Goal: Communication & Community: Answer question/provide support

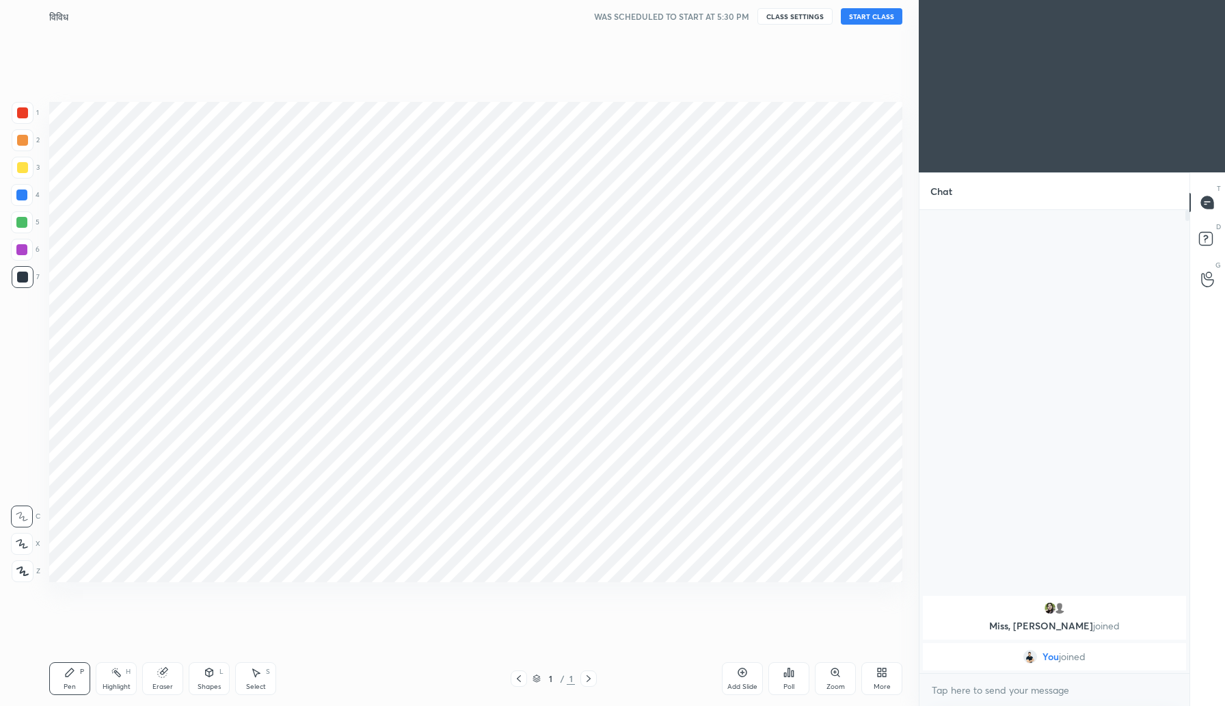
scroll to position [67752, 67506]
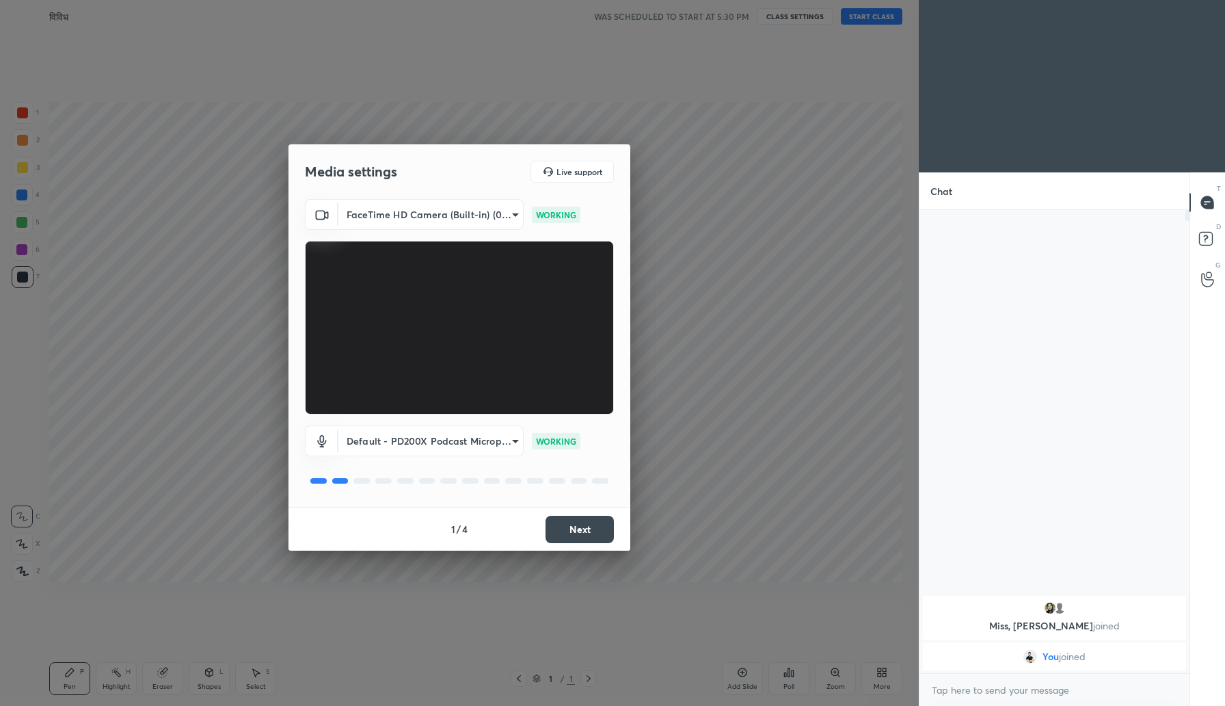
click at [576, 524] on button "Next" at bounding box center [580, 529] width 68 height 27
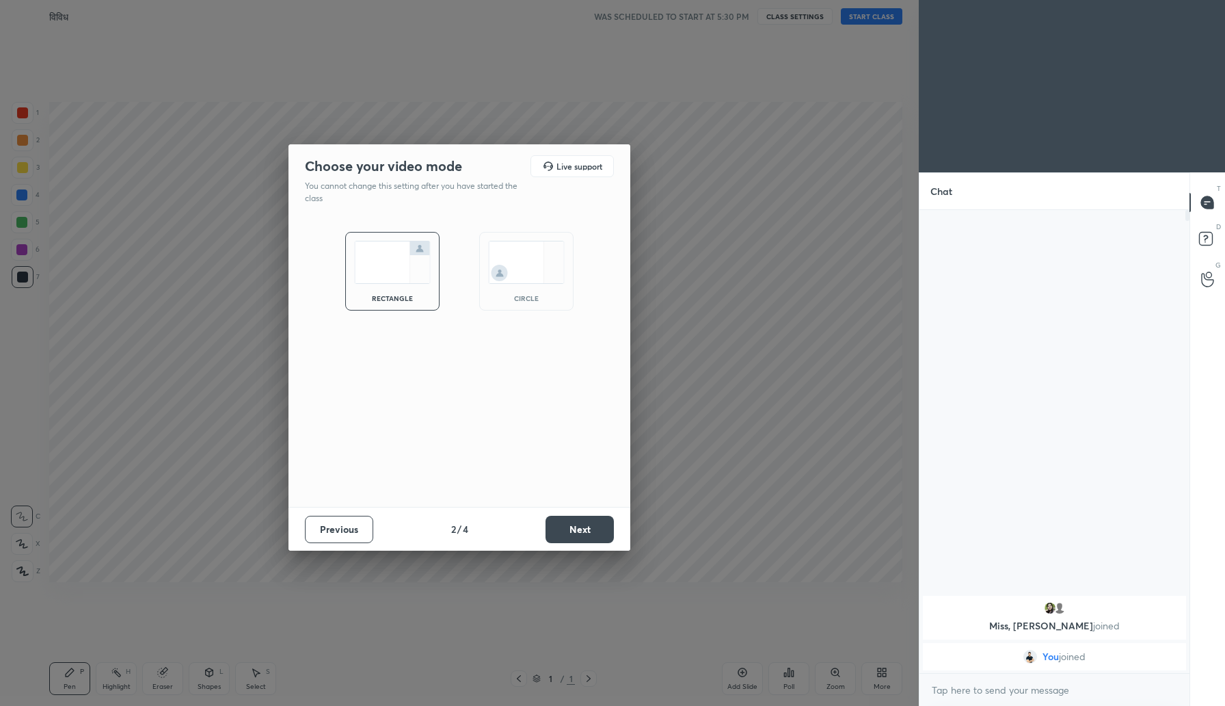
click at [573, 525] on button "Next" at bounding box center [580, 529] width 68 height 27
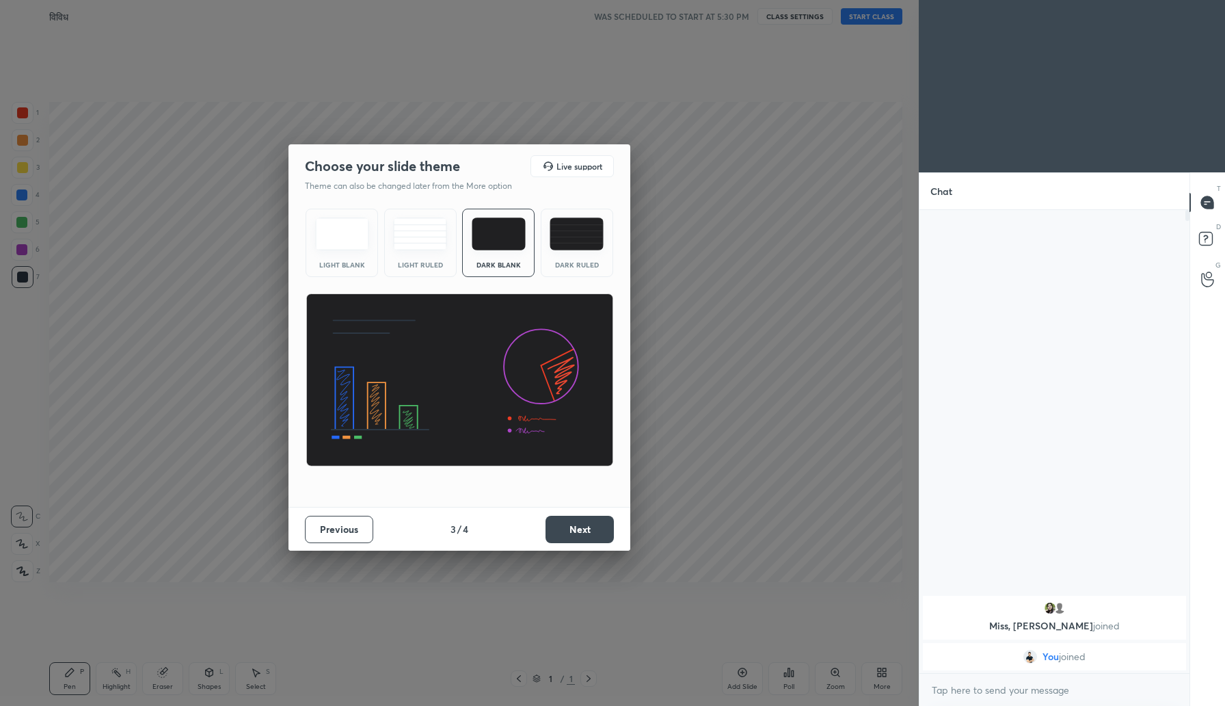
click at [573, 525] on button "Next" at bounding box center [580, 529] width 68 height 27
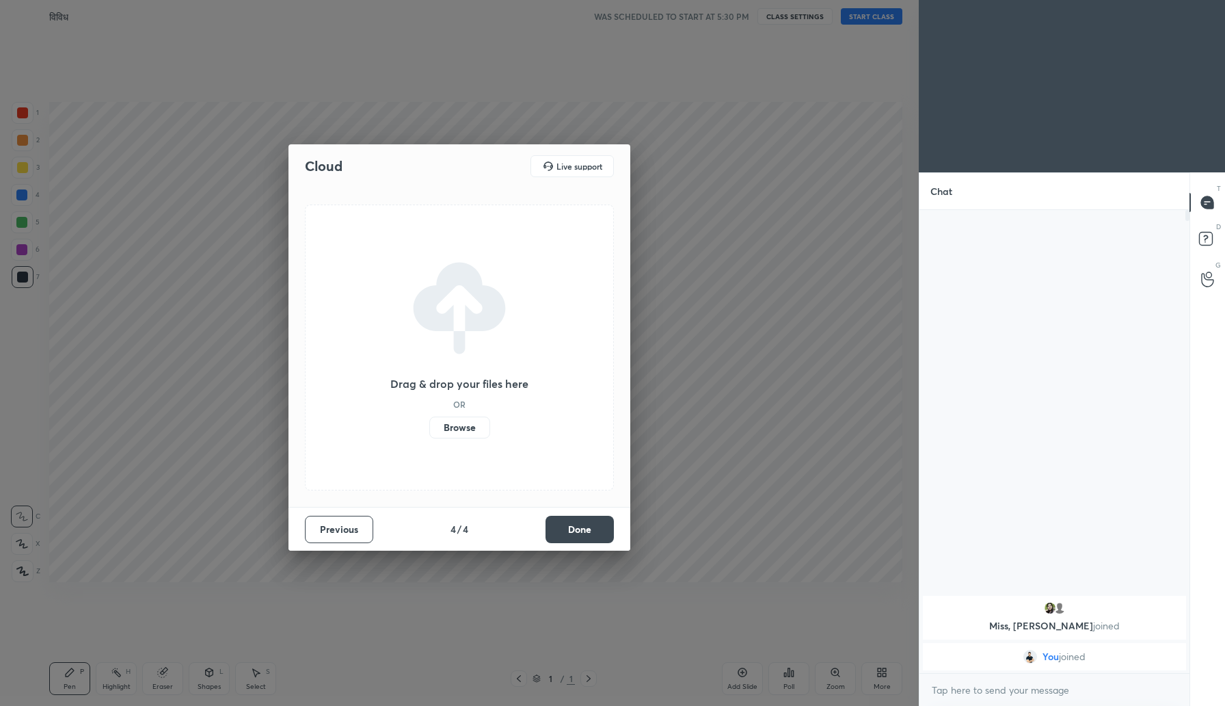
click at [573, 525] on button "Done" at bounding box center [580, 529] width 68 height 27
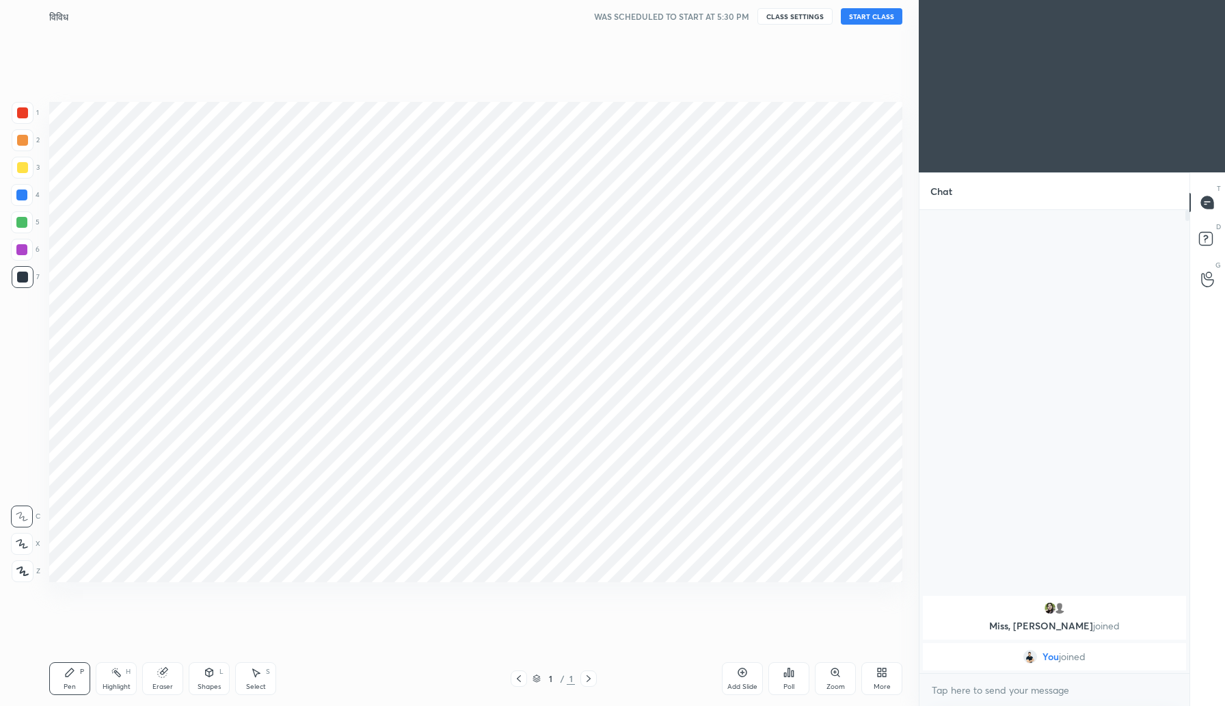
click at [24, 133] on div at bounding box center [23, 140] width 22 height 22
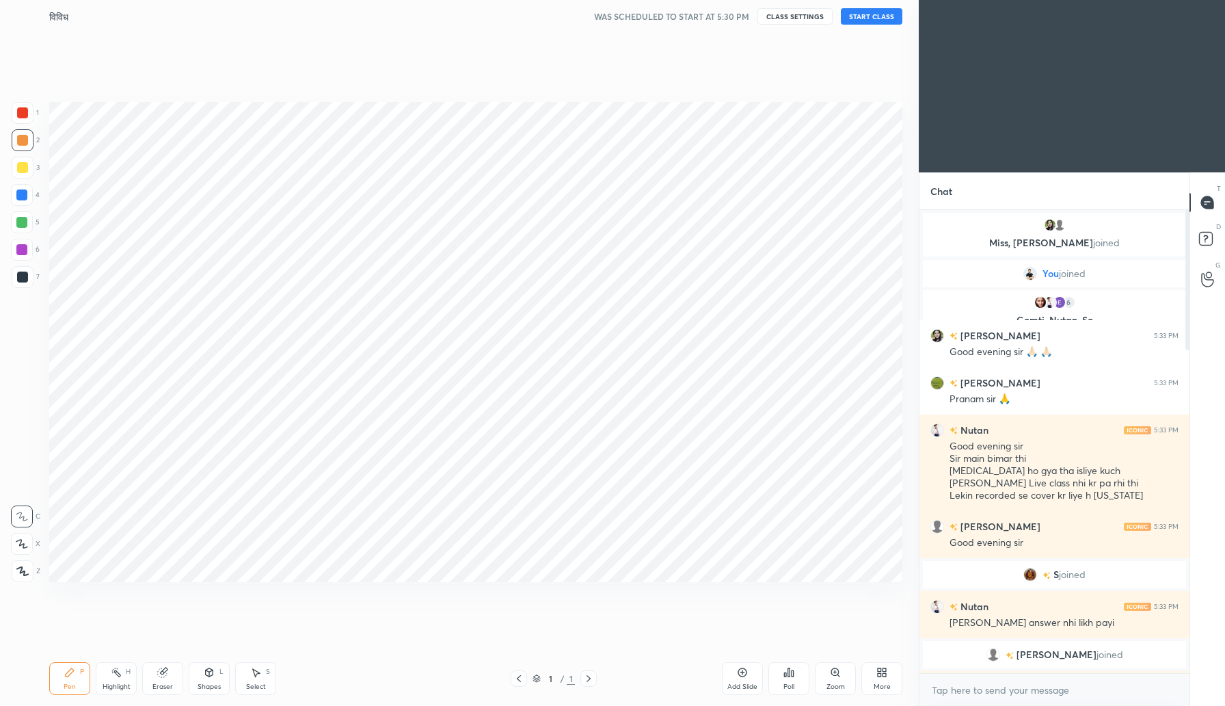
type textarea "x"
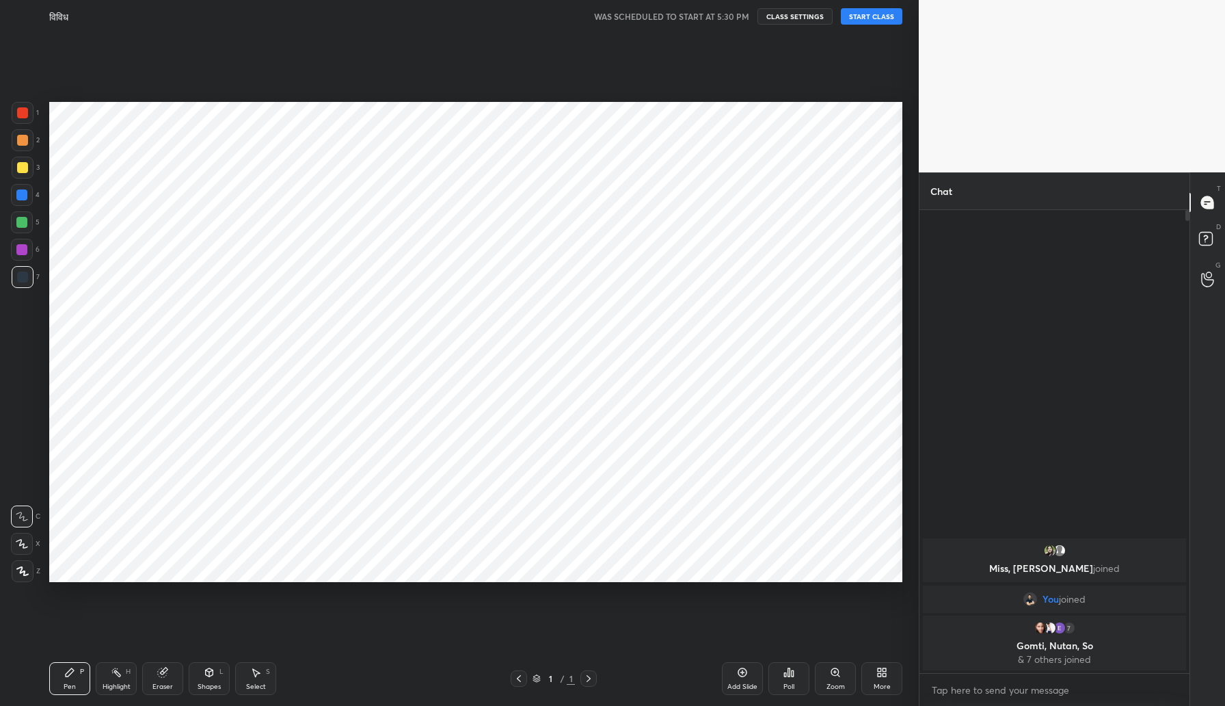
scroll to position [67752, 67506]
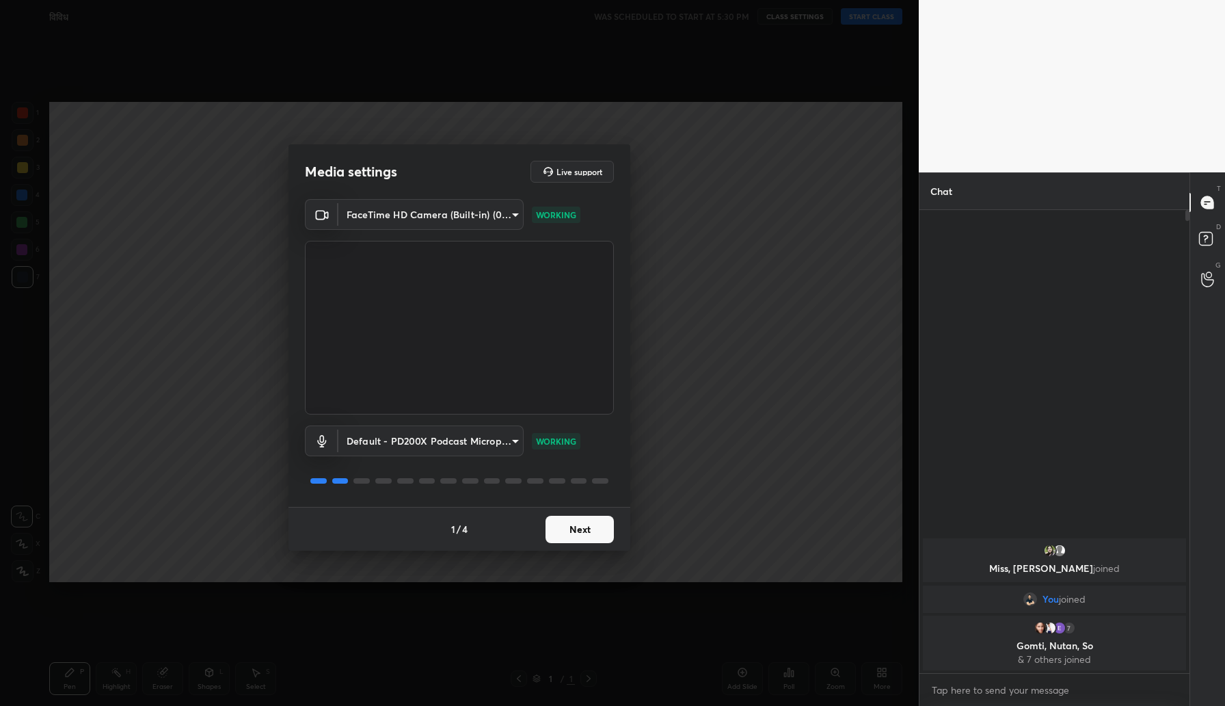
click at [591, 544] on div "1 / 4 Next" at bounding box center [460, 529] width 342 height 44
click at [581, 524] on button "Next" at bounding box center [580, 529] width 68 height 27
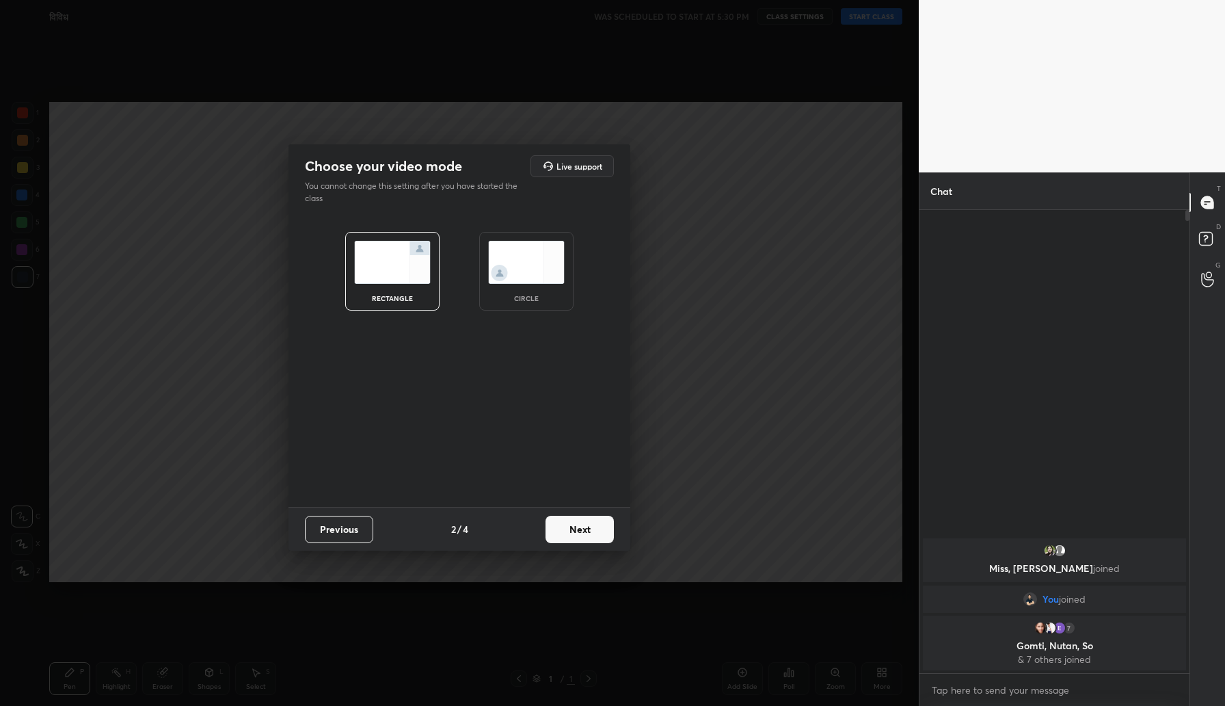
click at [581, 524] on button "Next" at bounding box center [580, 529] width 68 height 27
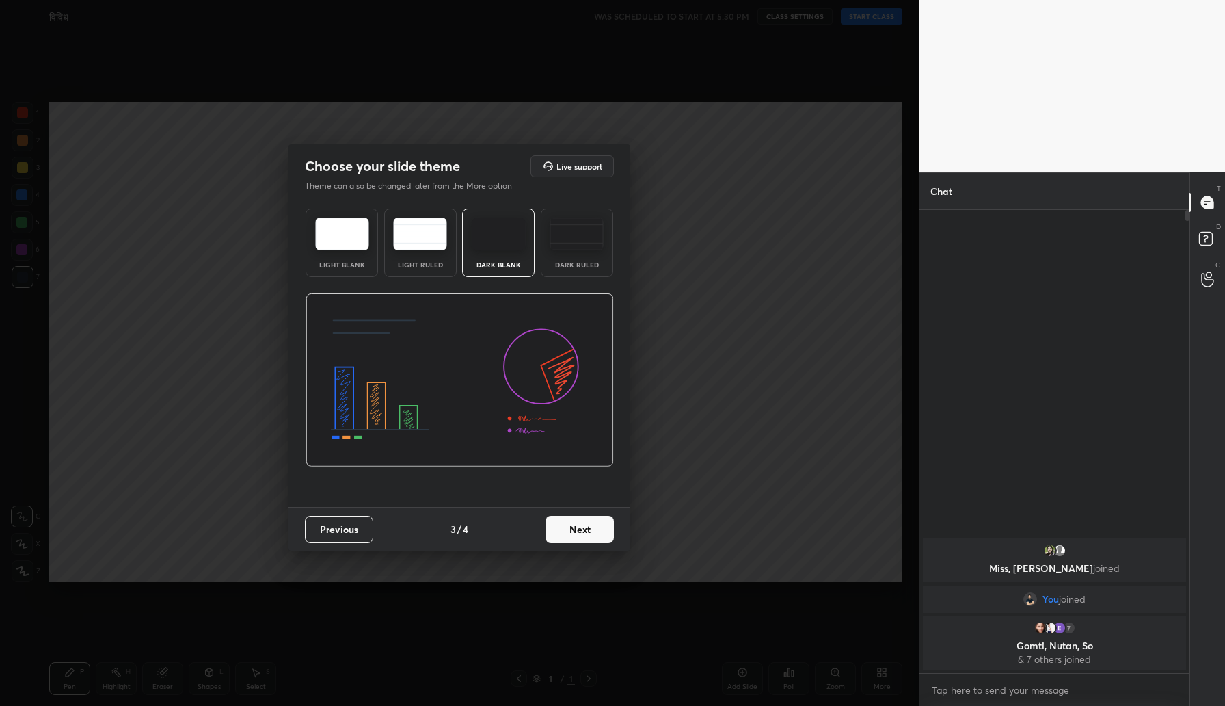
click at [581, 524] on button "Next" at bounding box center [580, 529] width 68 height 27
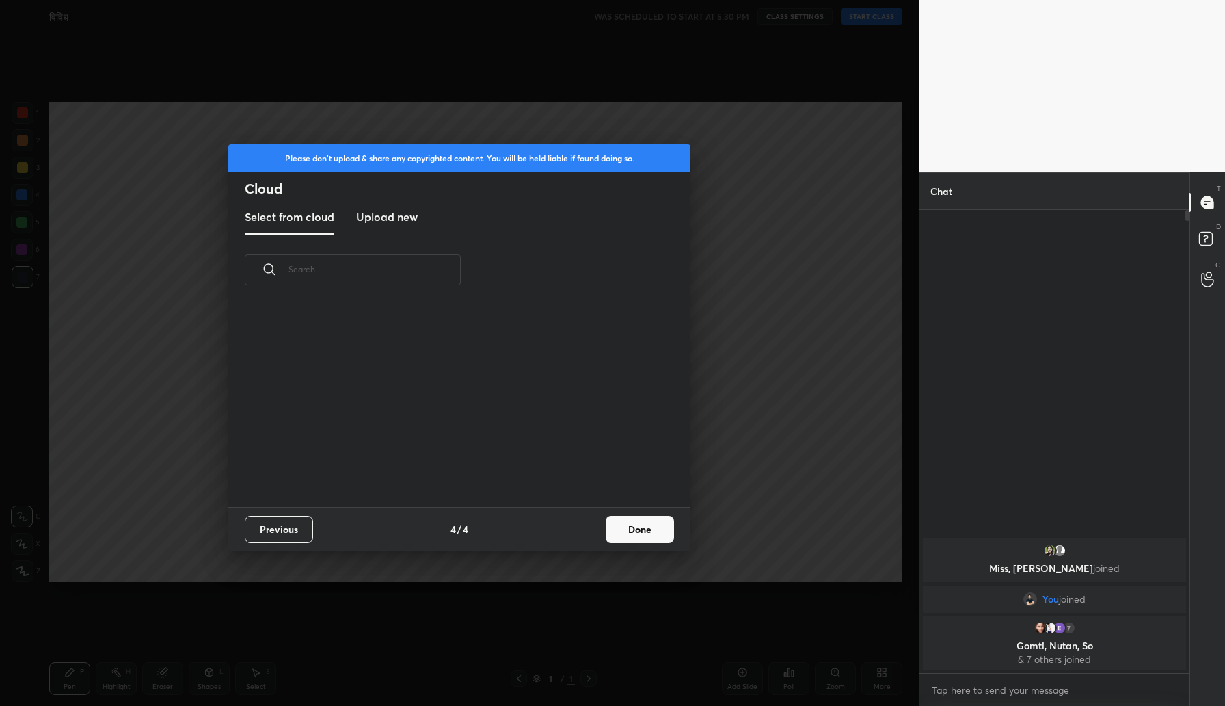
scroll to position [202, 439]
click at [651, 532] on button "Done" at bounding box center [640, 529] width 68 height 27
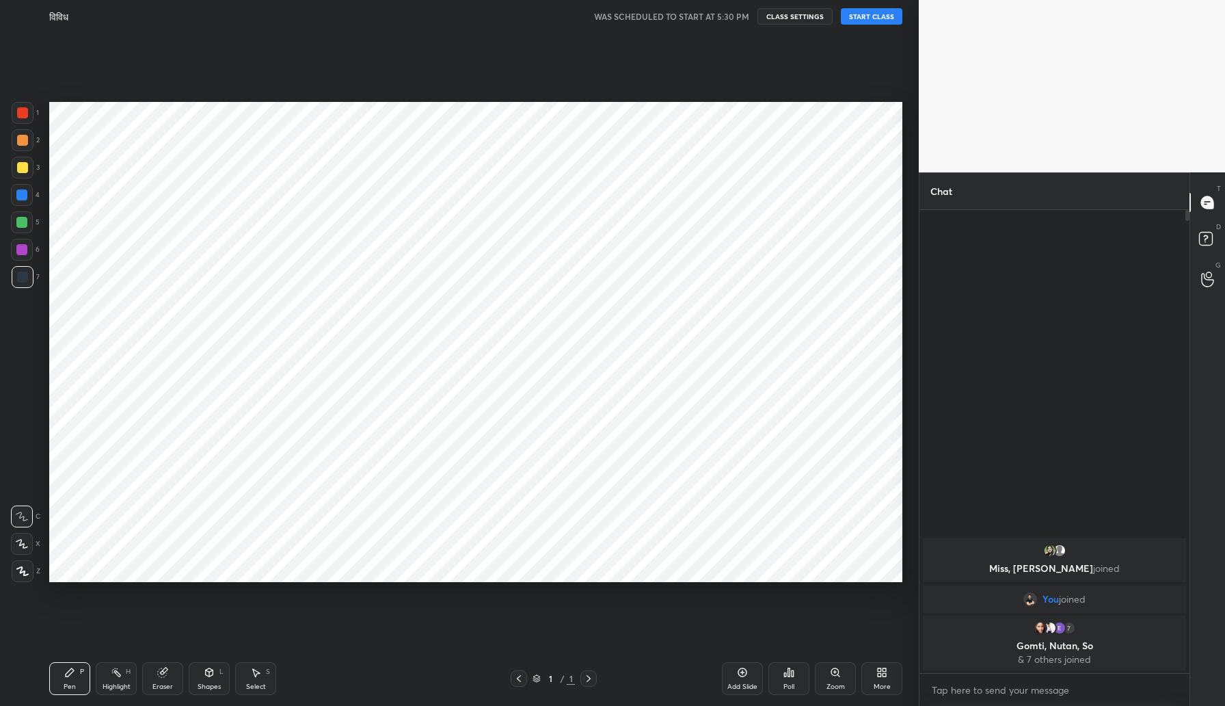
click at [868, 16] on button "START CLASS" at bounding box center [872, 16] width 62 height 16
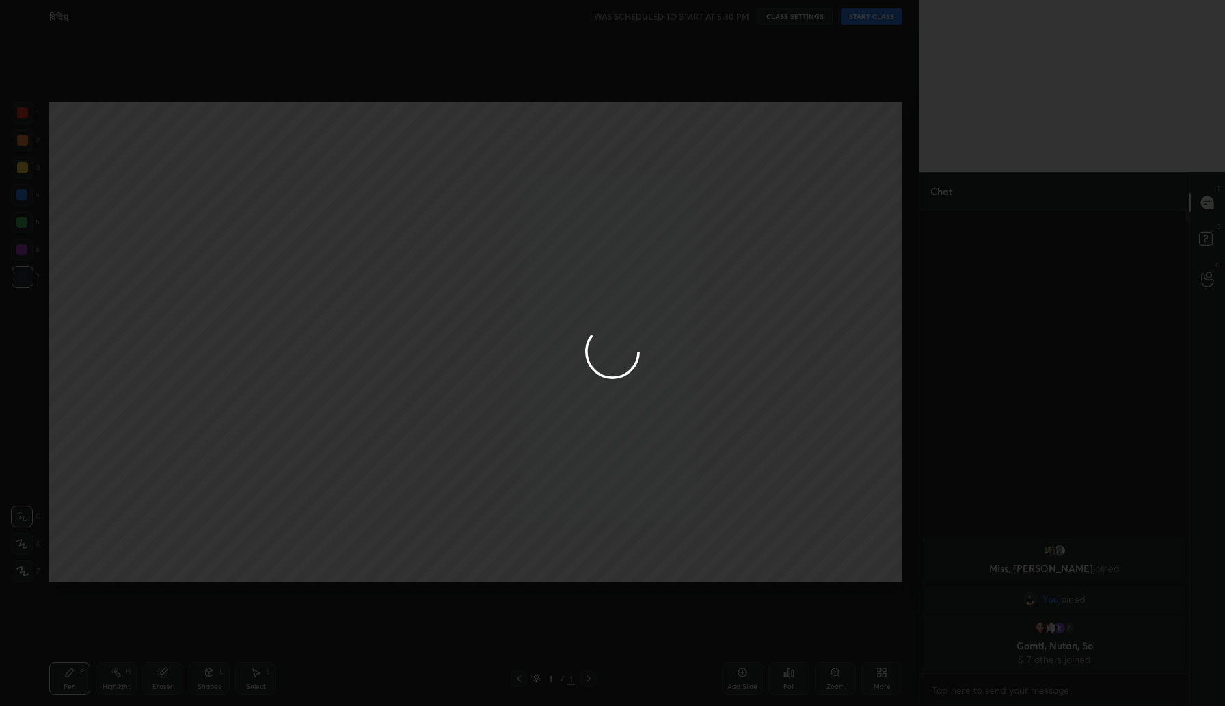
type textarea "x"
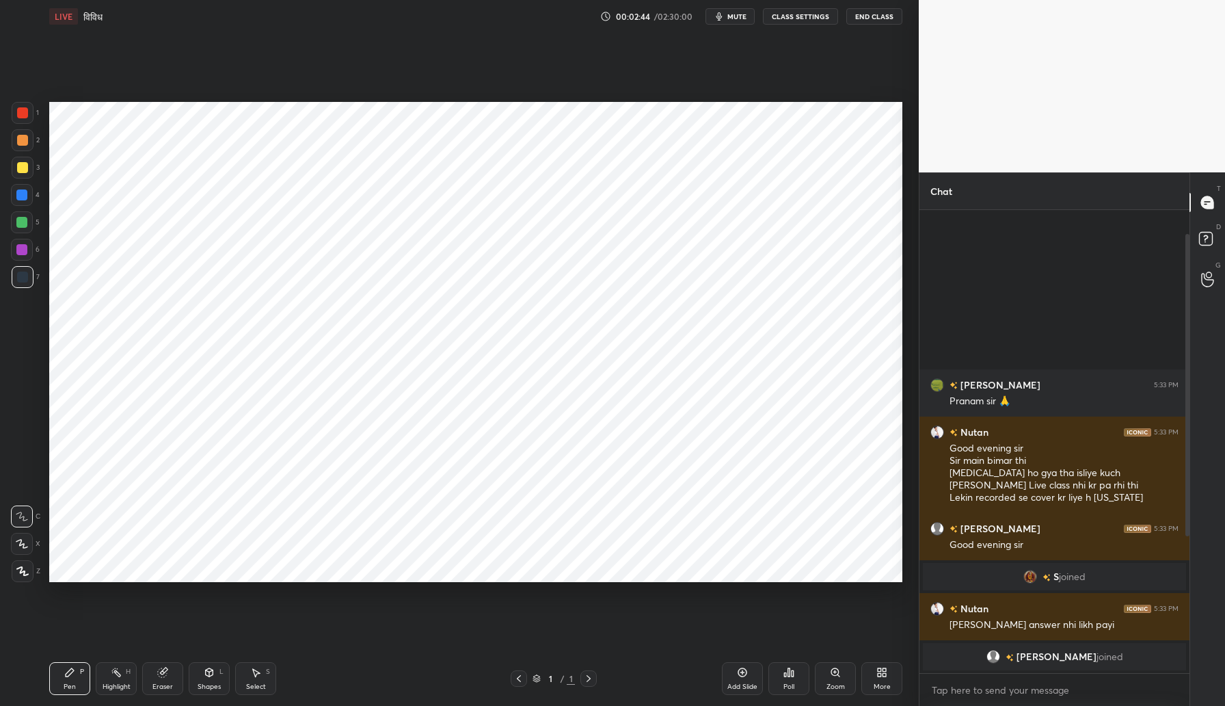
scroll to position [247, 0]
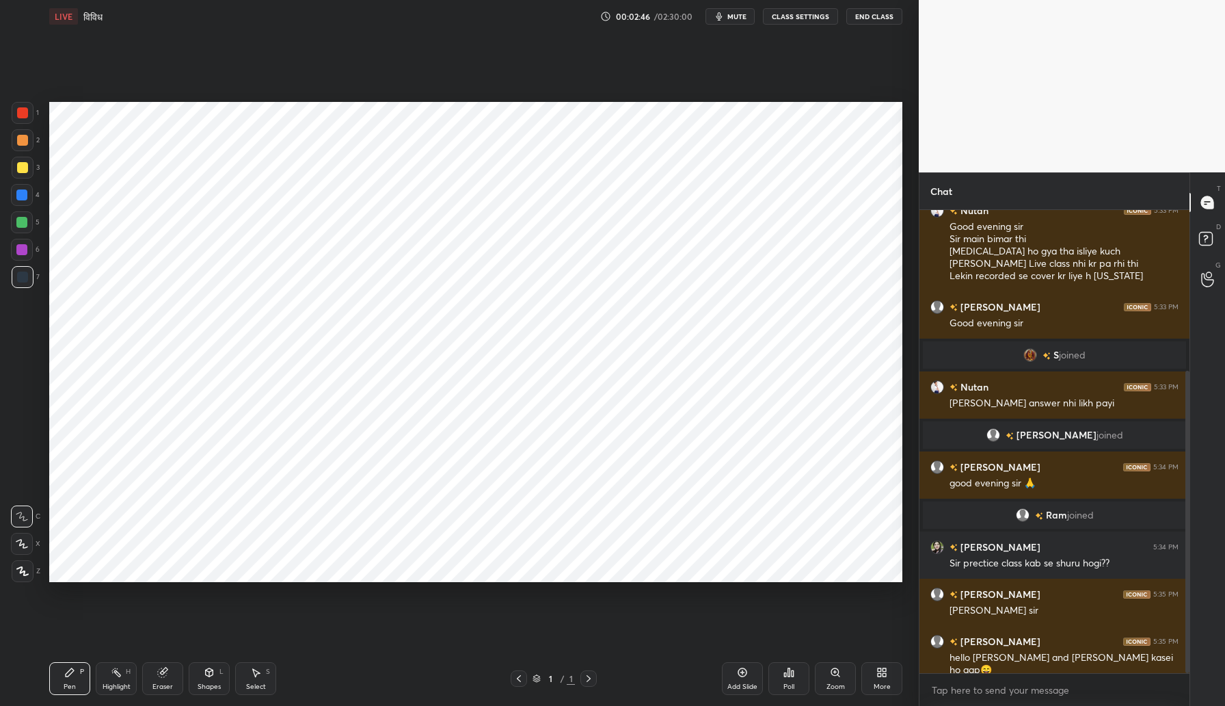
click at [21, 256] on div at bounding box center [22, 250] width 22 height 22
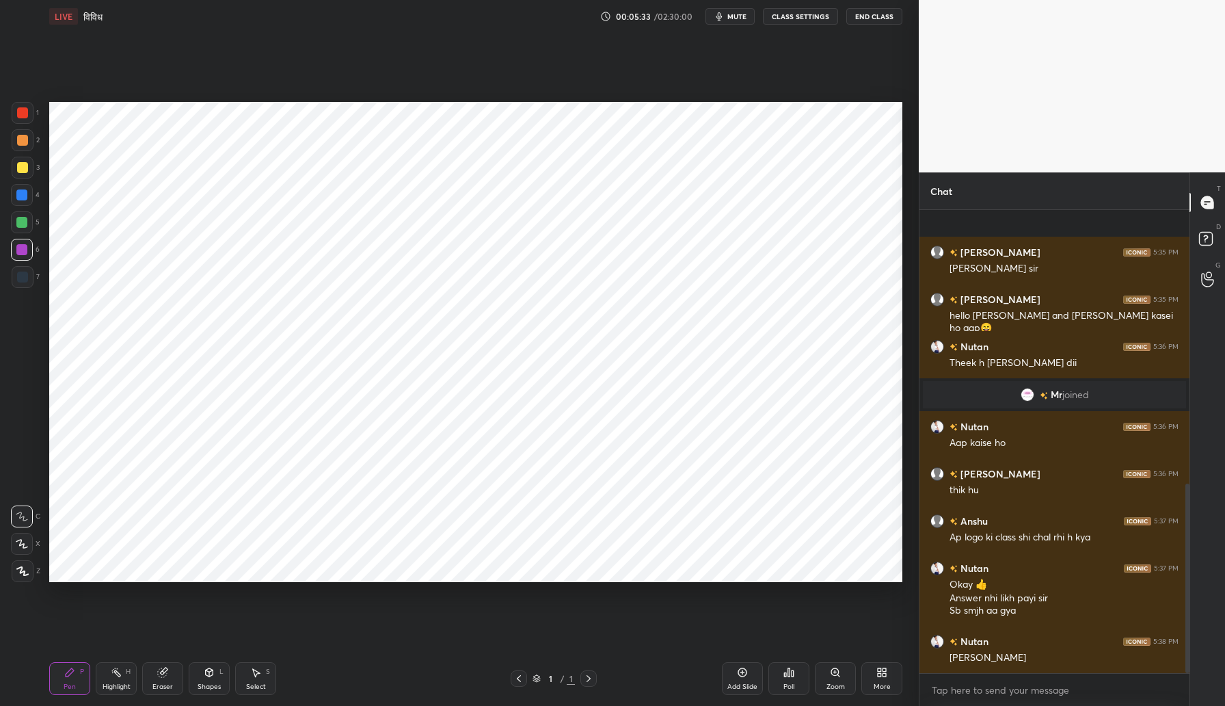
scroll to position [669, 0]
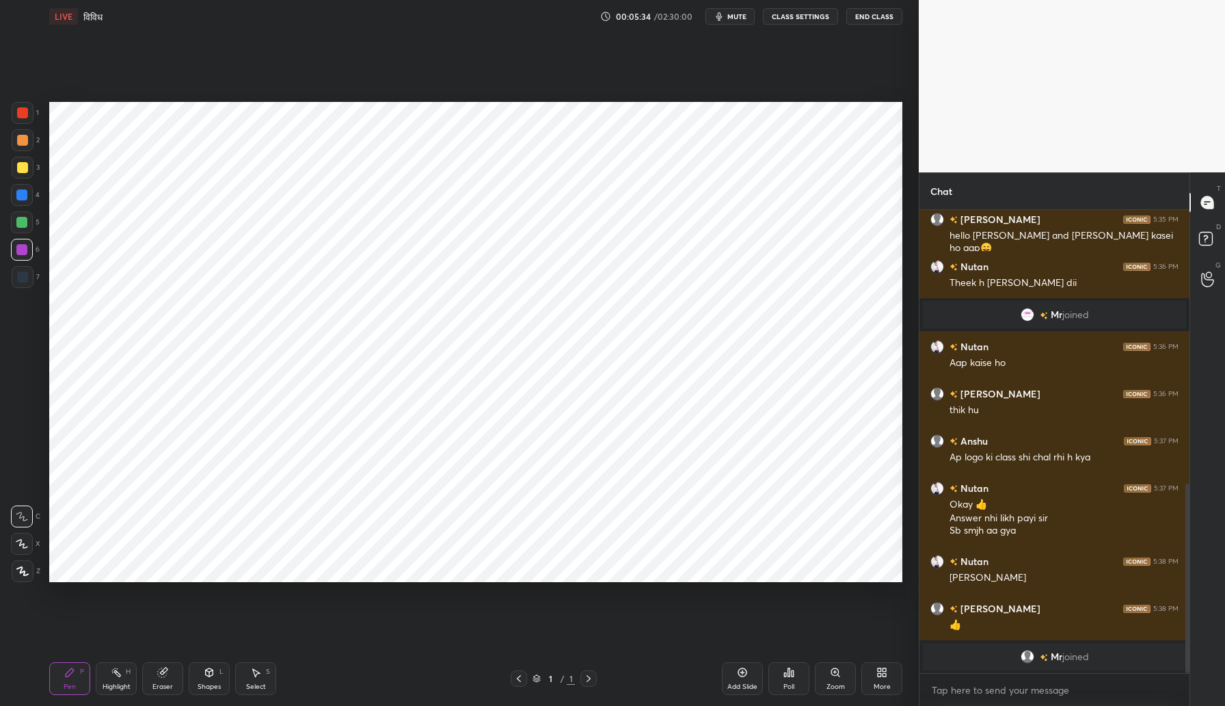
click at [887, 678] on div "More" at bounding box center [881, 678] width 41 height 33
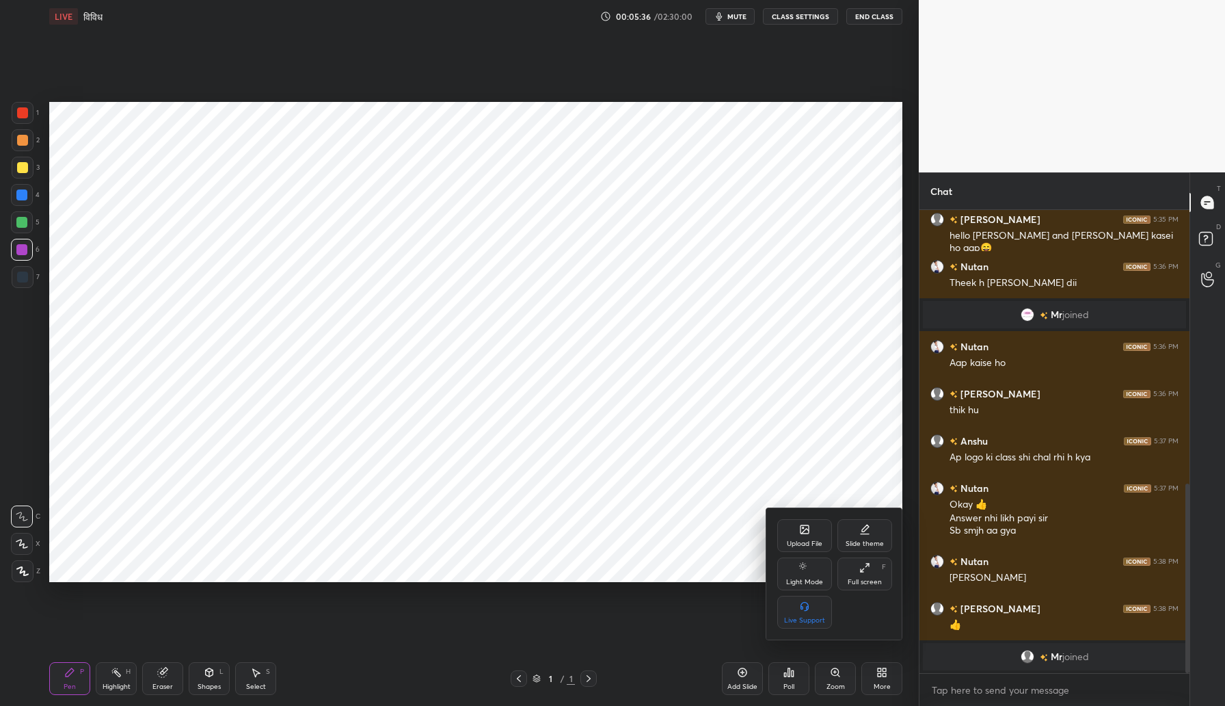
click at [809, 537] on div "Upload File" at bounding box center [804, 535] width 55 height 33
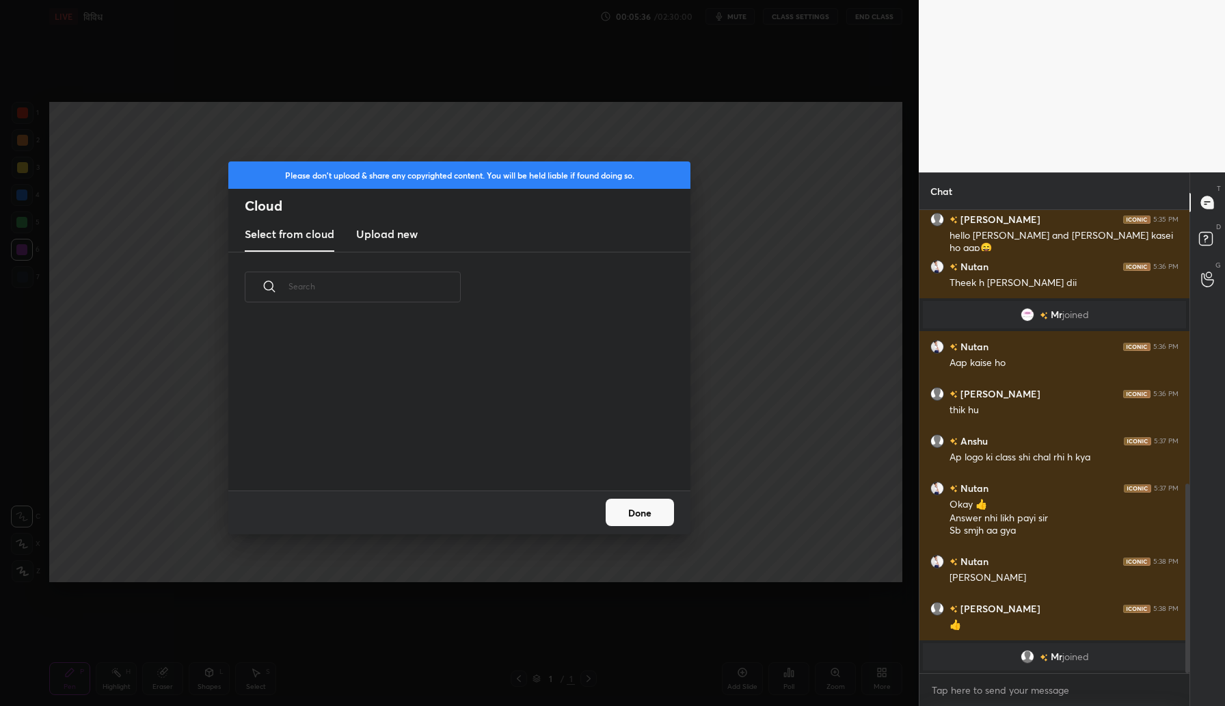
scroll to position [168, 439]
click at [397, 235] on h3 "Upload new" at bounding box center [387, 234] width 62 height 16
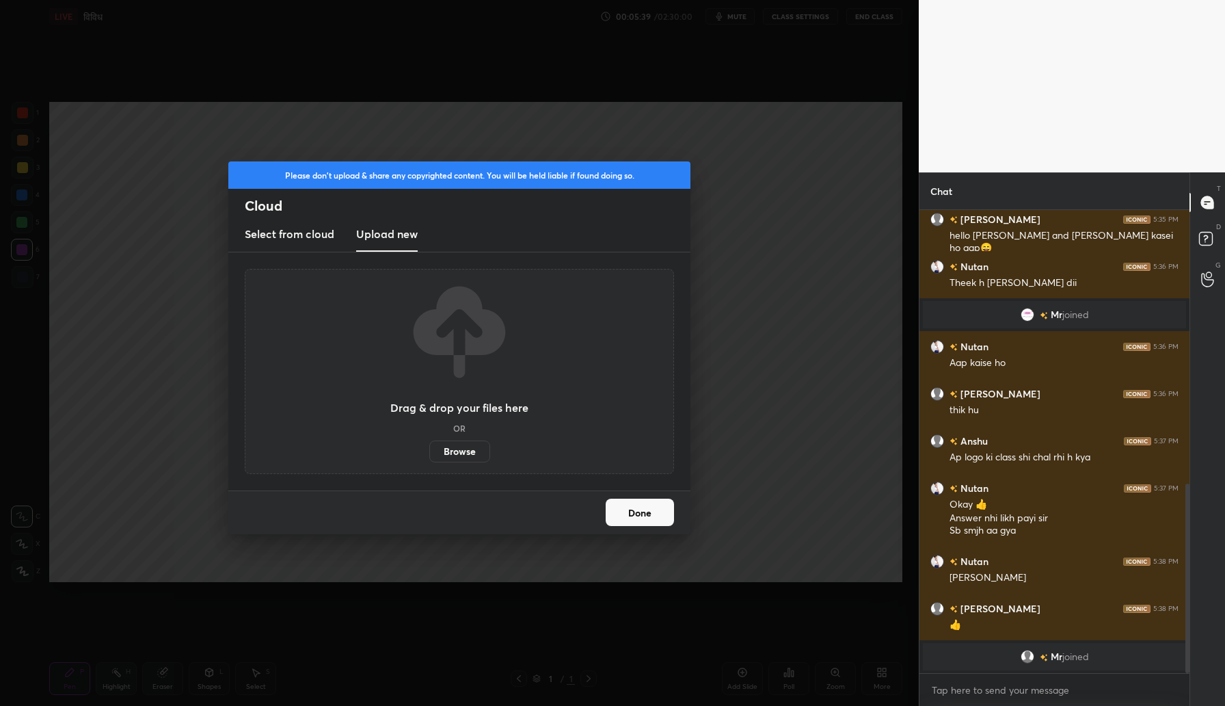
click at [449, 449] on label "Browse" at bounding box center [459, 451] width 61 height 22
click at [429, 449] on input "Browse" at bounding box center [429, 451] width 0 height 22
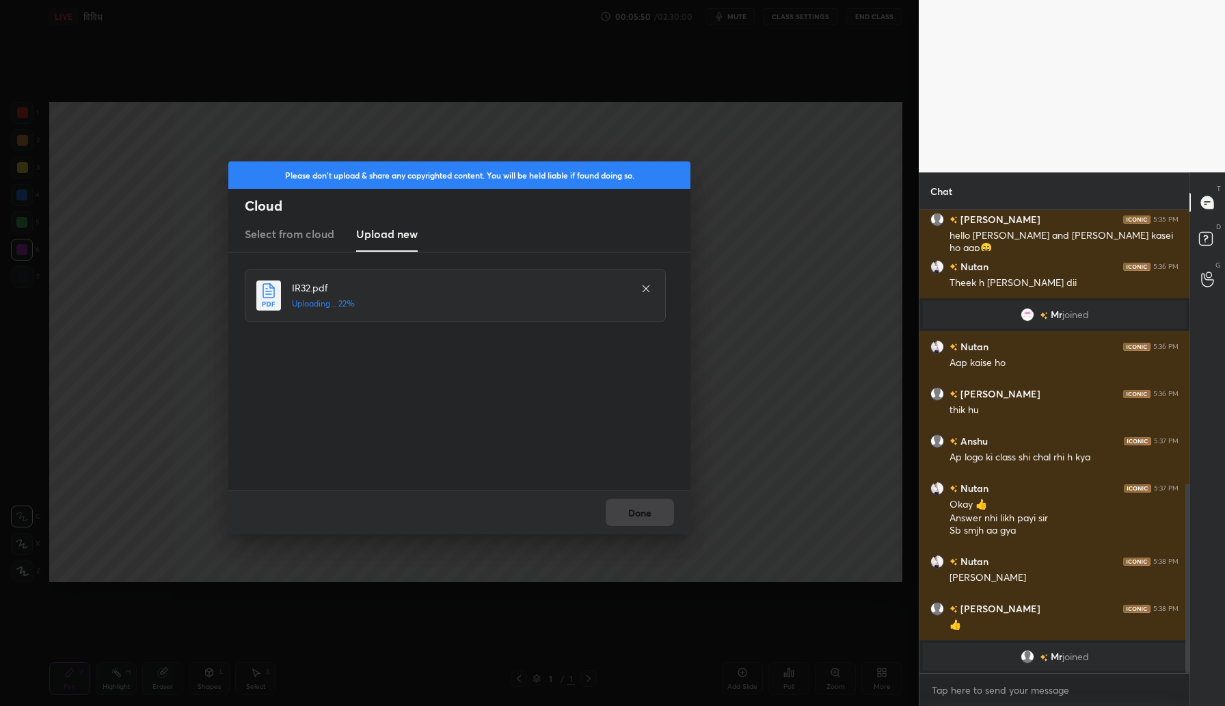
scroll to position [704, 0]
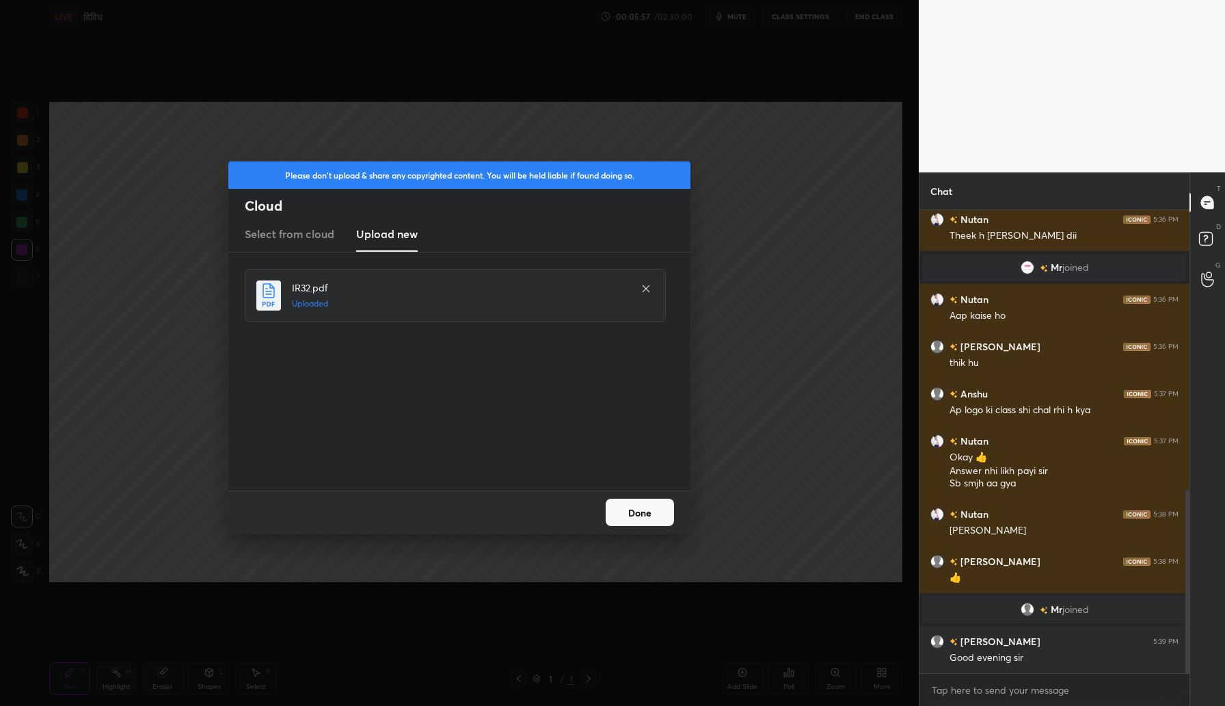
click at [655, 491] on div "Done" at bounding box center [459, 512] width 462 height 44
click at [644, 509] on button "Done" at bounding box center [640, 511] width 68 height 27
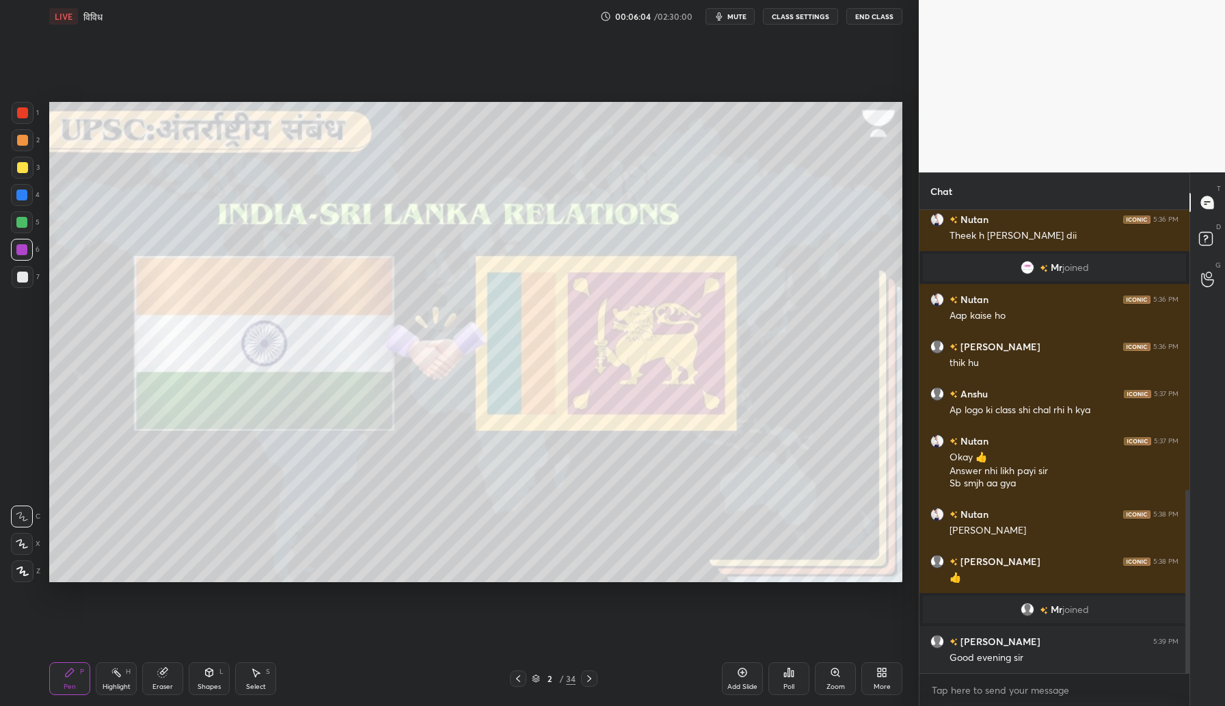
click at [745, 15] on span "mute" at bounding box center [736, 17] width 19 height 10
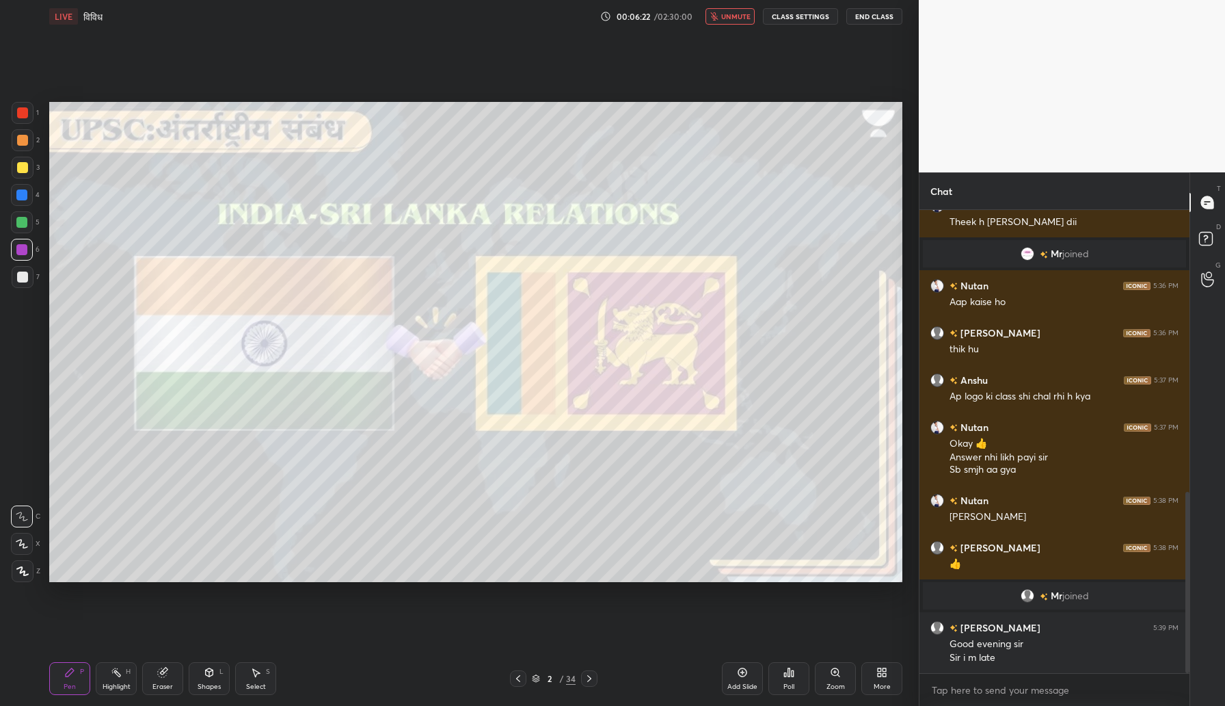
scroll to position [751, 0]
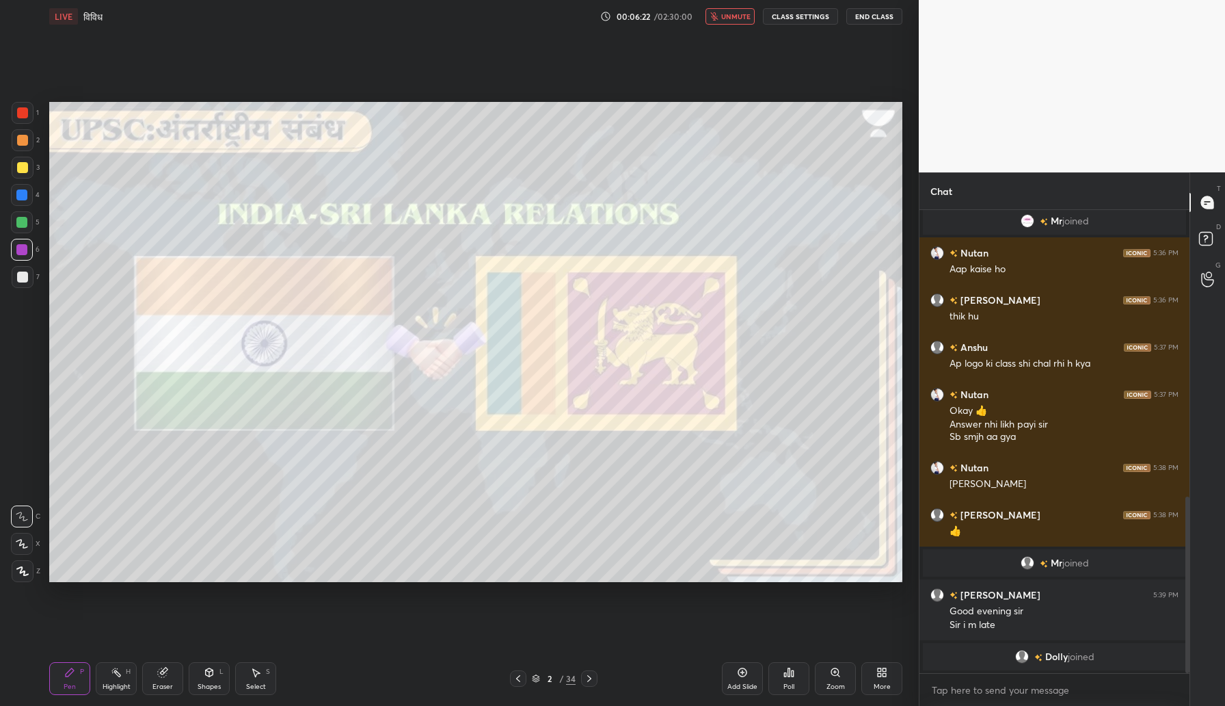
click at [722, 22] on button "unmute" at bounding box center [730, 16] width 49 height 16
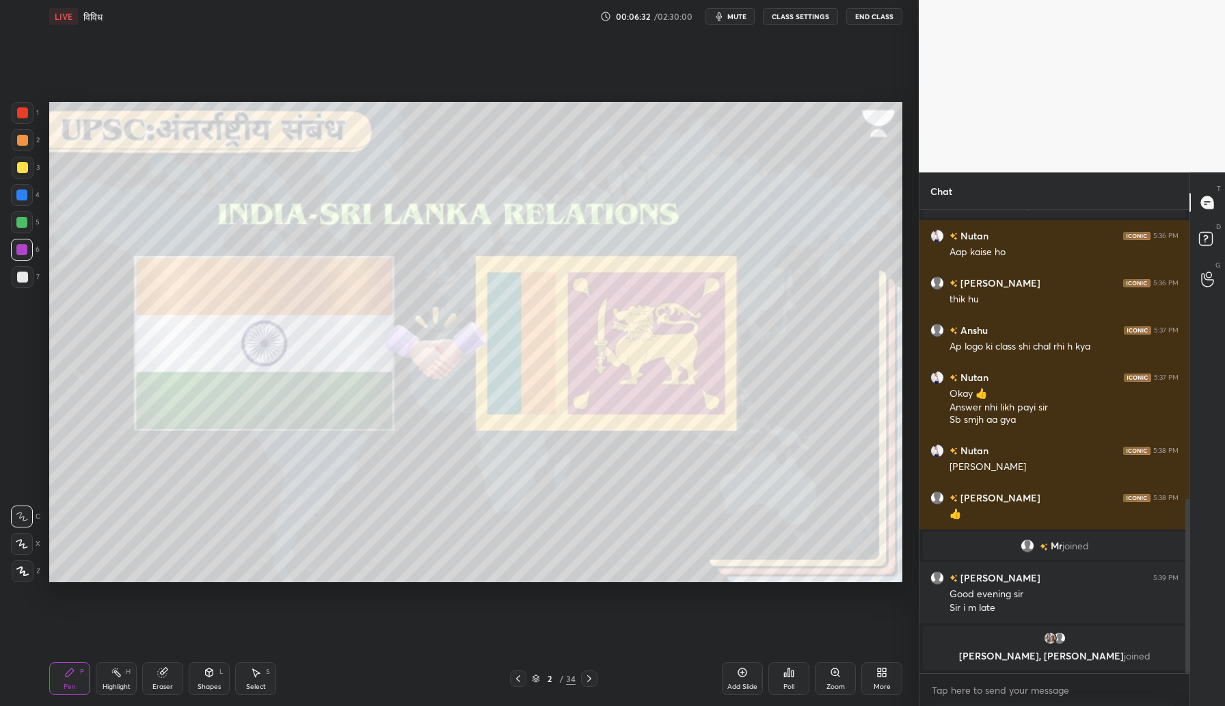
click at [722, 22] on button "mute" at bounding box center [730, 16] width 49 height 16
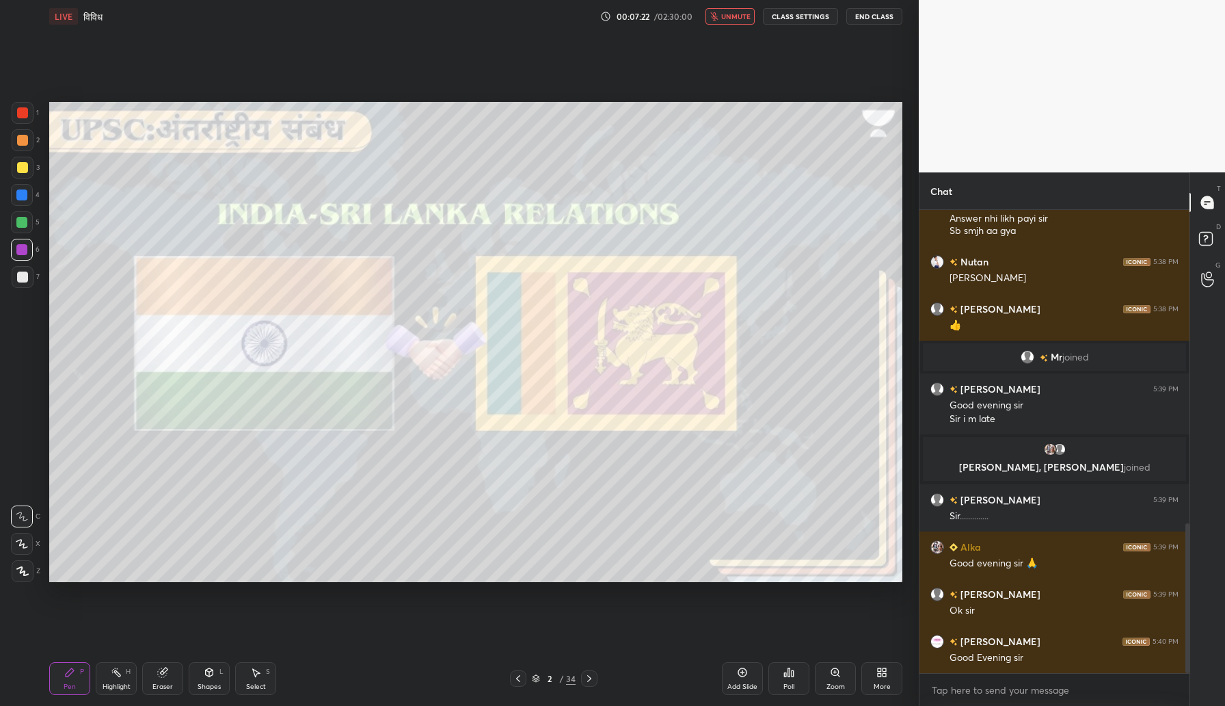
scroll to position [967, 0]
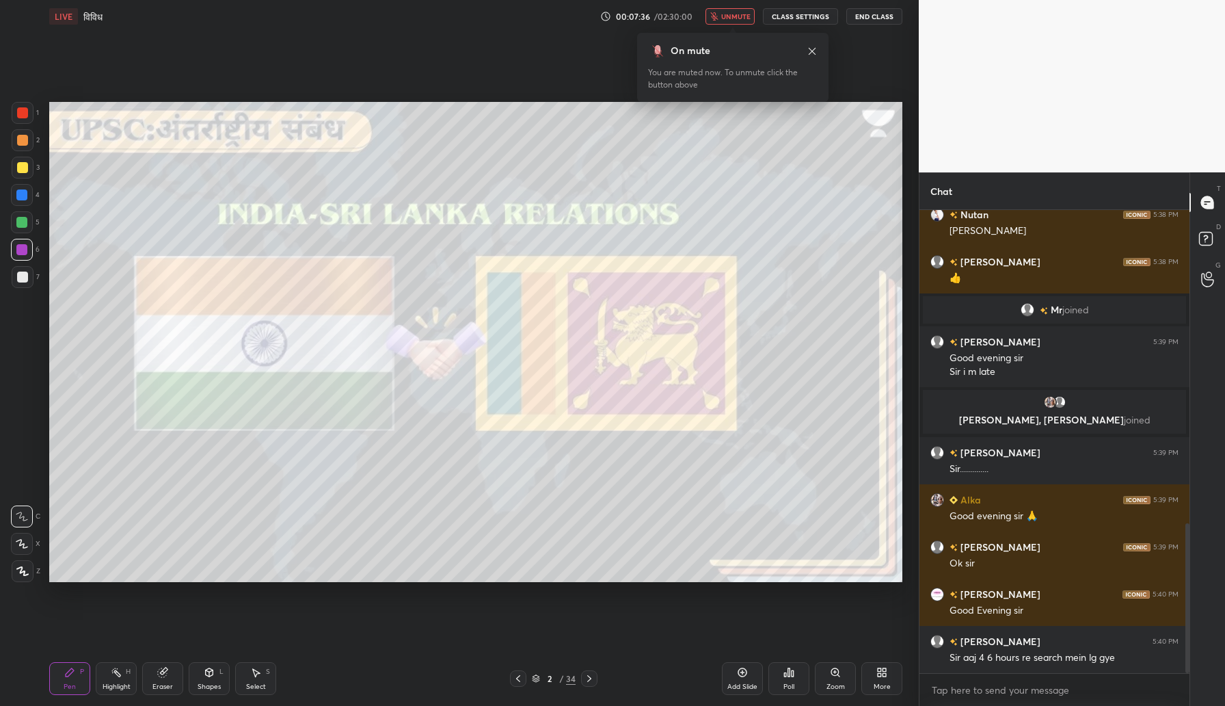
click at [722, 22] on button "unmute" at bounding box center [730, 16] width 49 height 16
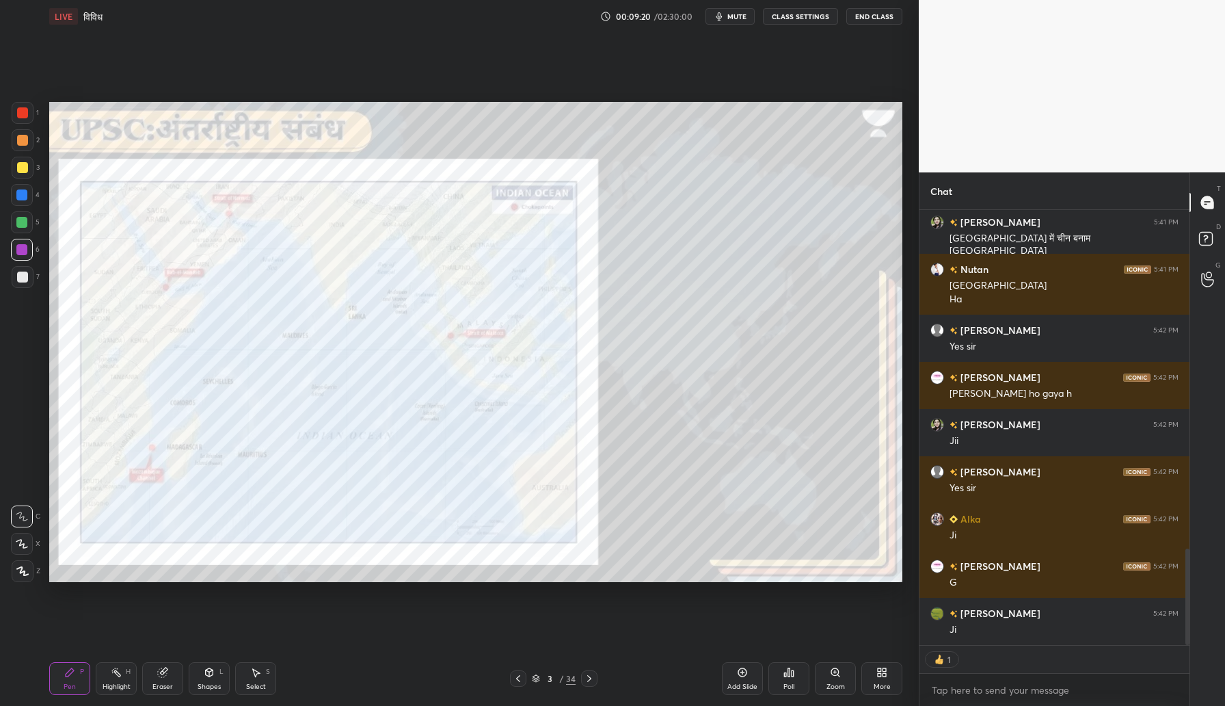
scroll to position [1500, 0]
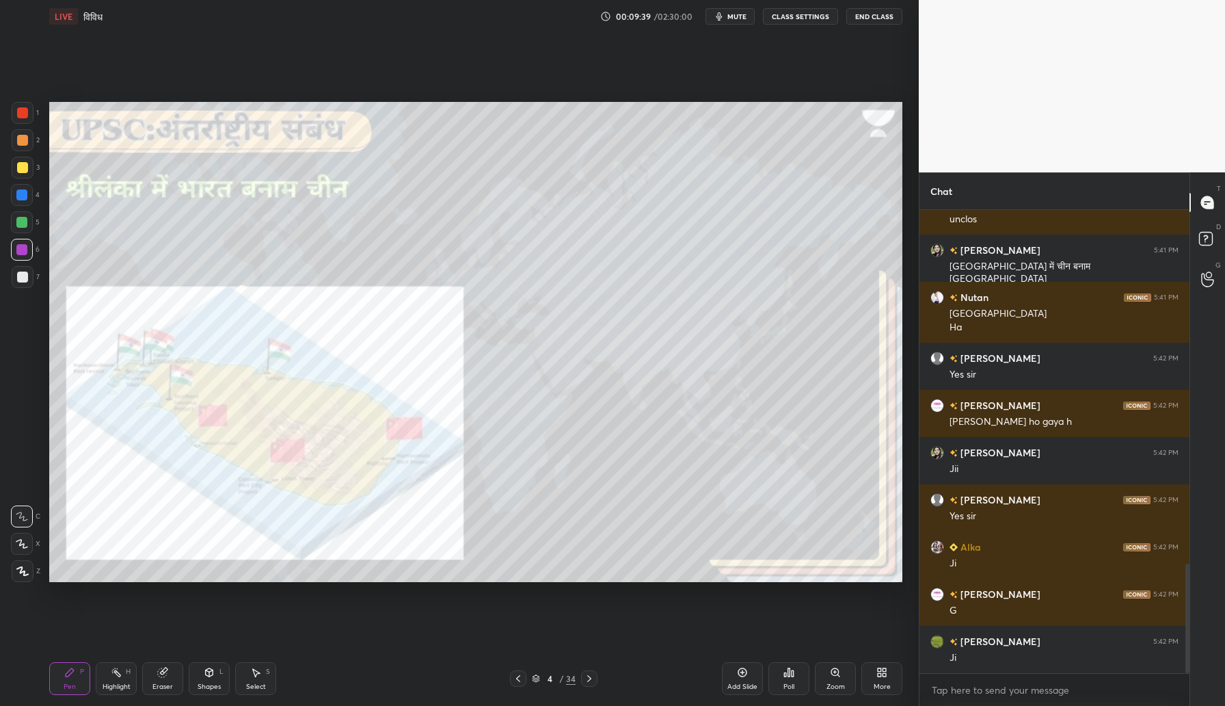
click at [28, 169] on div at bounding box center [23, 168] width 22 height 22
click at [22, 113] on div at bounding box center [22, 112] width 11 height 11
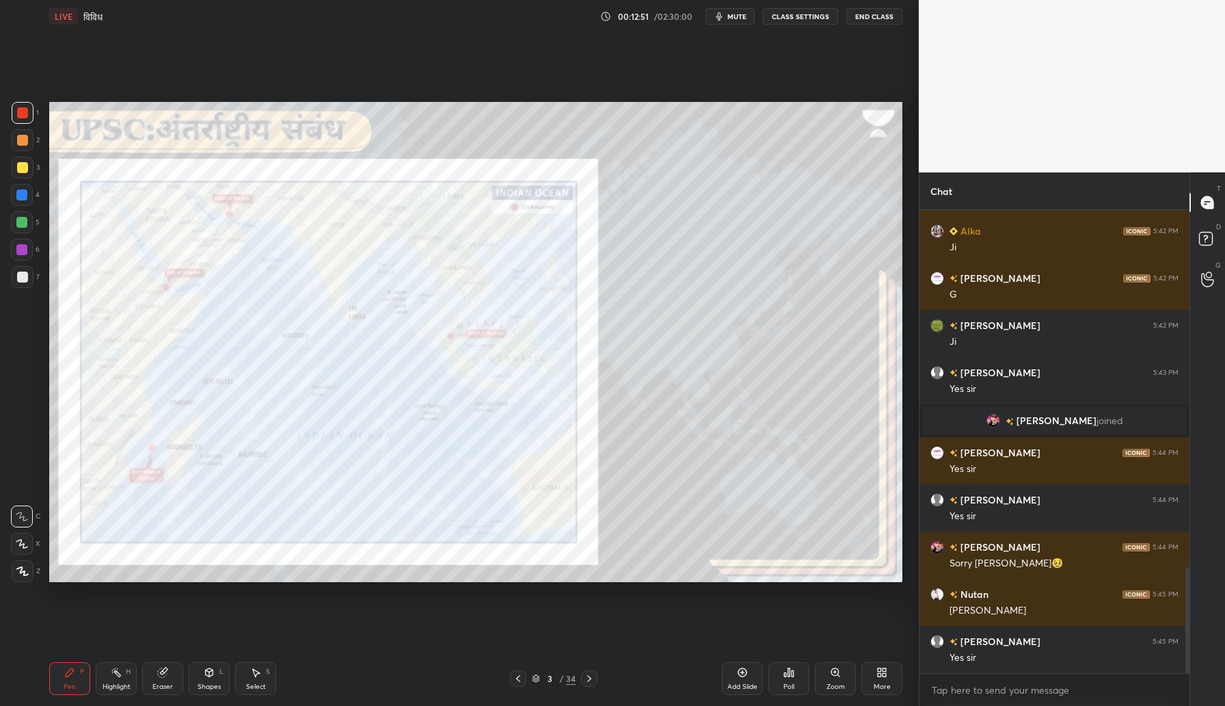
scroll to position [1611, 0]
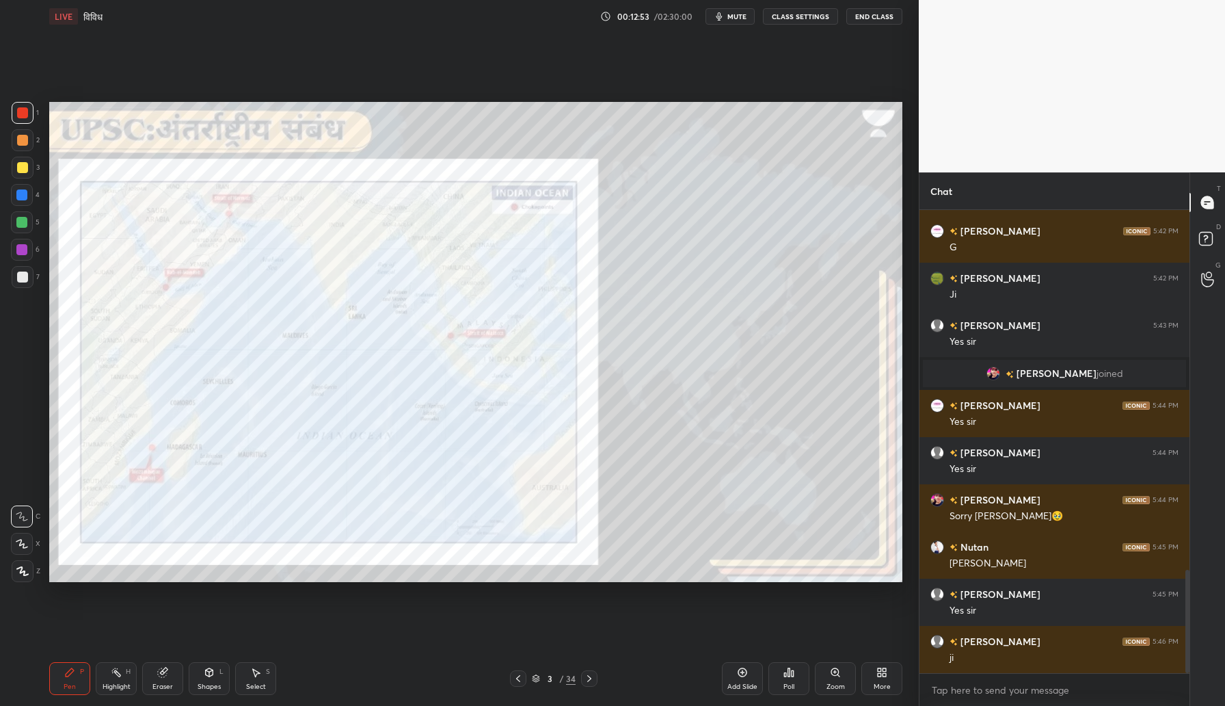
click at [725, 17] on icon "button" at bounding box center [719, 16] width 11 height 11
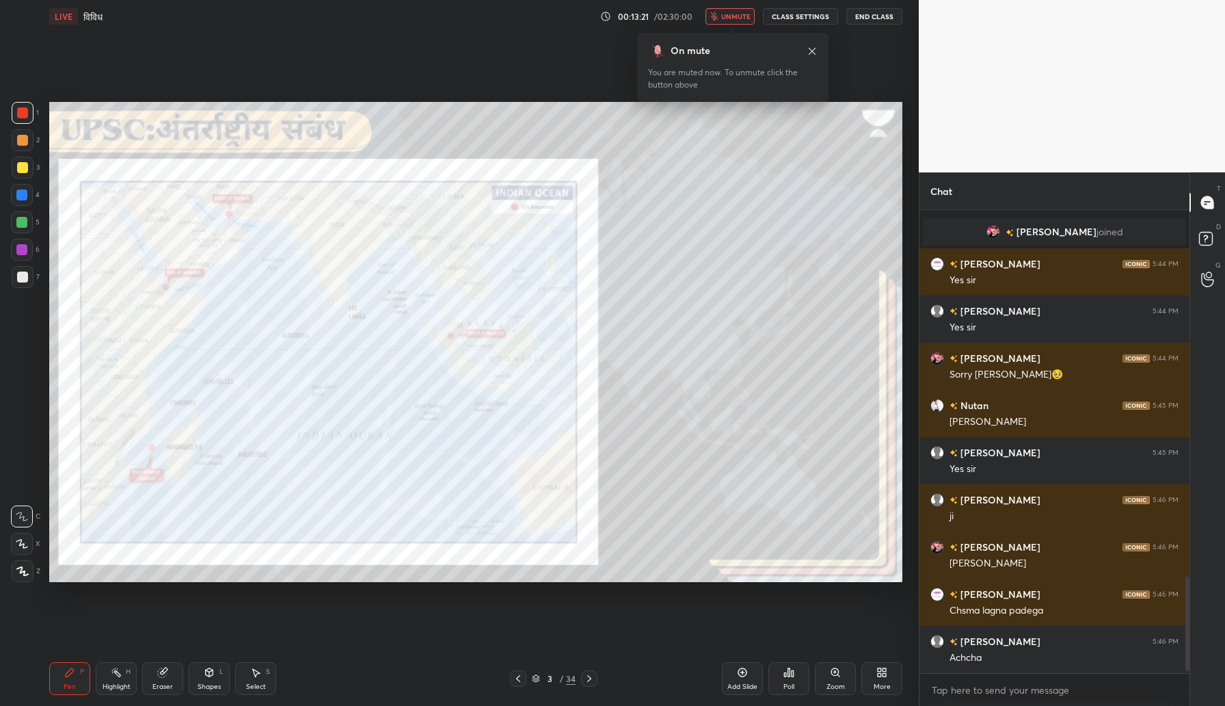
scroll to position [1800, 0]
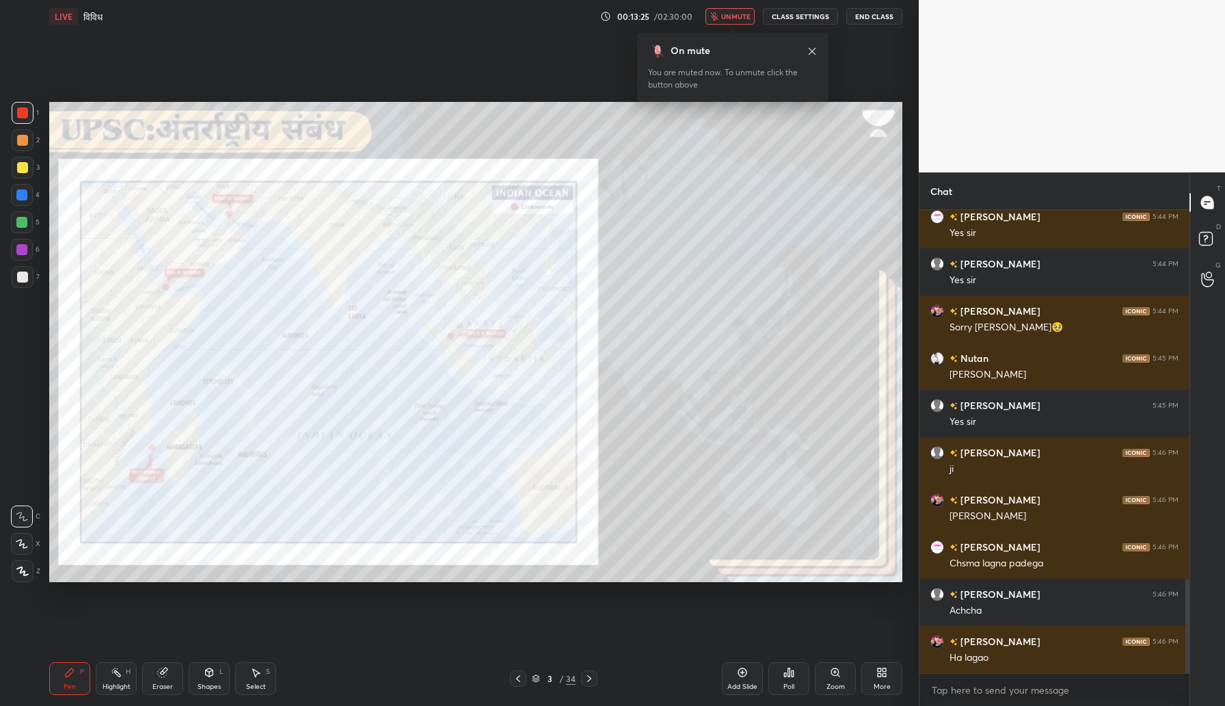
click at [730, 18] on span "unmute" at bounding box center [735, 17] width 29 height 10
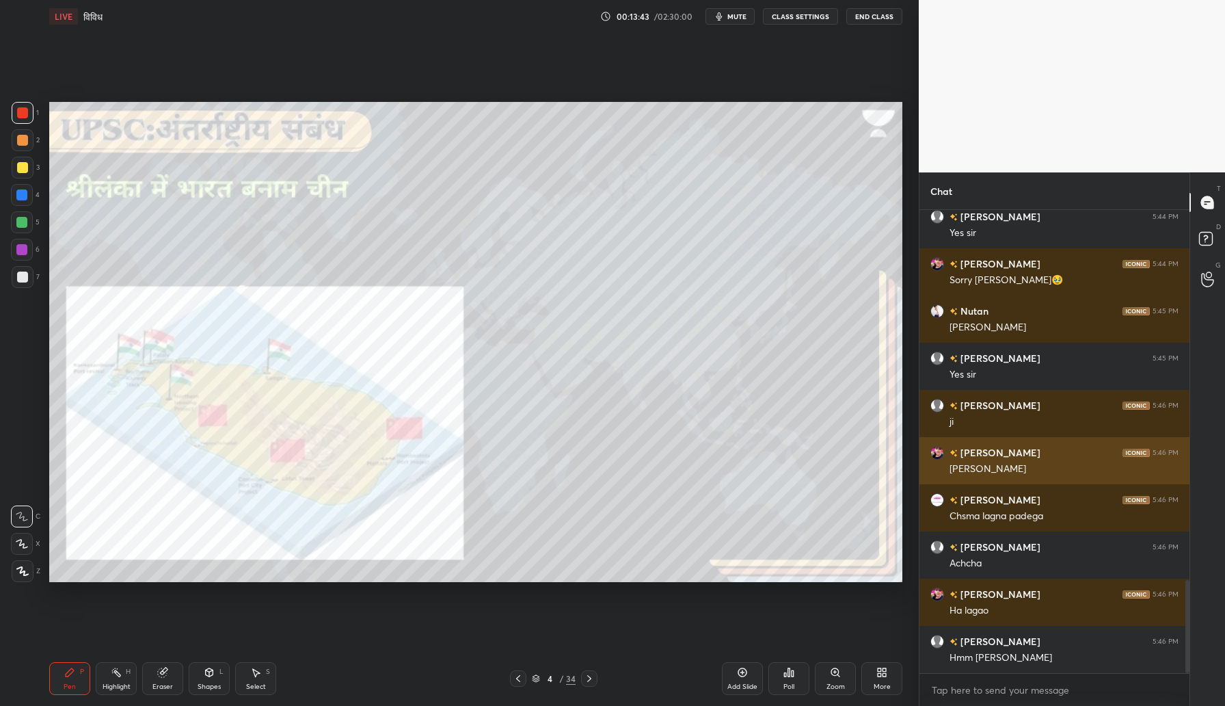
scroll to position [1895, 0]
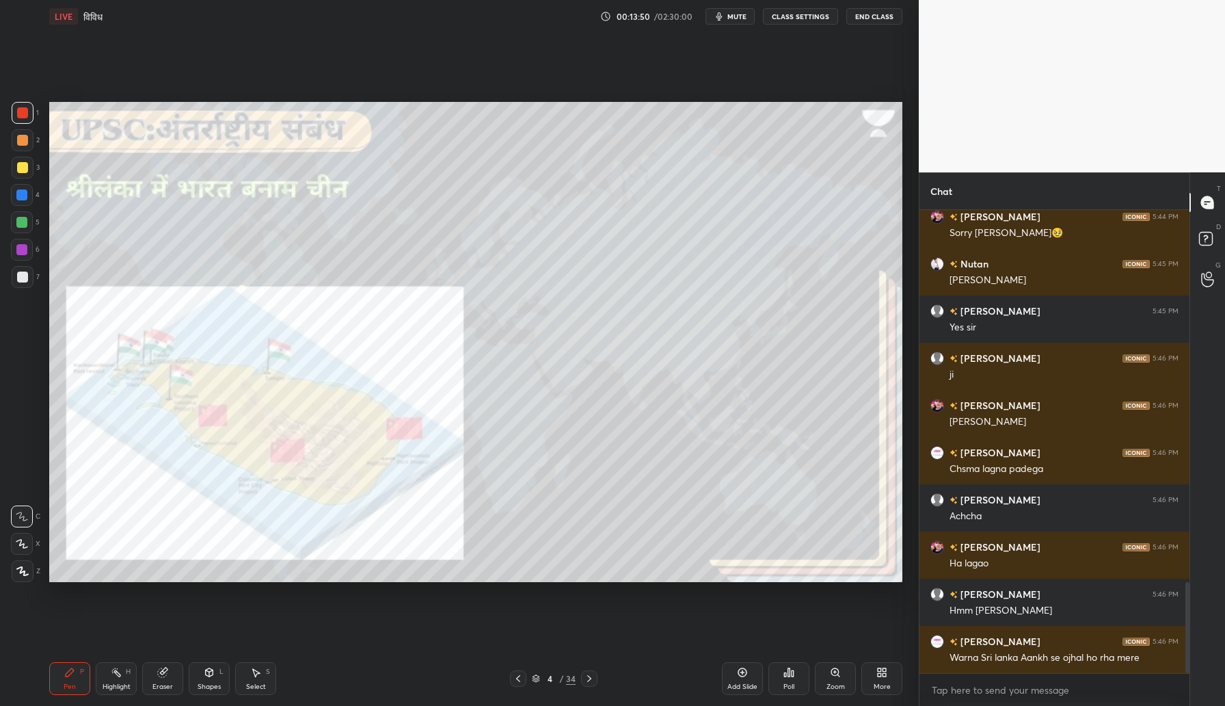
click at [745, 21] on button "mute" at bounding box center [730, 16] width 49 height 16
click at [25, 544] on icon at bounding box center [22, 544] width 12 height 10
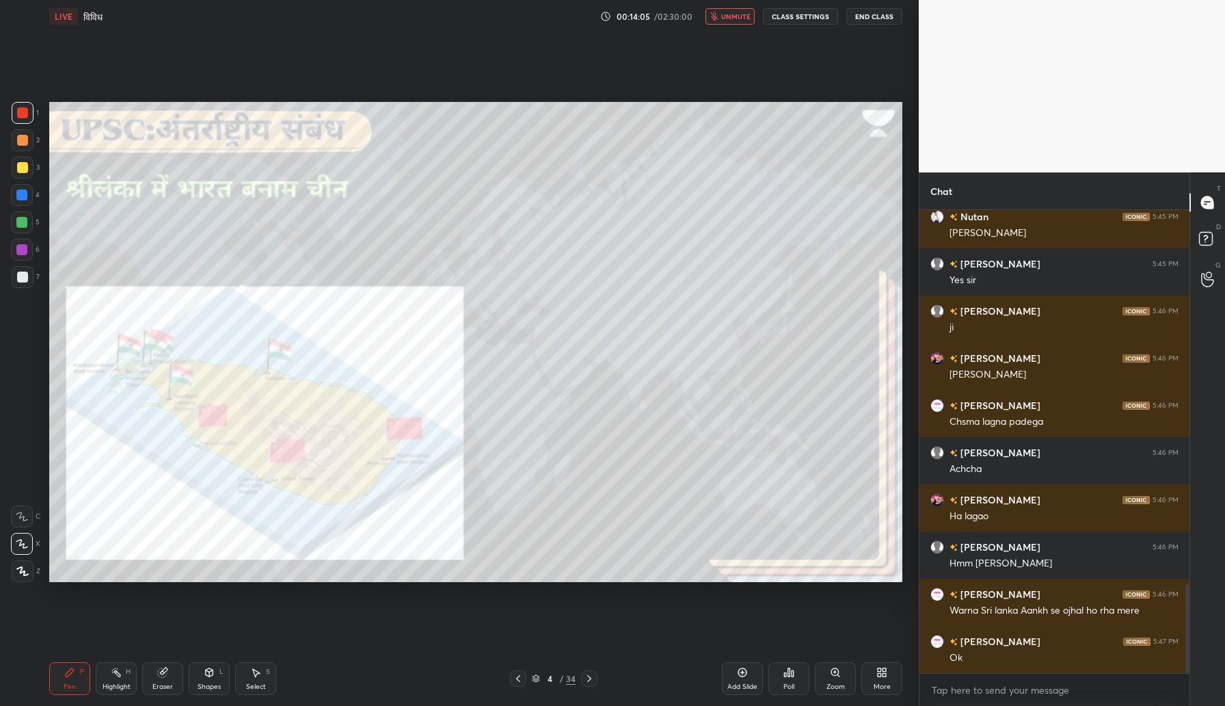
scroll to position [1989, 0]
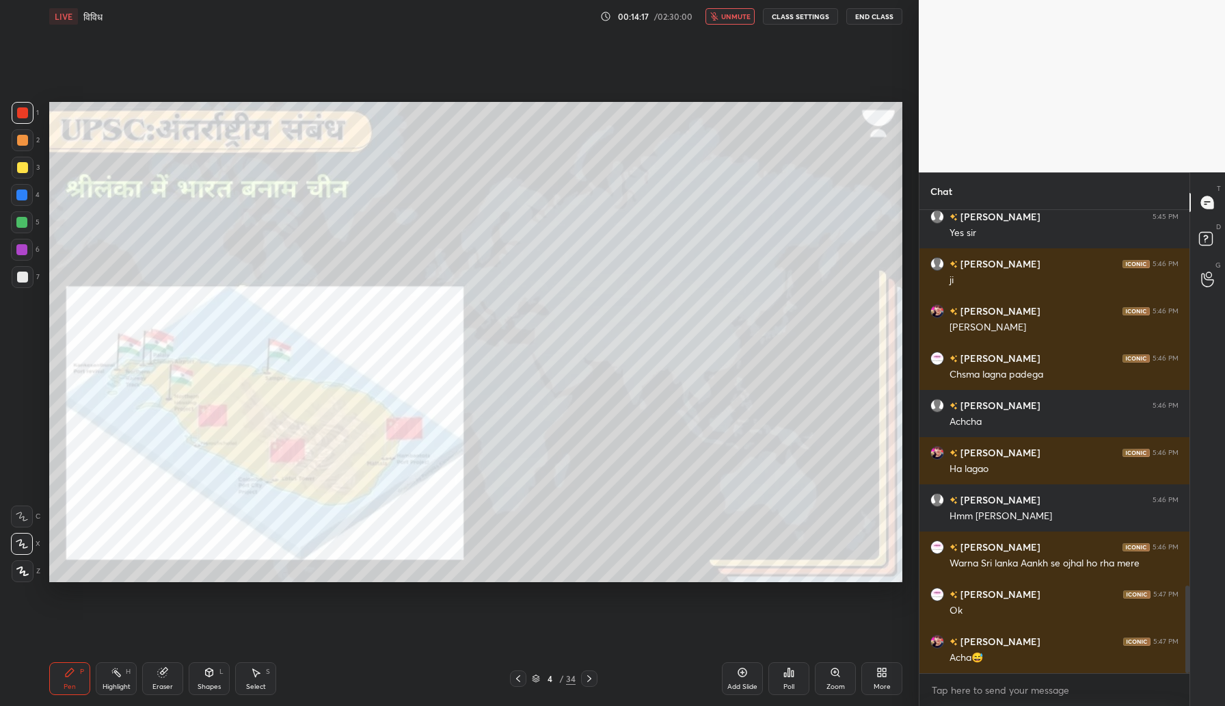
click at [716, 7] on div "LIVE विविध 00:14:17 / 02:30:00 unmute CLASS SETTINGS End Class" at bounding box center [475, 16] width 853 height 33
click at [718, 9] on button "unmute" at bounding box center [730, 16] width 49 height 16
click at [844, 686] on div "Zoom" at bounding box center [835, 678] width 41 height 33
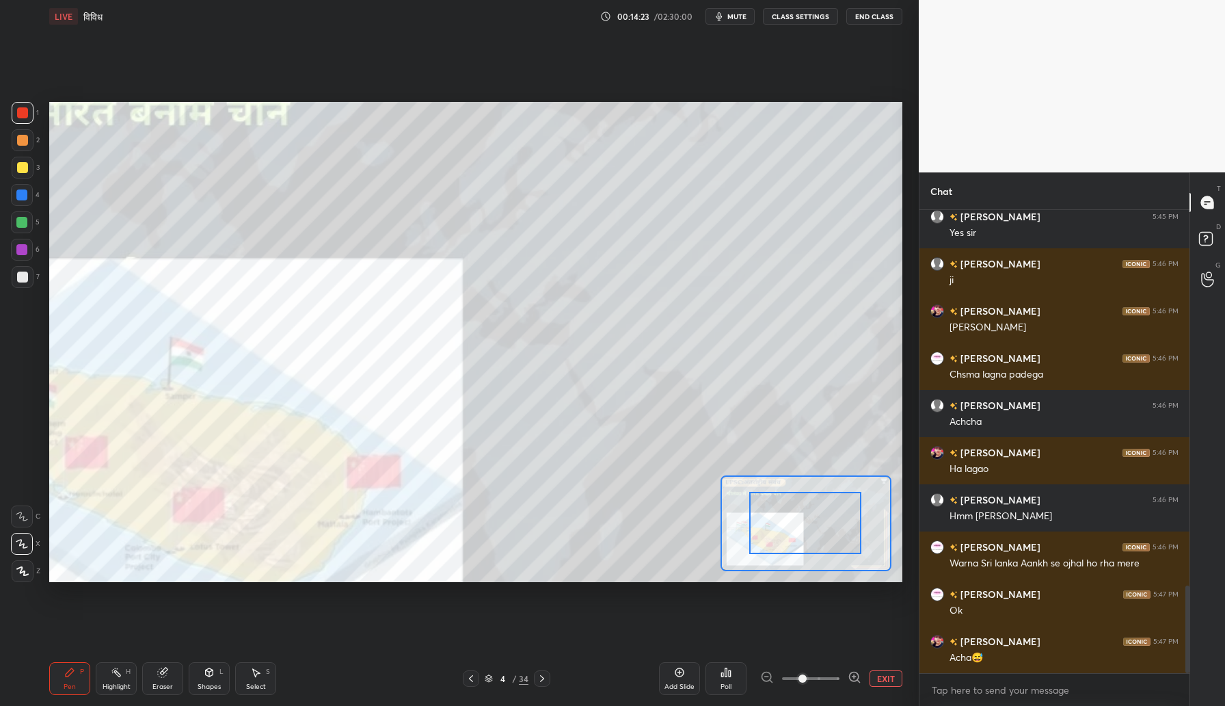
drag, startPoint x: 810, startPoint y: 519, endPoint x: 786, endPoint y: 553, distance: 42.1
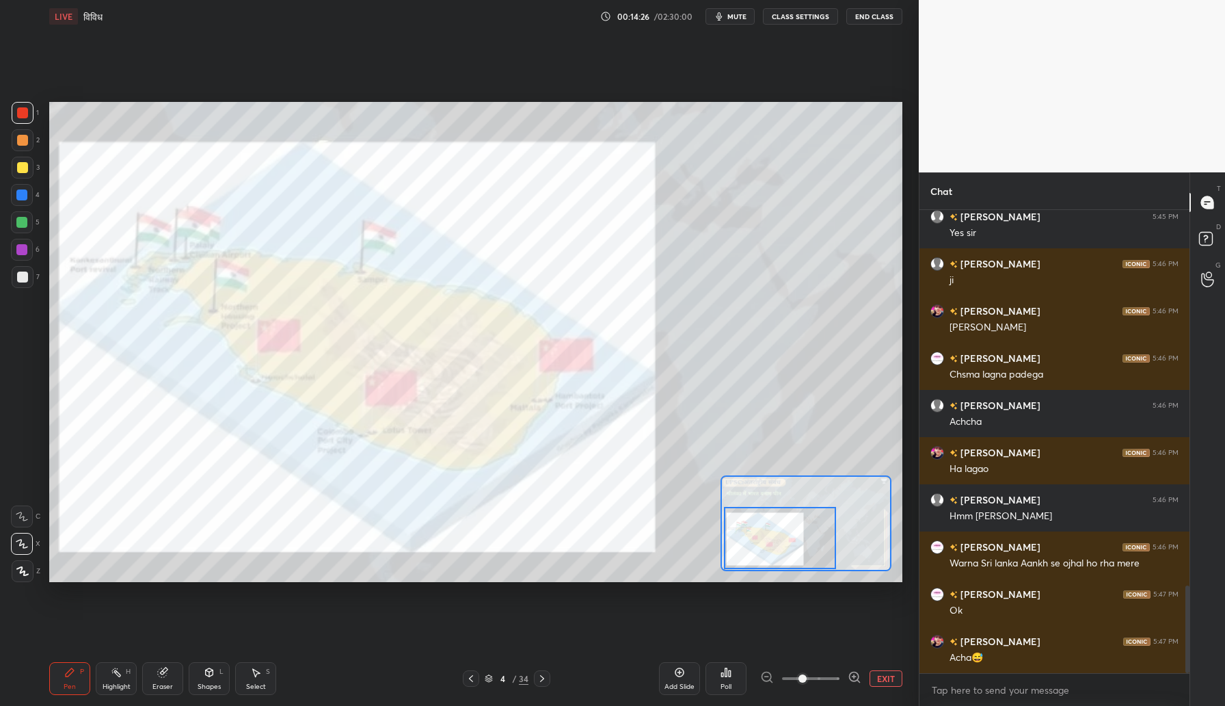
drag, startPoint x: 784, startPoint y: 509, endPoint x: 758, endPoint y: 527, distance: 30.9
click at [758, 527] on div at bounding box center [780, 538] width 112 height 62
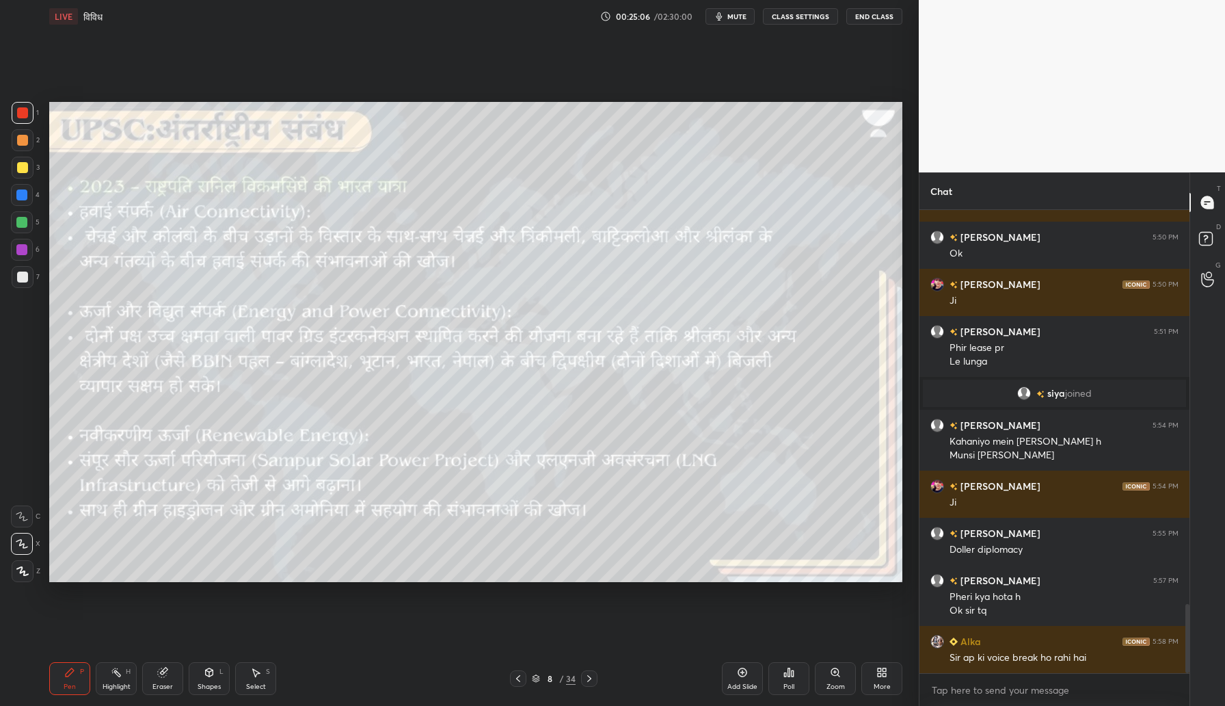
scroll to position [2642, 0]
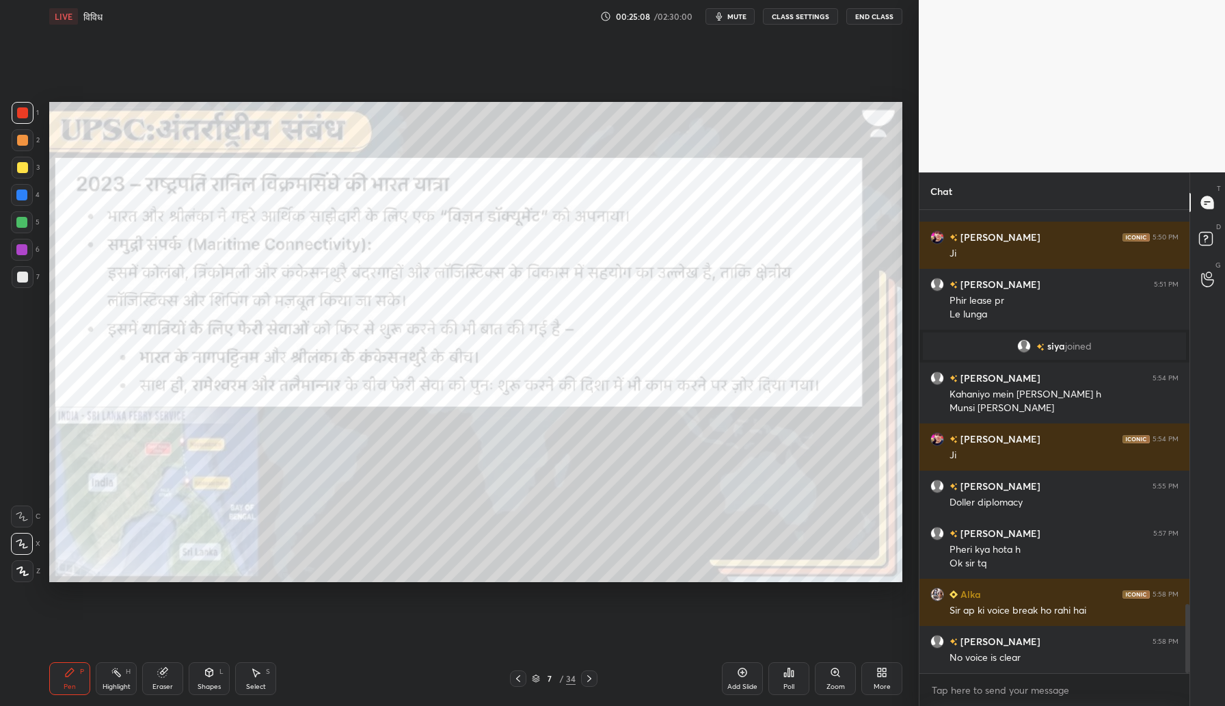
click at [882, 671] on icon at bounding box center [881, 672] width 11 height 11
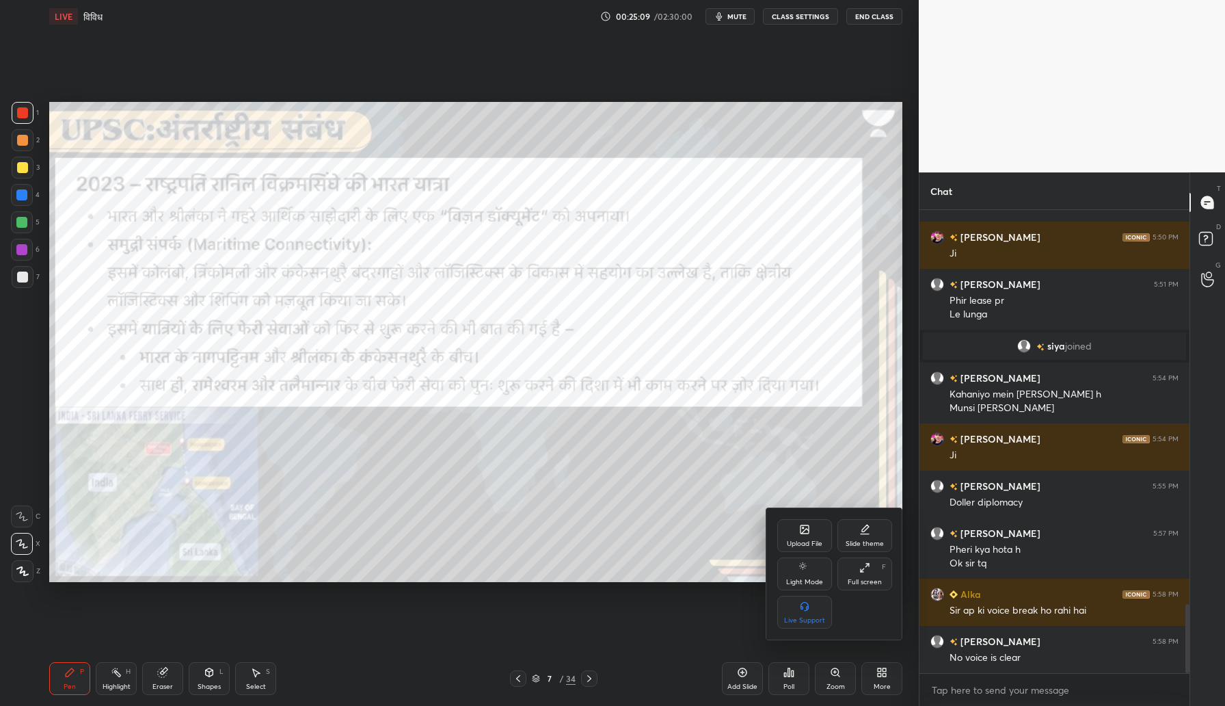
click at [801, 540] on div "Upload File" at bounding box center [805, 543] width 36 height 7
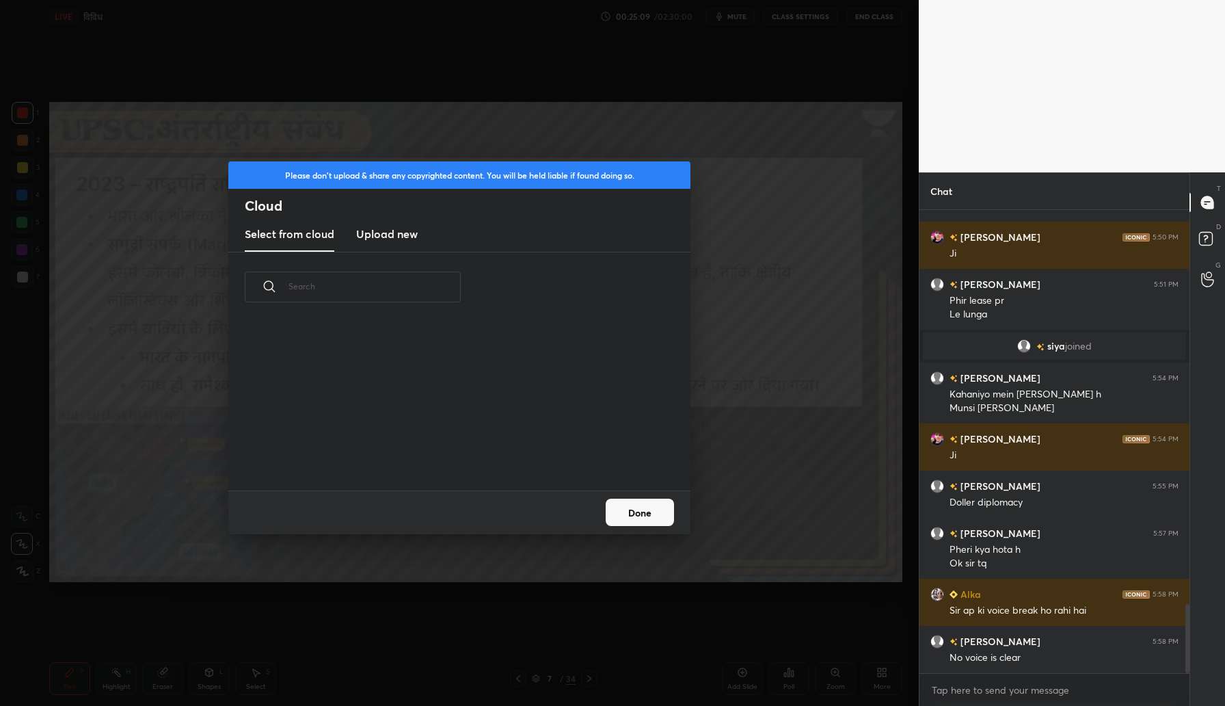
scroll to position [168, 439]
click at [395, 239] on h3 "Upload new" at bounding box center [387, 234] width 62 height 16
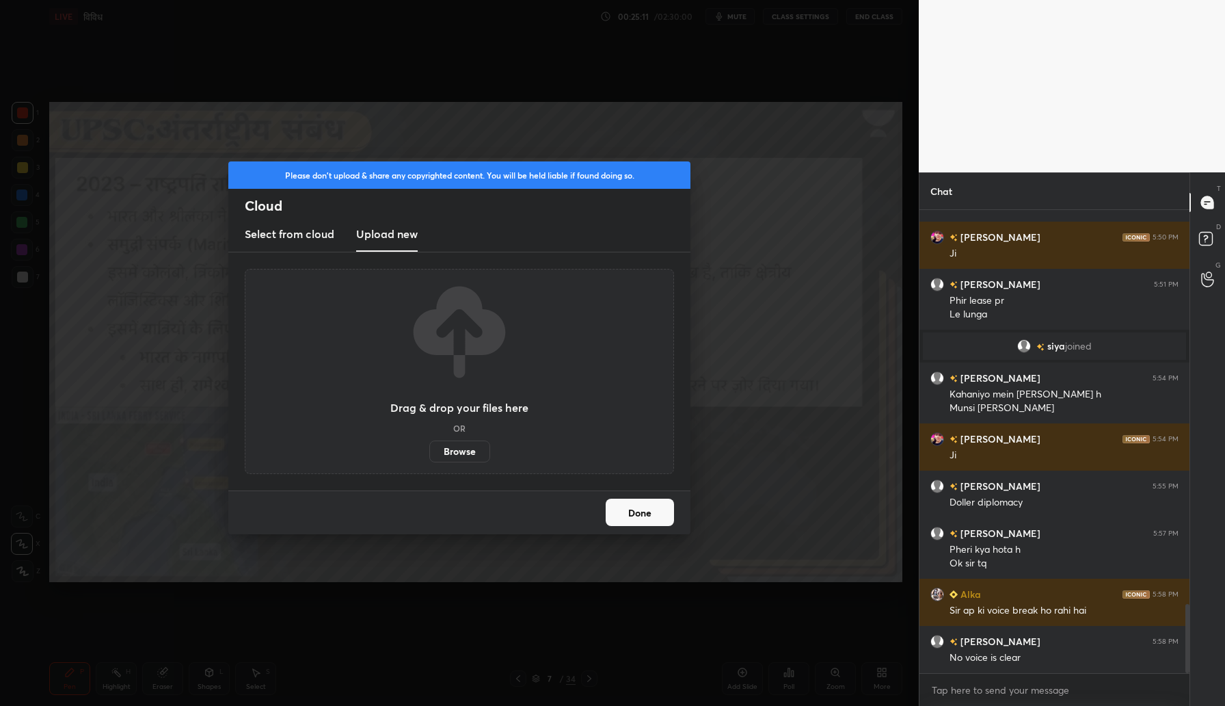
click at [443, 452] on label "Browse" at bounding box center [459, 451] width 61 height 22
click at [429, 452] on input "Browse" at bounding box center [429, 451] width 0 height 22
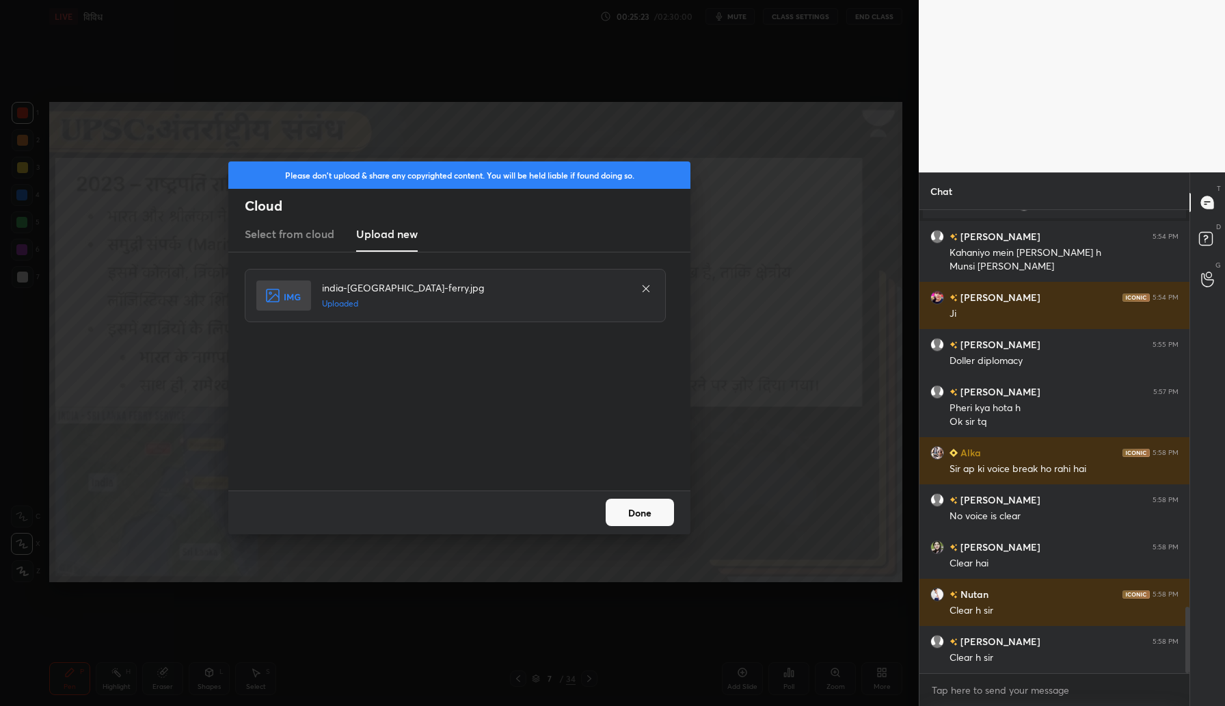
scroll to position [2831, 0]
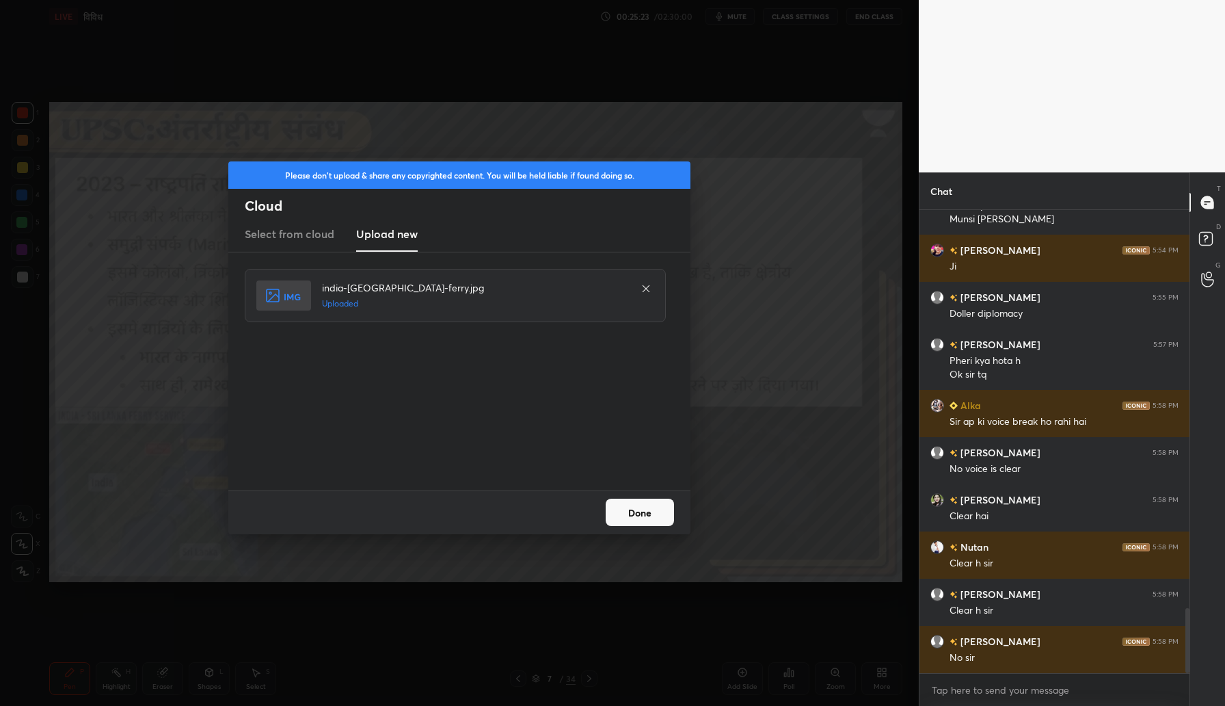
click at [648, 511] on button "Done" at bounding box center [640, 511] width 68 height 27
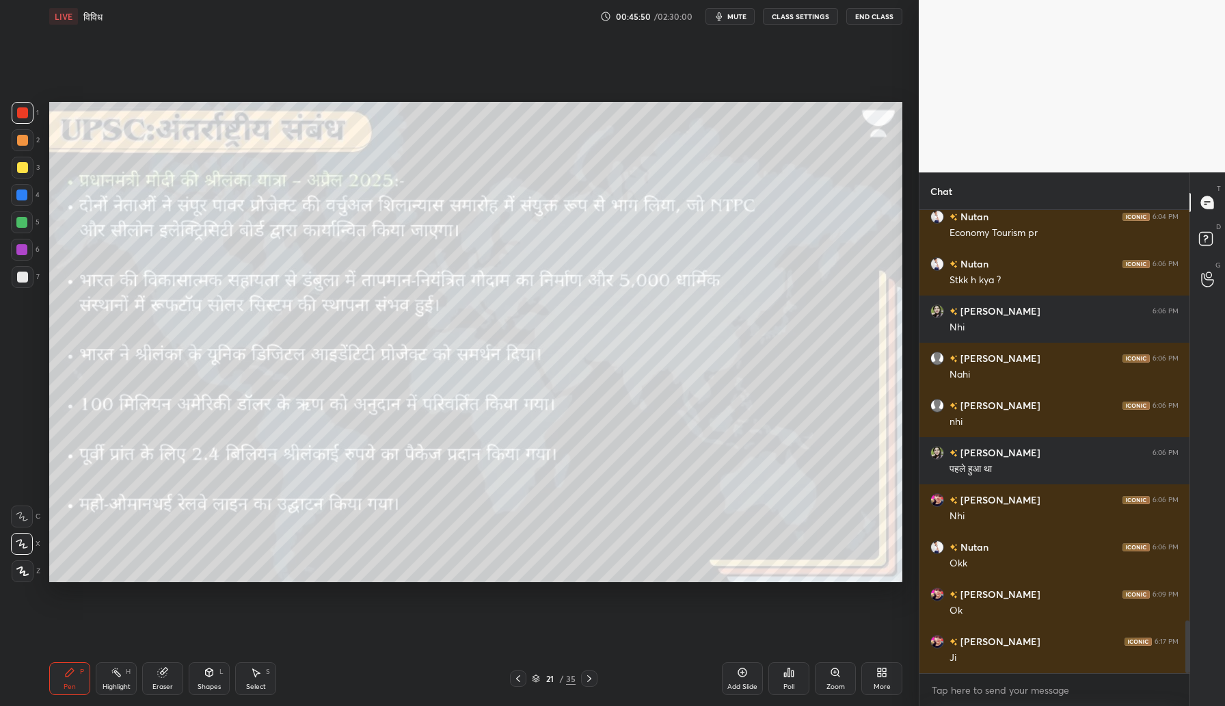
scroll to position [3646, 0]
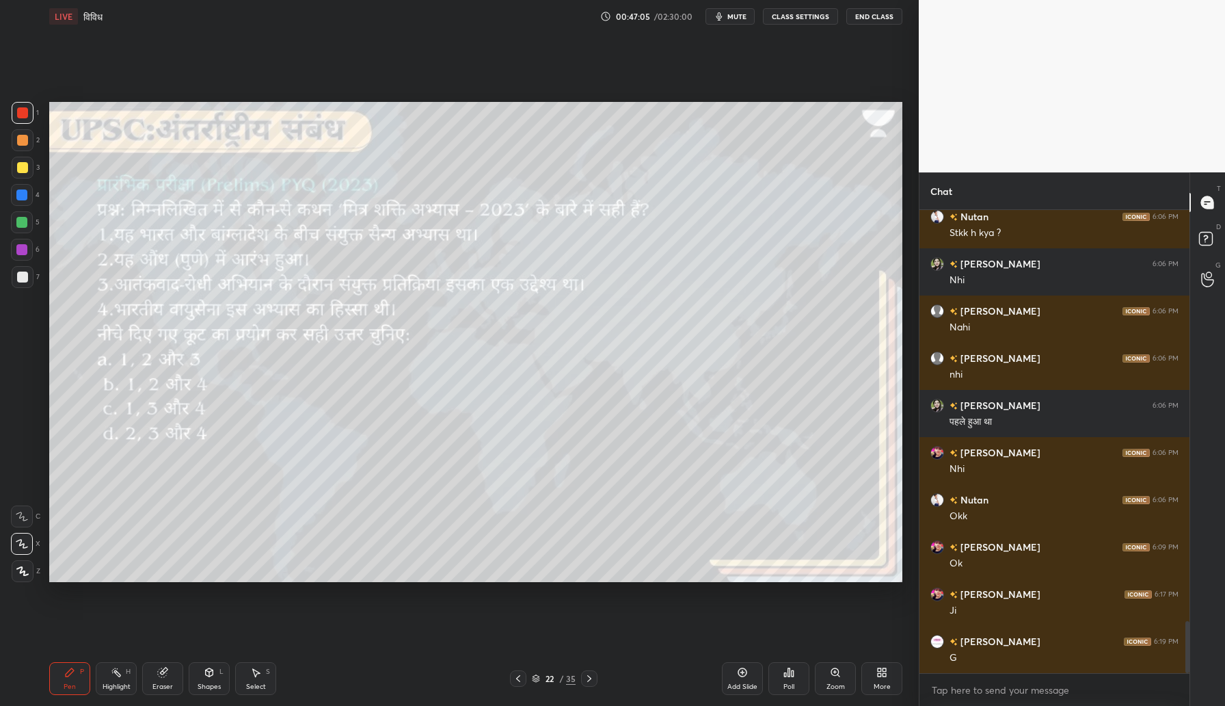
click at [792, 688] on div "Poll" at bounding box center [789, 686] width 11 height 7
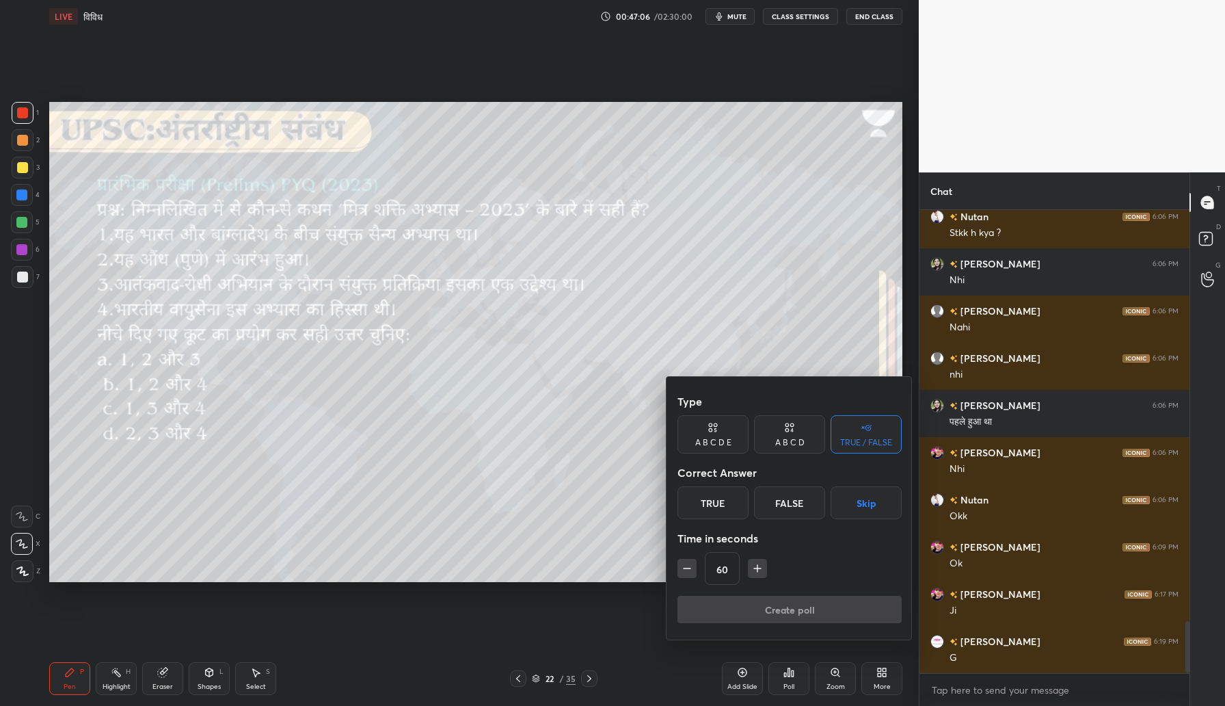
scroll to position [3679, 0]
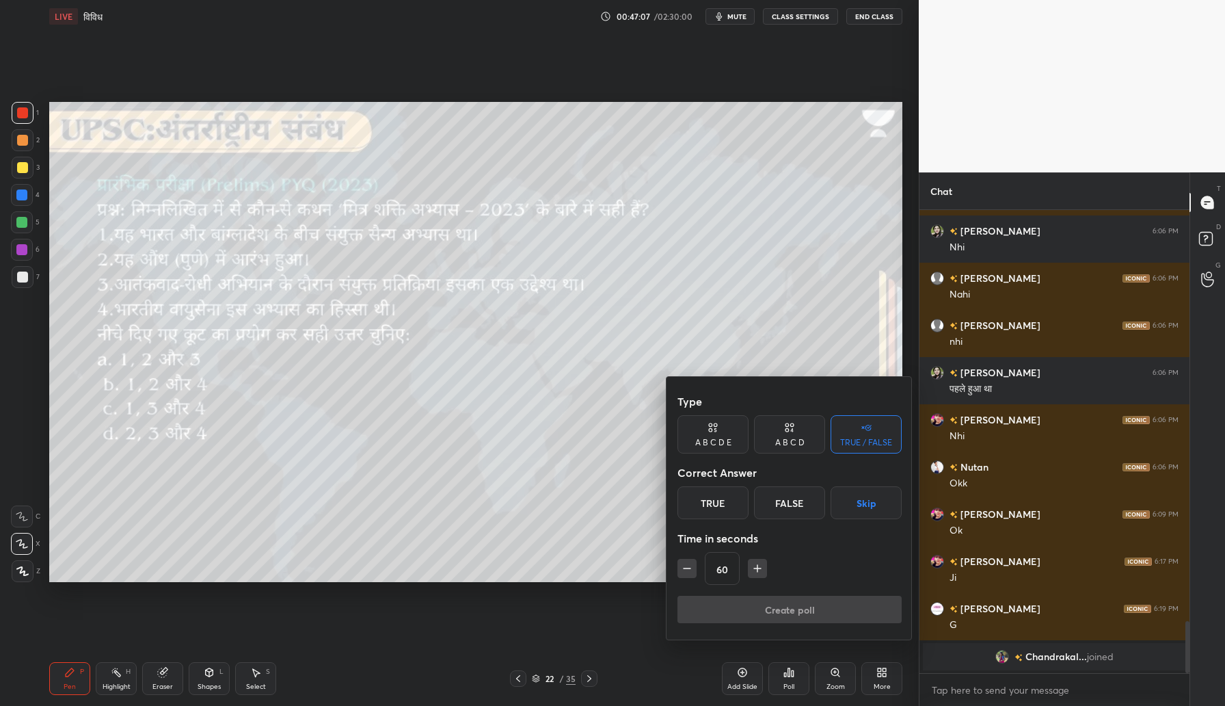
click at [786, 424] on icon at bounding box center [787, 424] width 3 height 3
click at [834, 503] on div "D" at bounding box center [836, 502] width 40 height 33
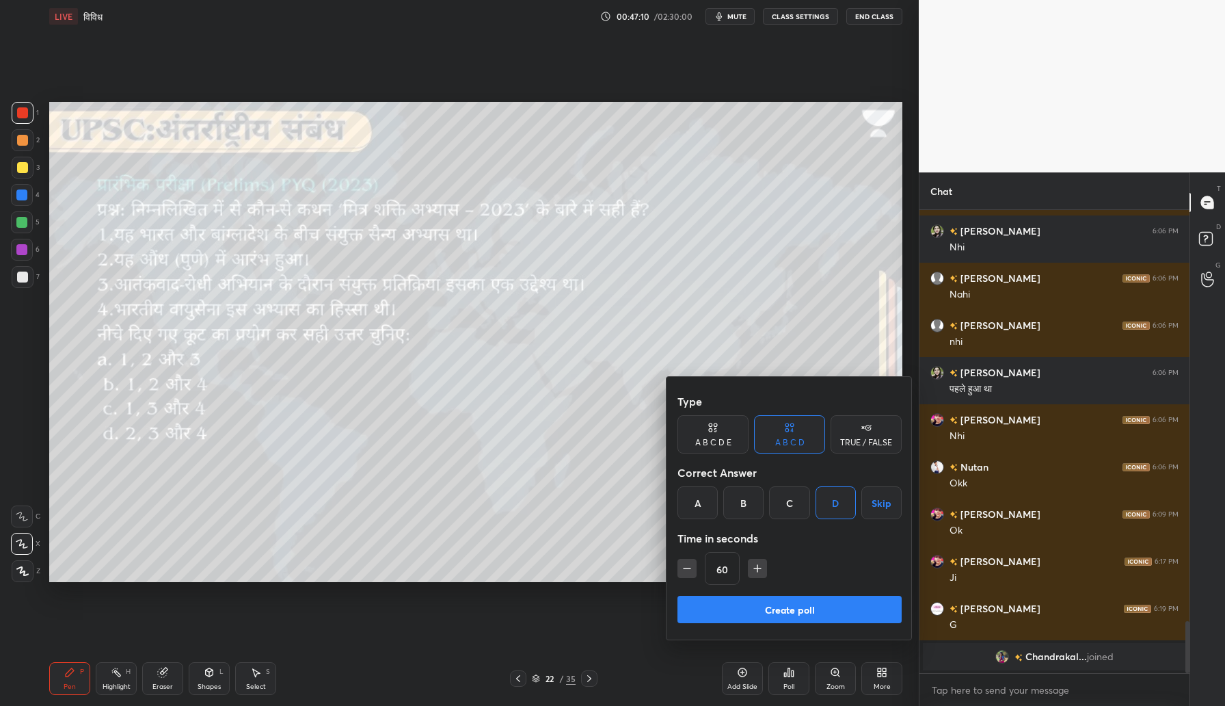
click at [768, 606] on button "Create poll" at bounding box center [790, 609] width 224 height 27
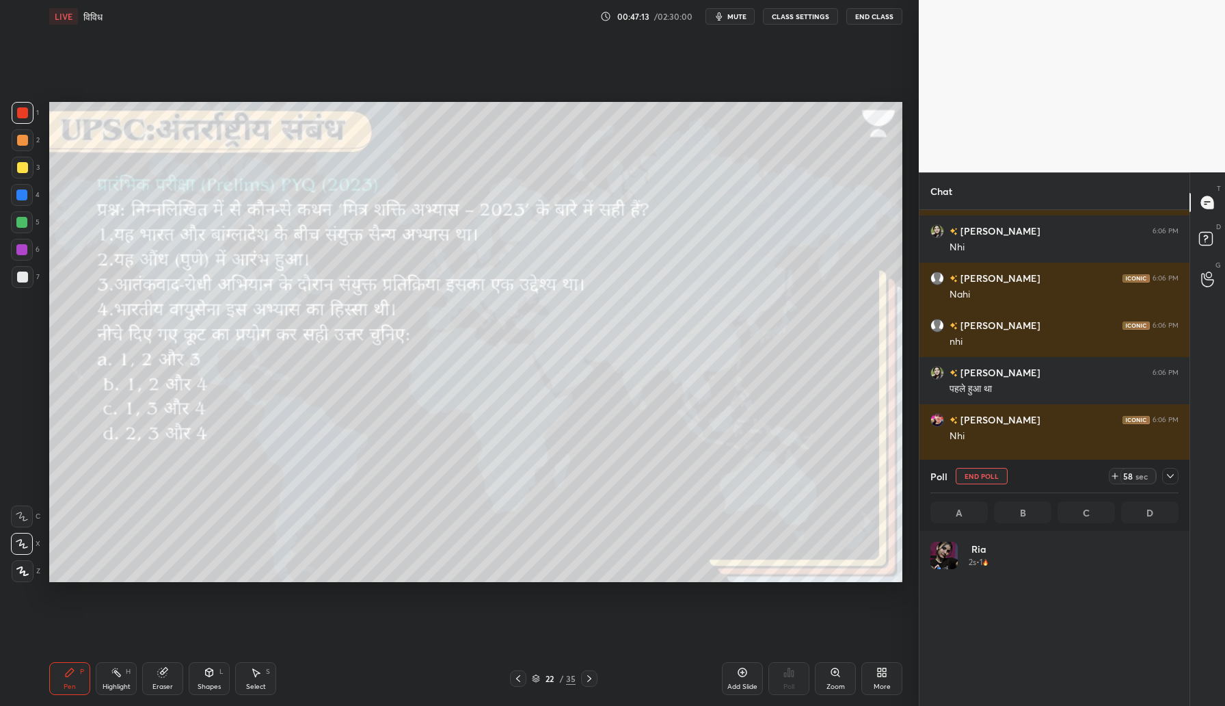
scroll to position [160, 244]
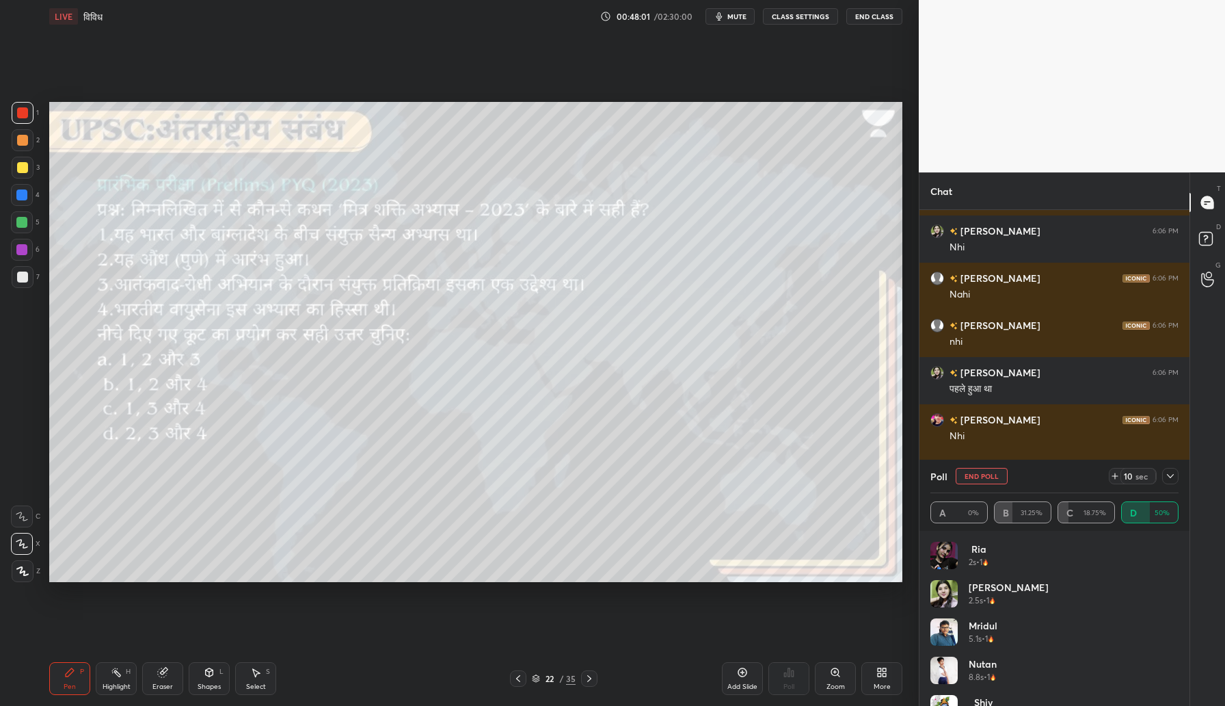
click at [945, 596] on img "grid" at bounding box center [944, 593] width 27 height 27
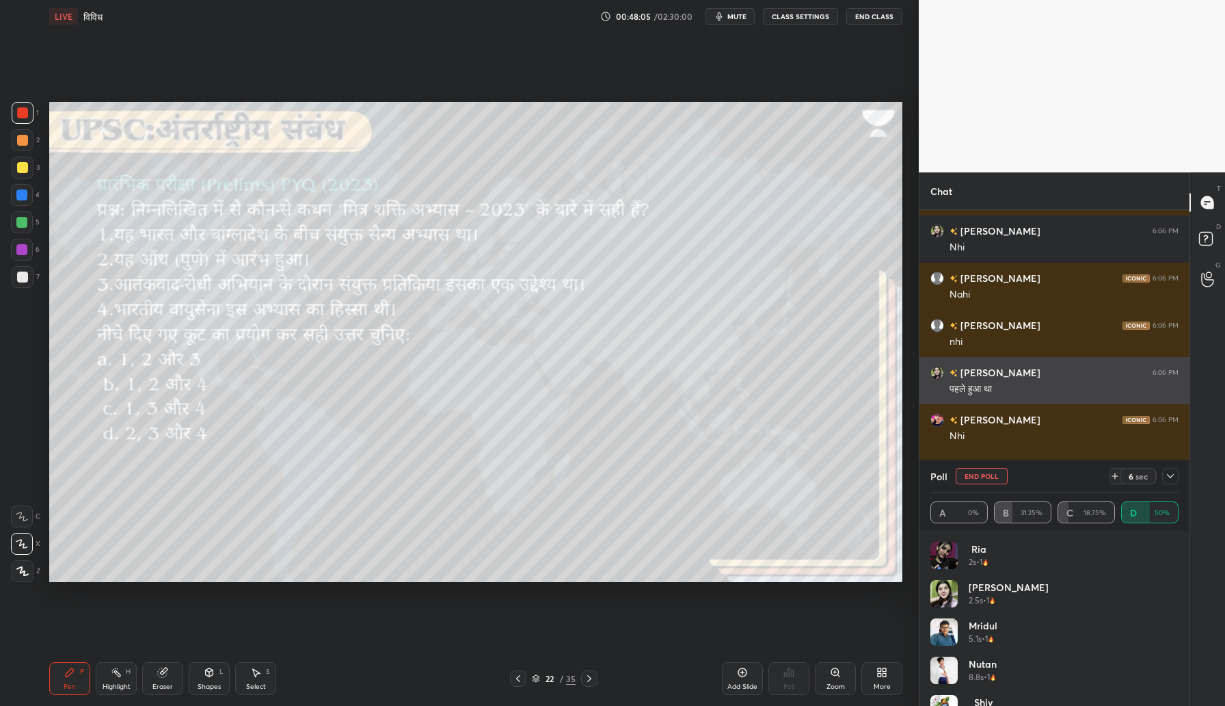
click at [937, 373] on img "grid" at bounding box center [938, 373] width 14 height 14
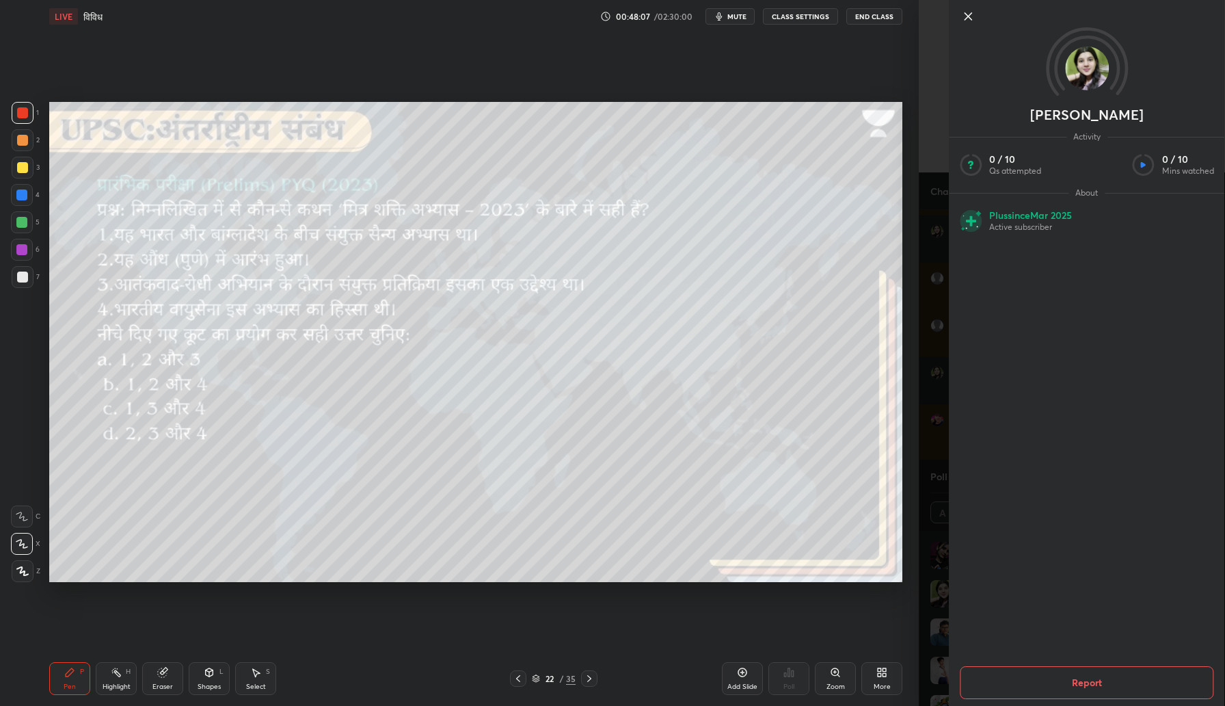
click at [1088, 68] on img at bounding box center [1087, 68] width 44 height 44
click at [965, 19] on icon at bounding box center [968, 16] width 7 height 7
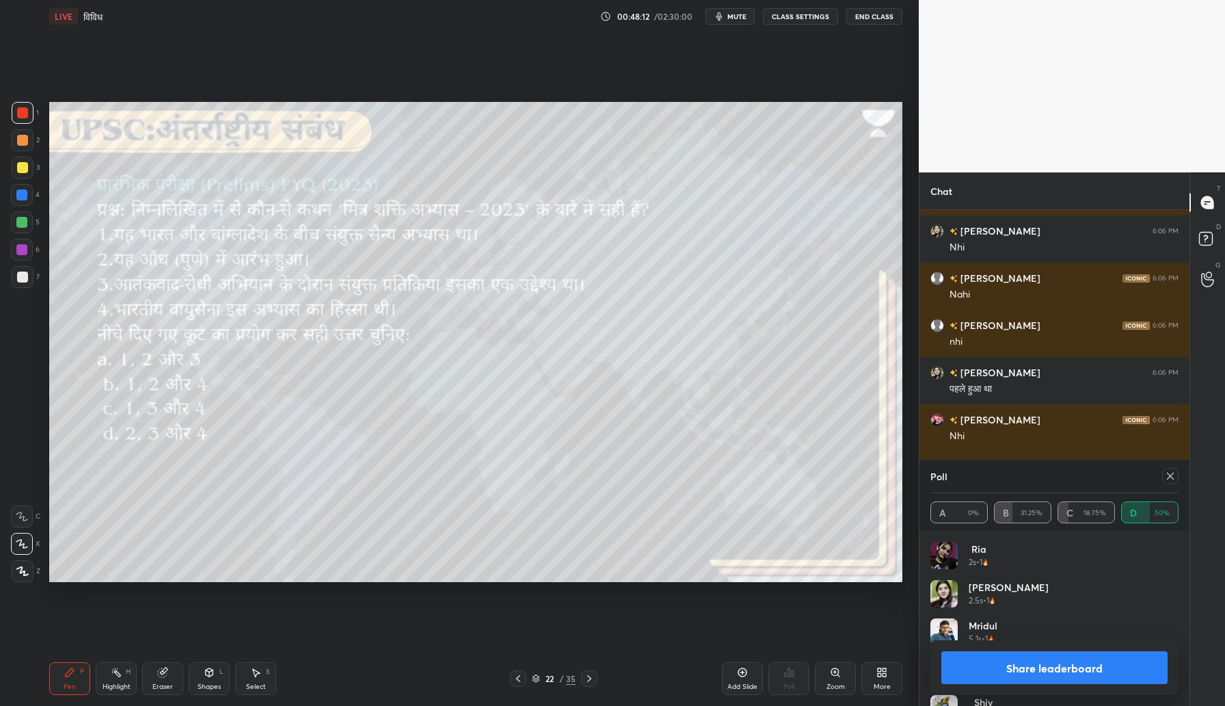
click at [1172, 472] on icon at bounding box center [1170, 475] width 11 height 11
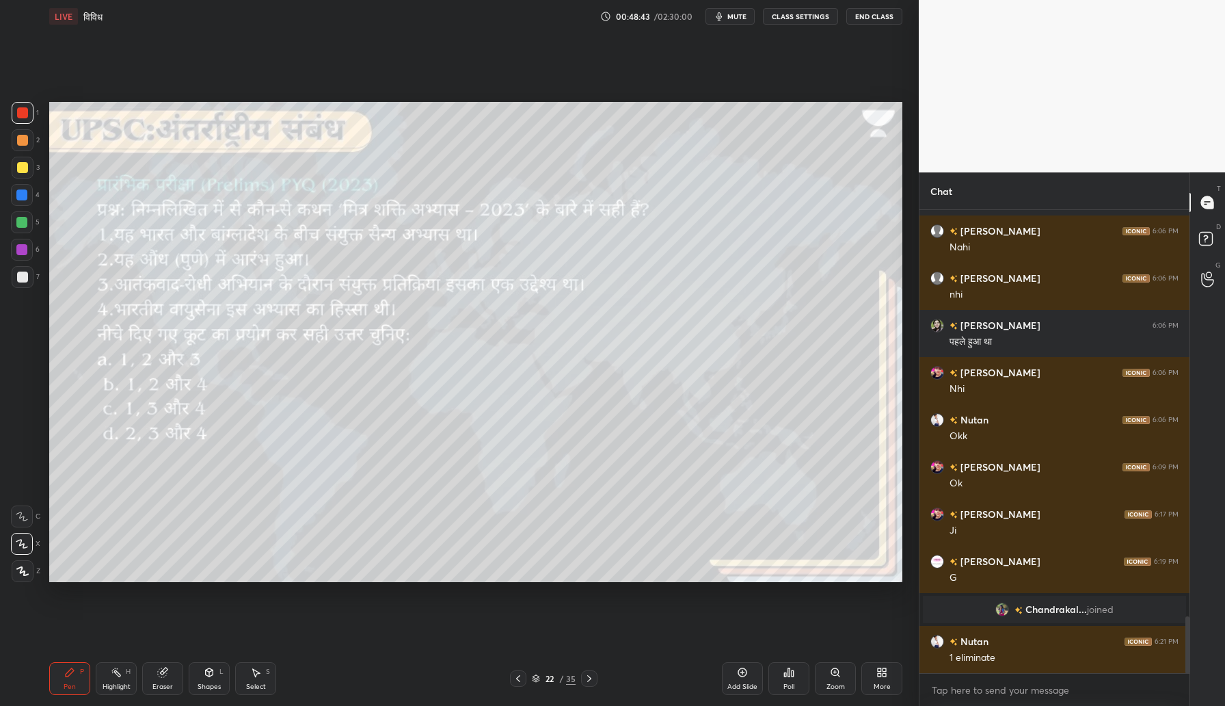
scroll to position [3349, 0]
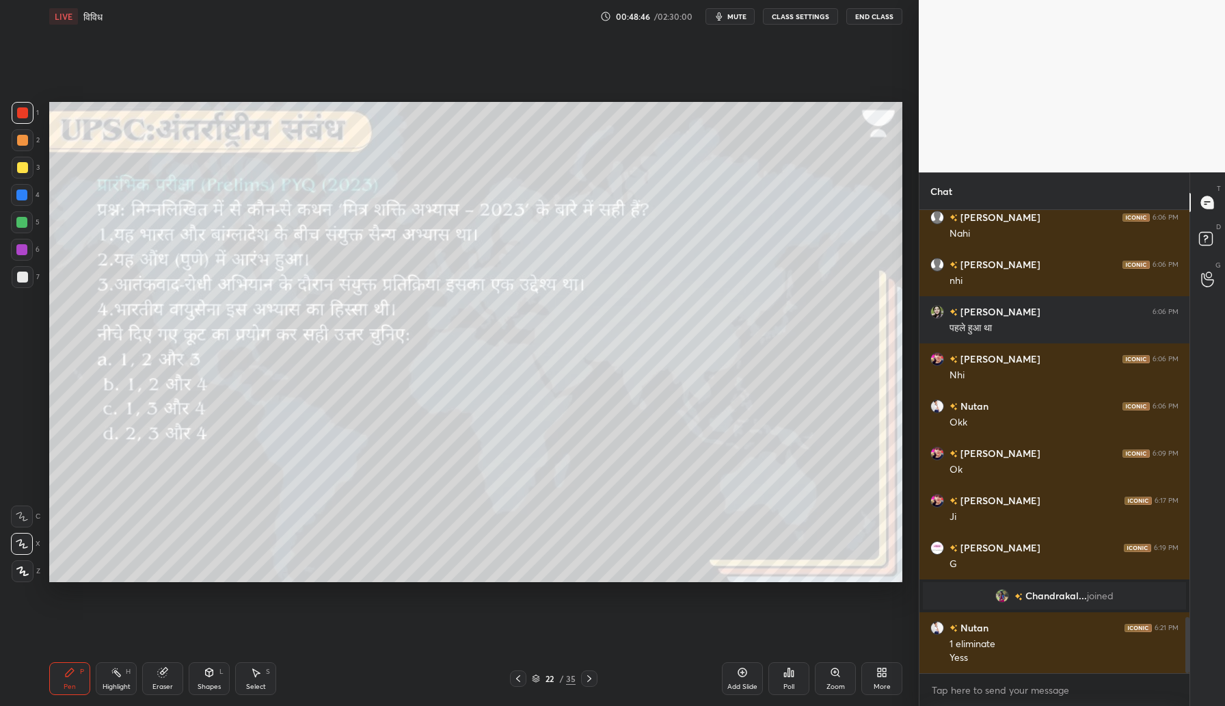
click at [1000, 593] on img "grid" at bounding box center [1002, 596] width 14 height 14
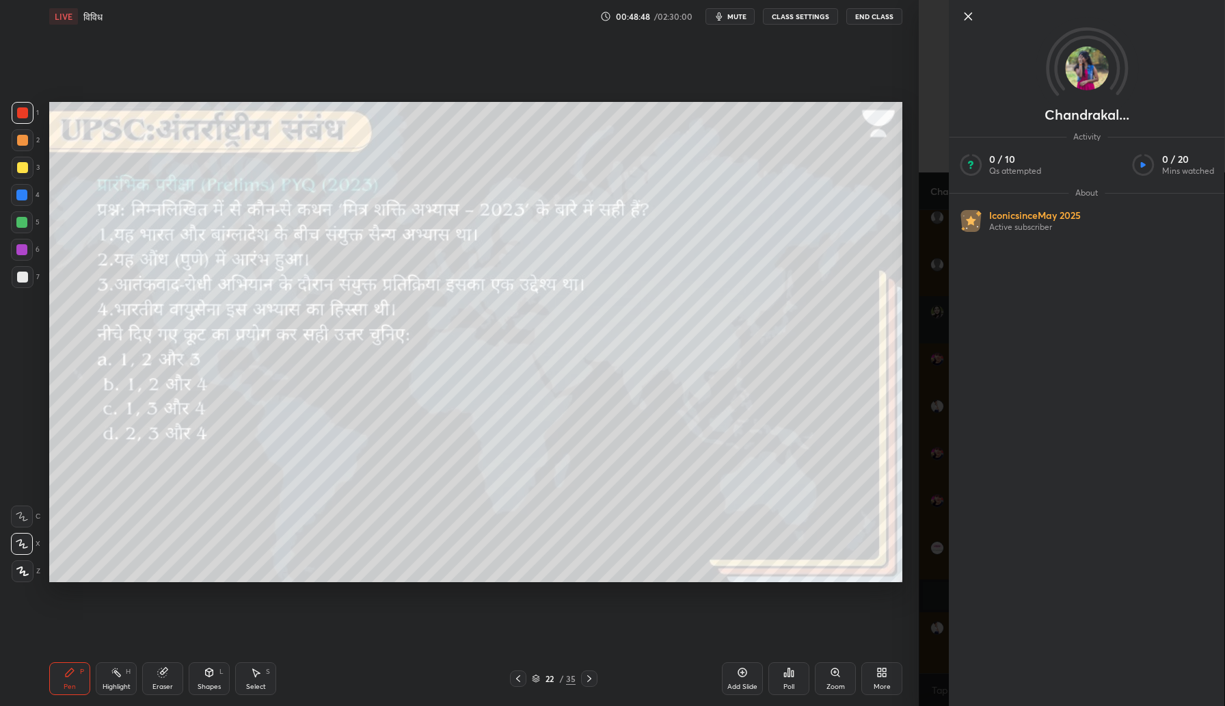
click at [1075, 70] on img at bounding box center [1087, 68] width 44 height 44
click at [969, 5] on div at bounding box center [1087, 39] width 276 height 79
click at [969, 16] on icon at bounding box center [968, 16] width 7 height 7
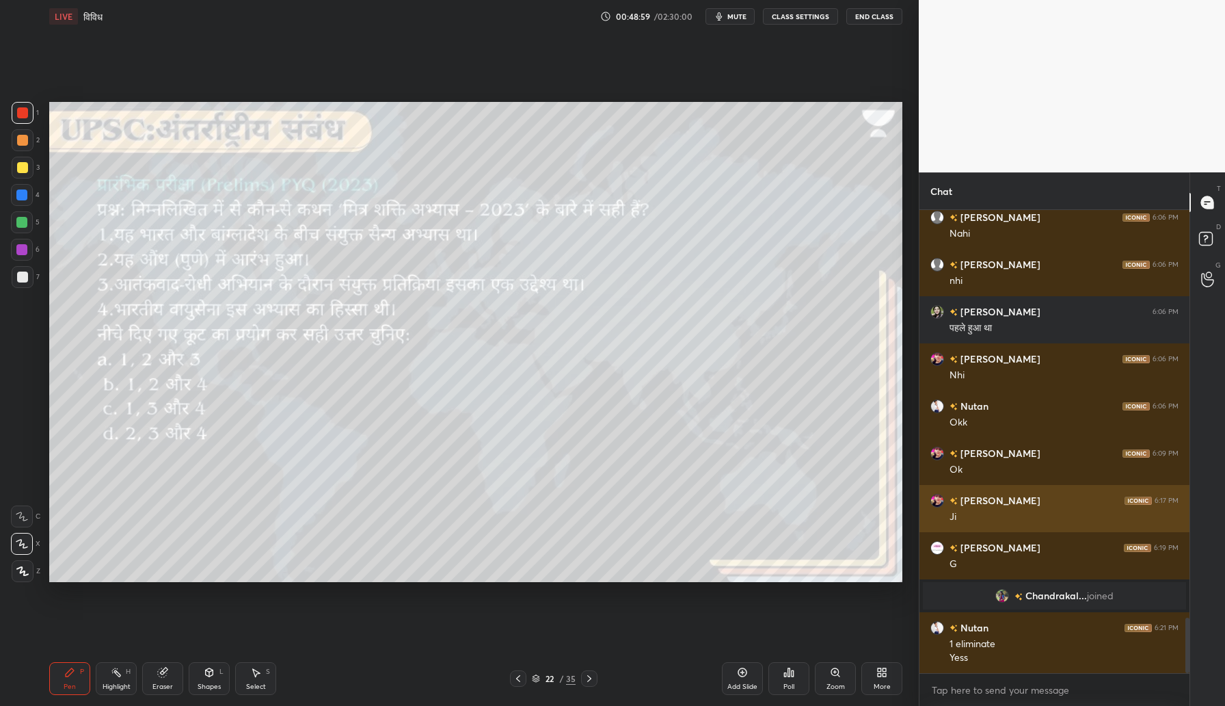
scroll to position [3396, 0]
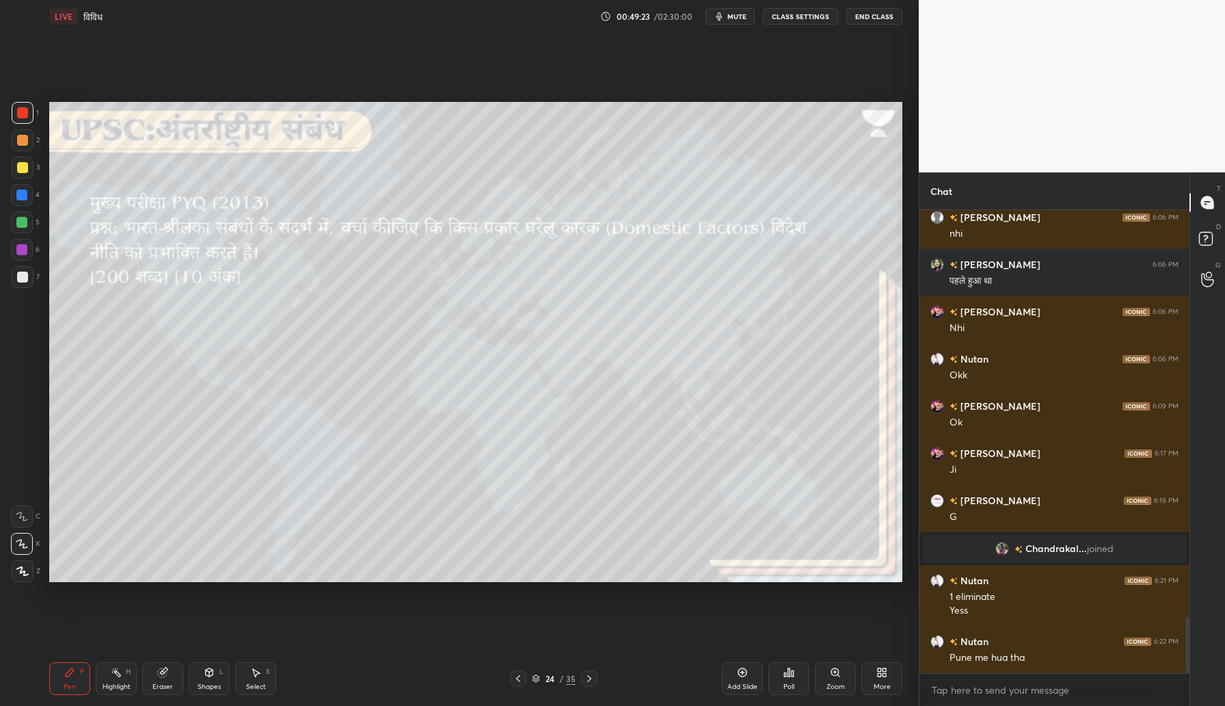
click at [25, 247] on div at bounding box center [21, 249] width 11 height 11
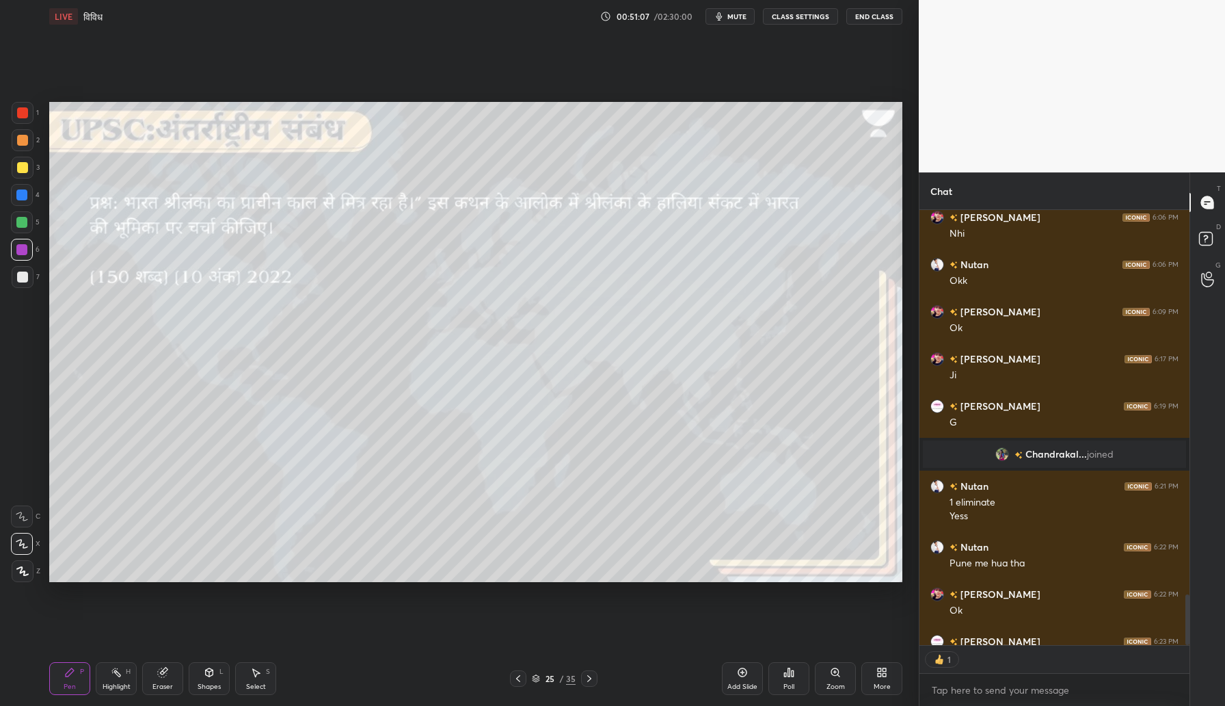
scroll to position [5, 5]
click at [24, 168] on div at bounding box center [22, 167] width 11 height 11
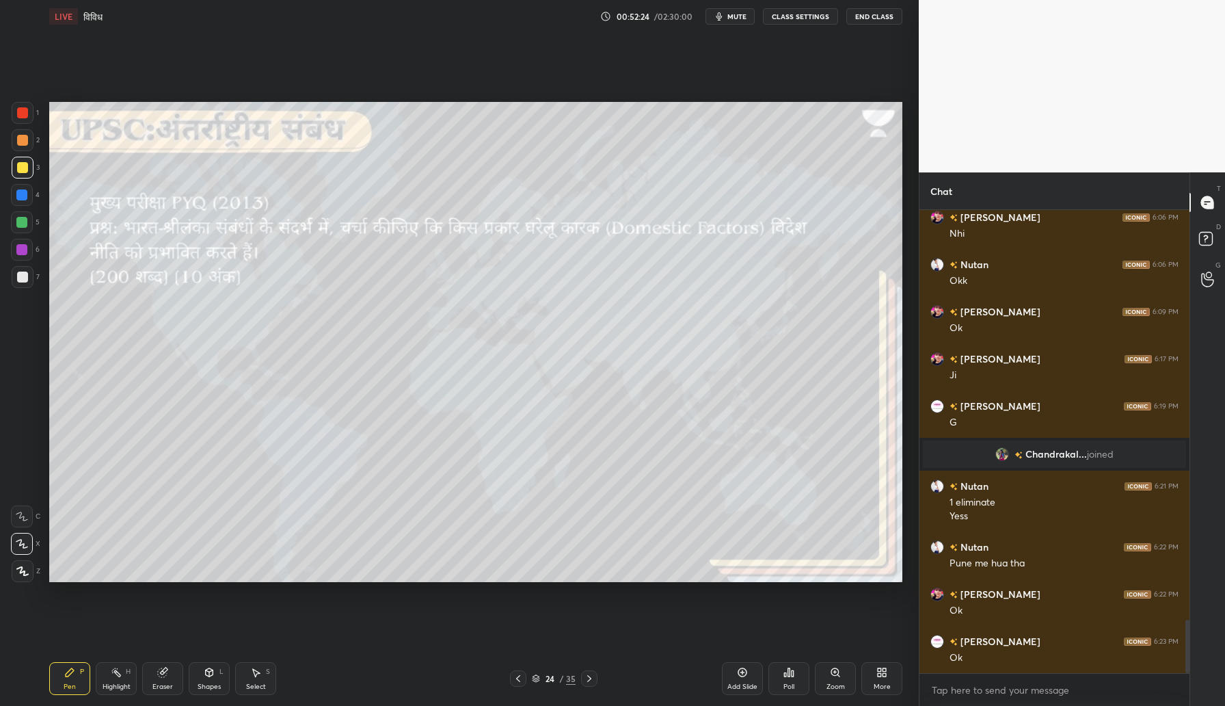
scroll to position [3537, 0]
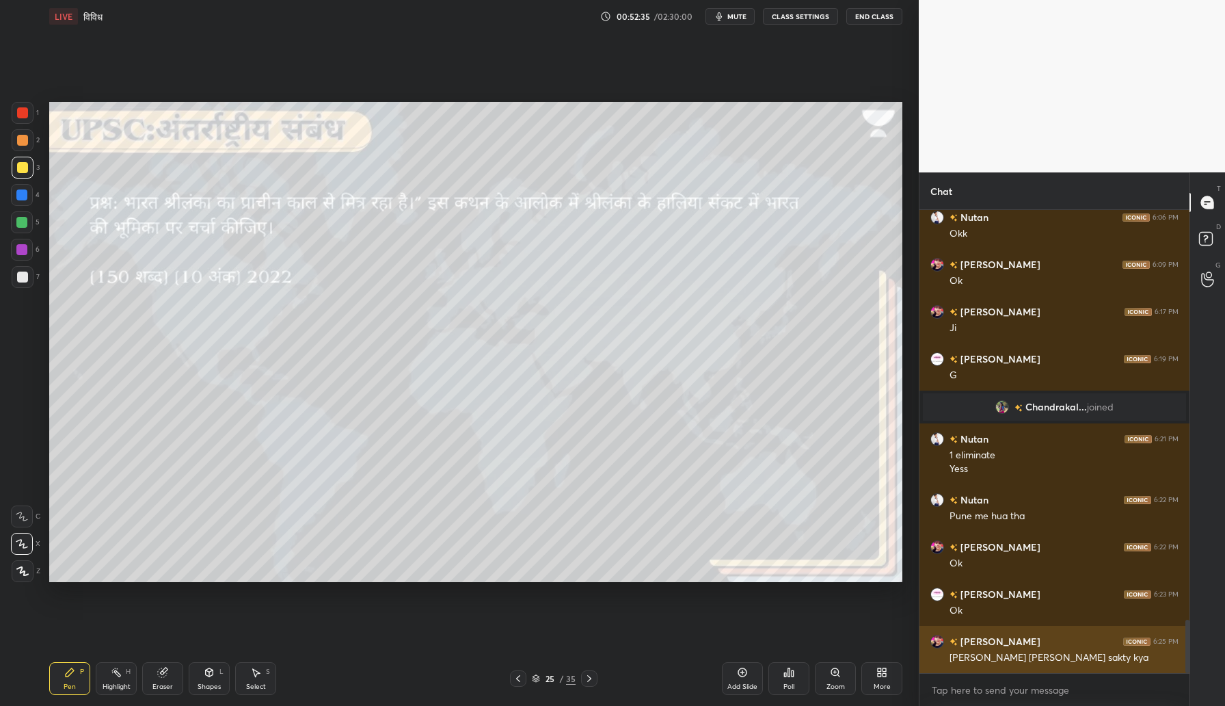
click at [937, 638] on img "grid" at bounding box center [938, 641] width 14 height 14
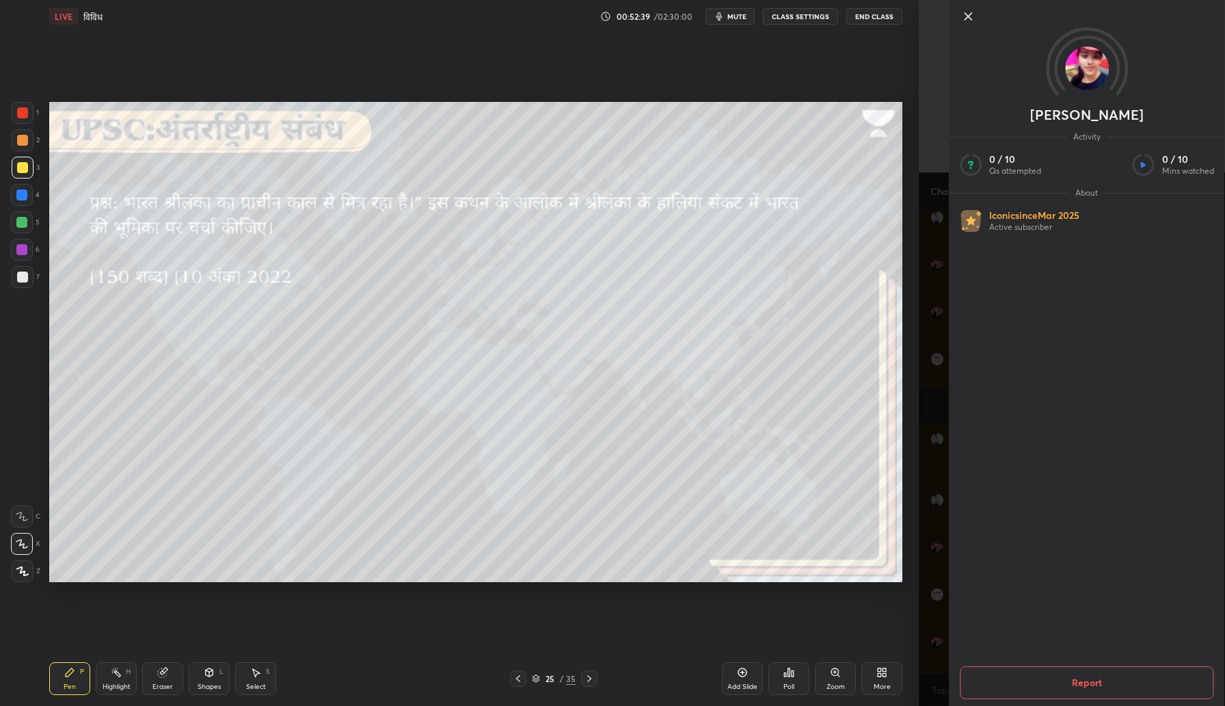
click at [1086, 62] on img at bounding box center [1087, 68] width 44 height 44
click at [967, 17] on icon at bounding box center [968, 16] width 7 height 7
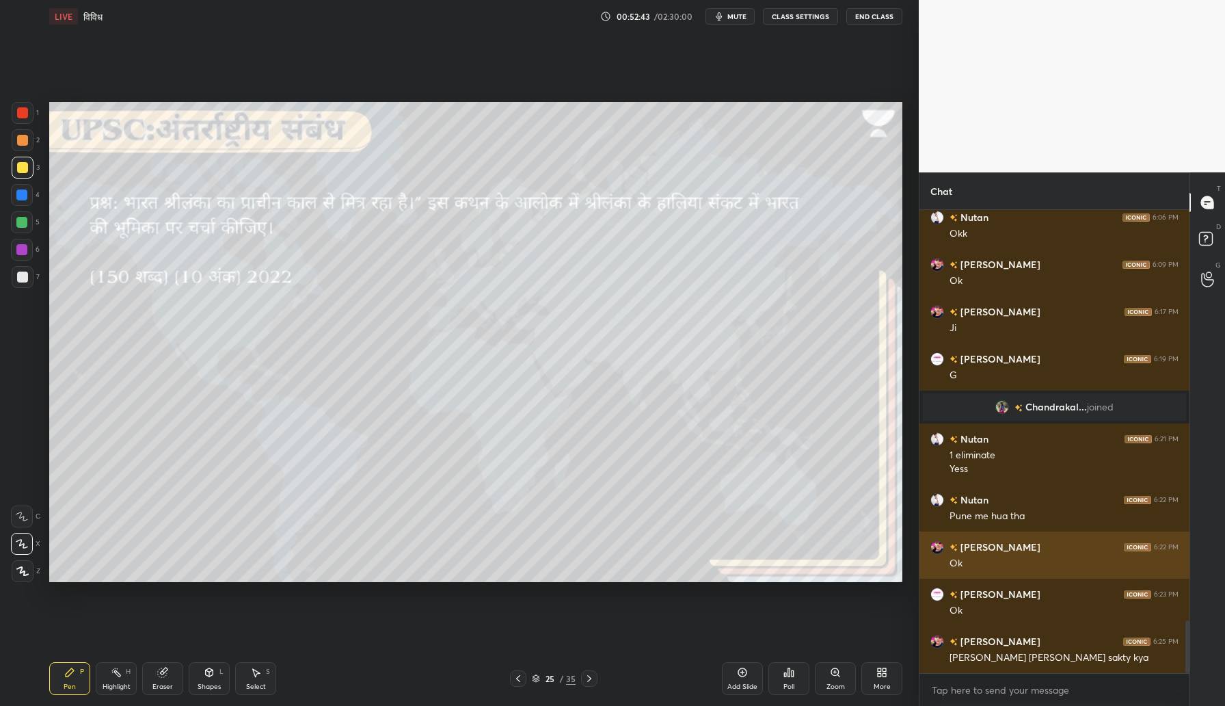
scroll to position [3585, 0]
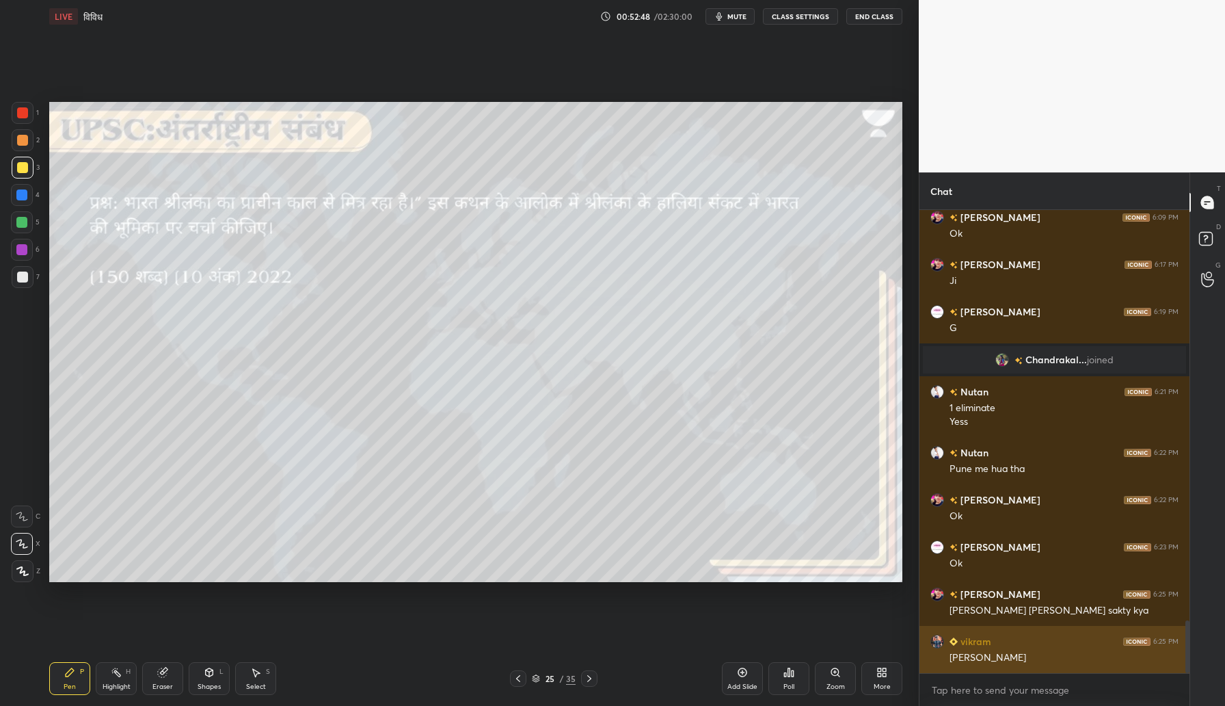
click at [940, 637] on img "grid" at bounding box center [938, 641] width 14 height 14
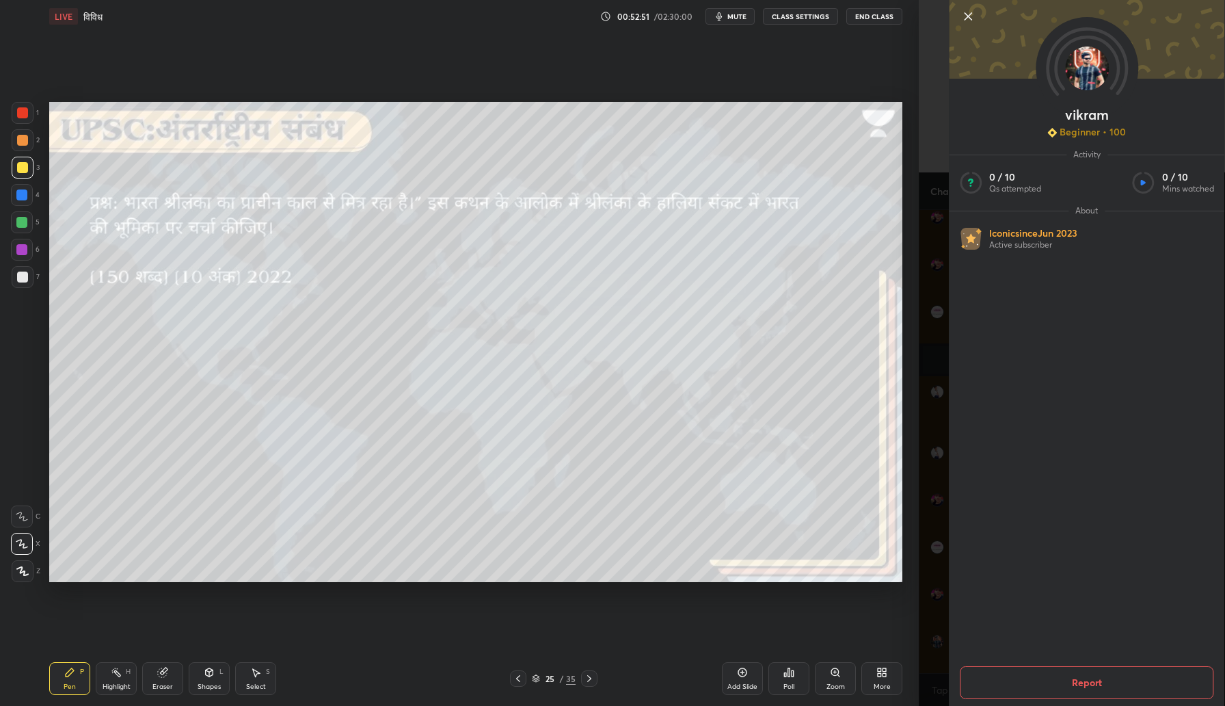
click at [965, 13] on icon at bounding box center [968, 16] width 7 height 7
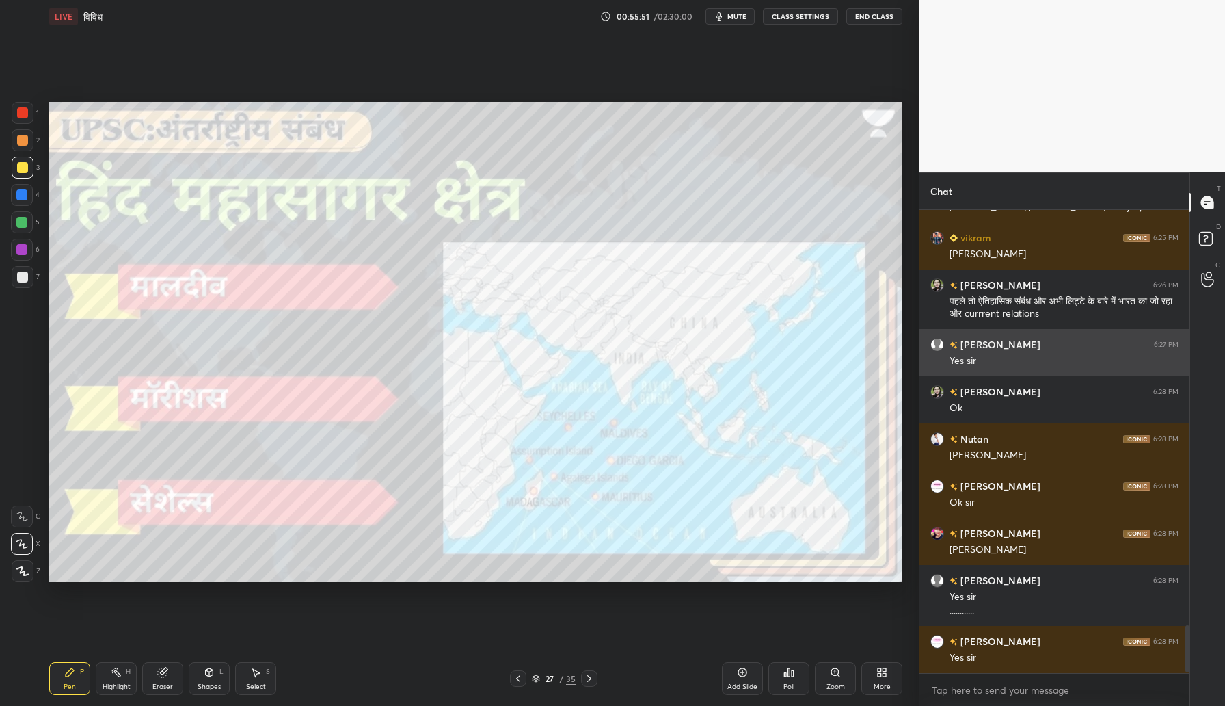
scroll to position [4035, 0]
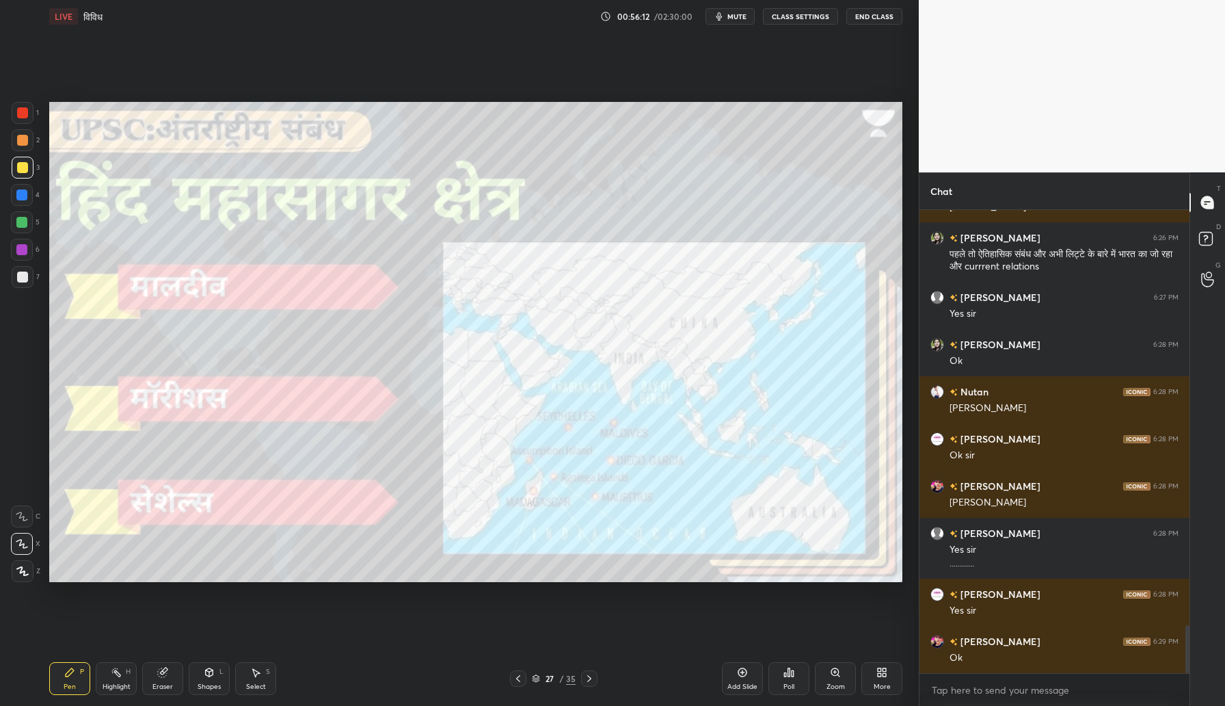
click at [25, 118] on div at bounding box center [22, 112] width 11 height 11
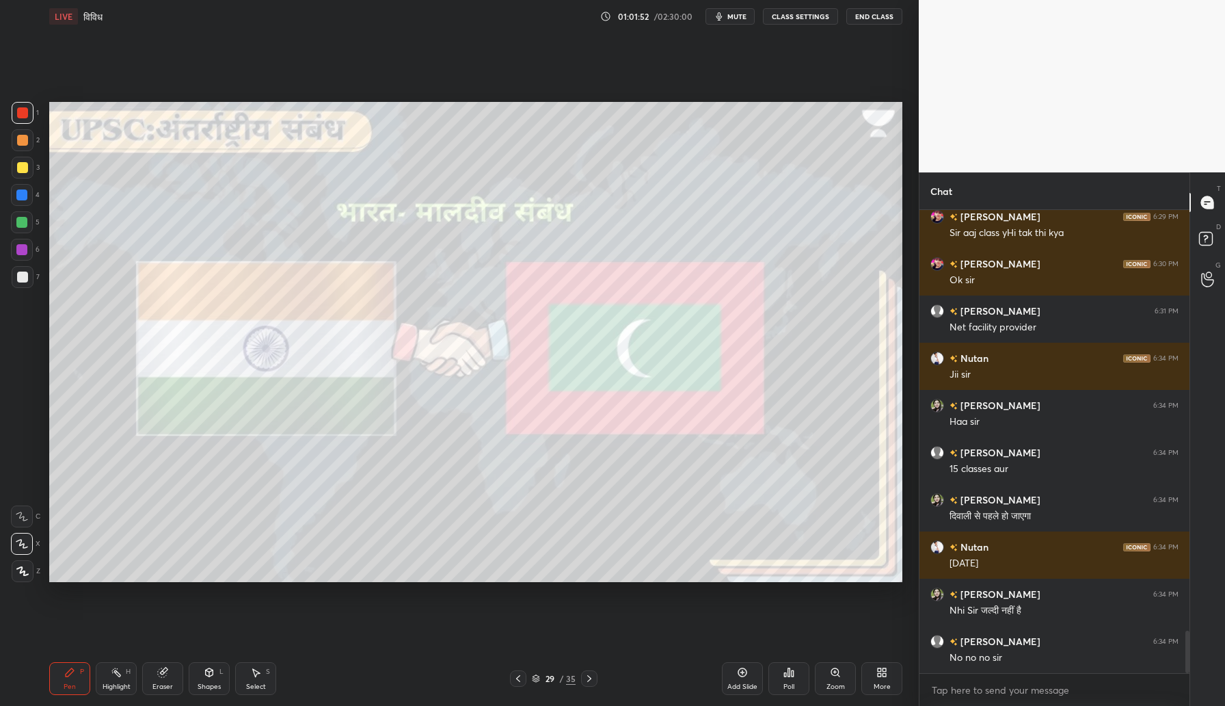
scroll to position [4614, 0]
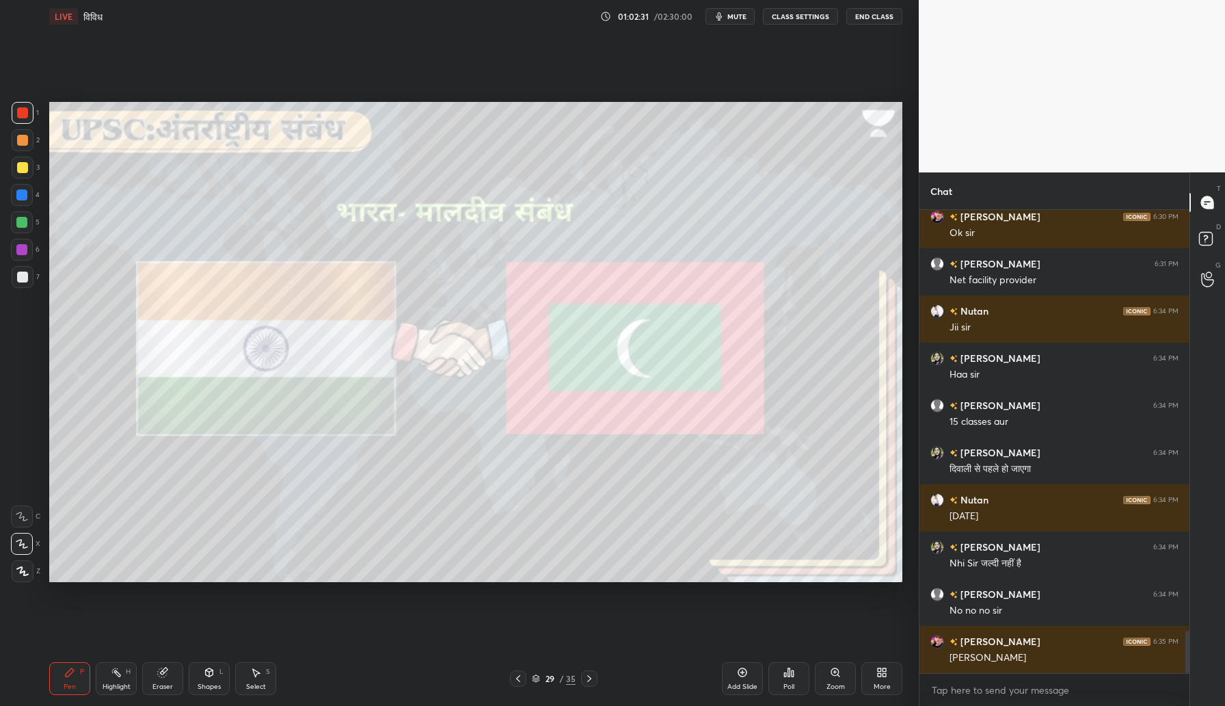
click at [881, 684] on div "More" at bounding box center [882, 686] width 17 height 7
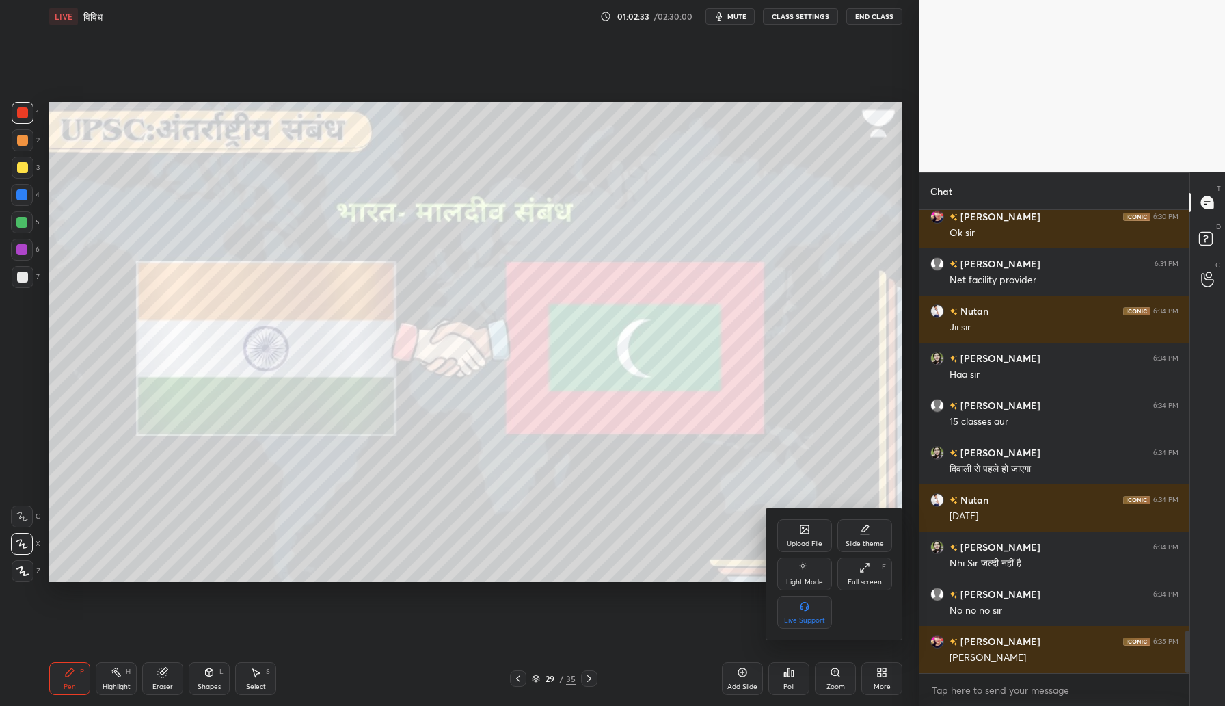
click at [801, 540] on div "Upload File" at bounding box center [805, 543] width 36 height 7
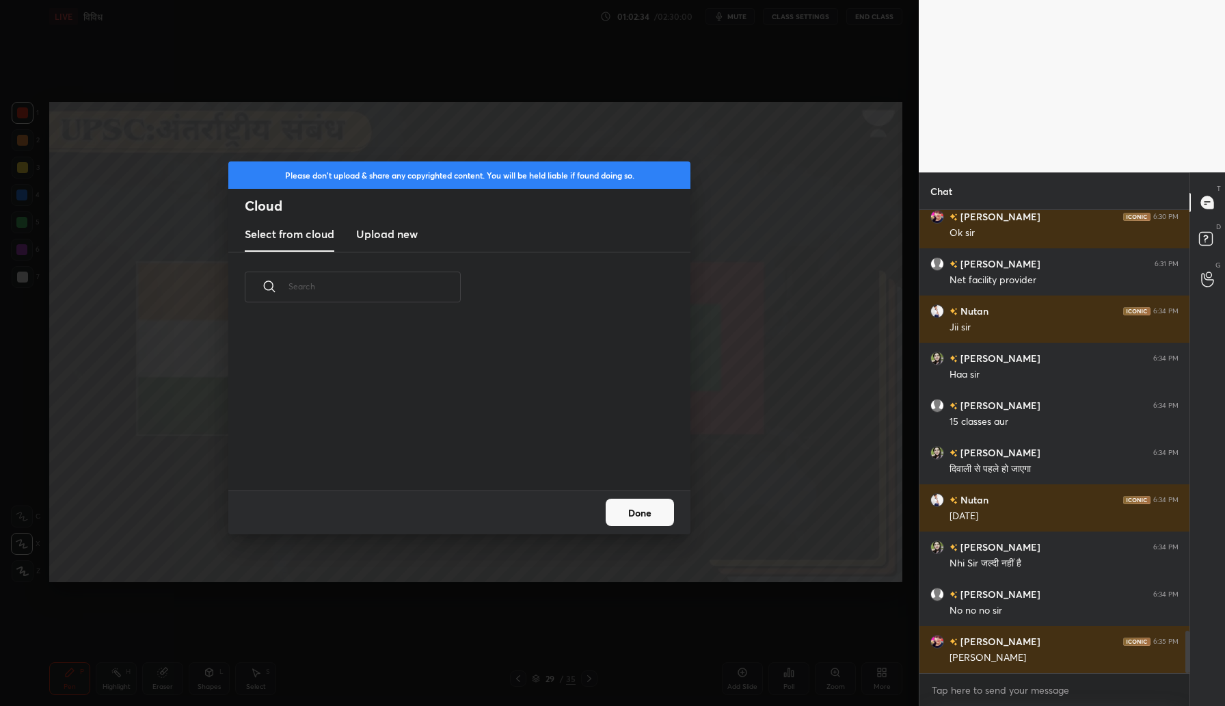
scroll to position [168, 439]
click at [386, 224] on new "Upload new" at bounding box center [387, 234] width 62 height 34
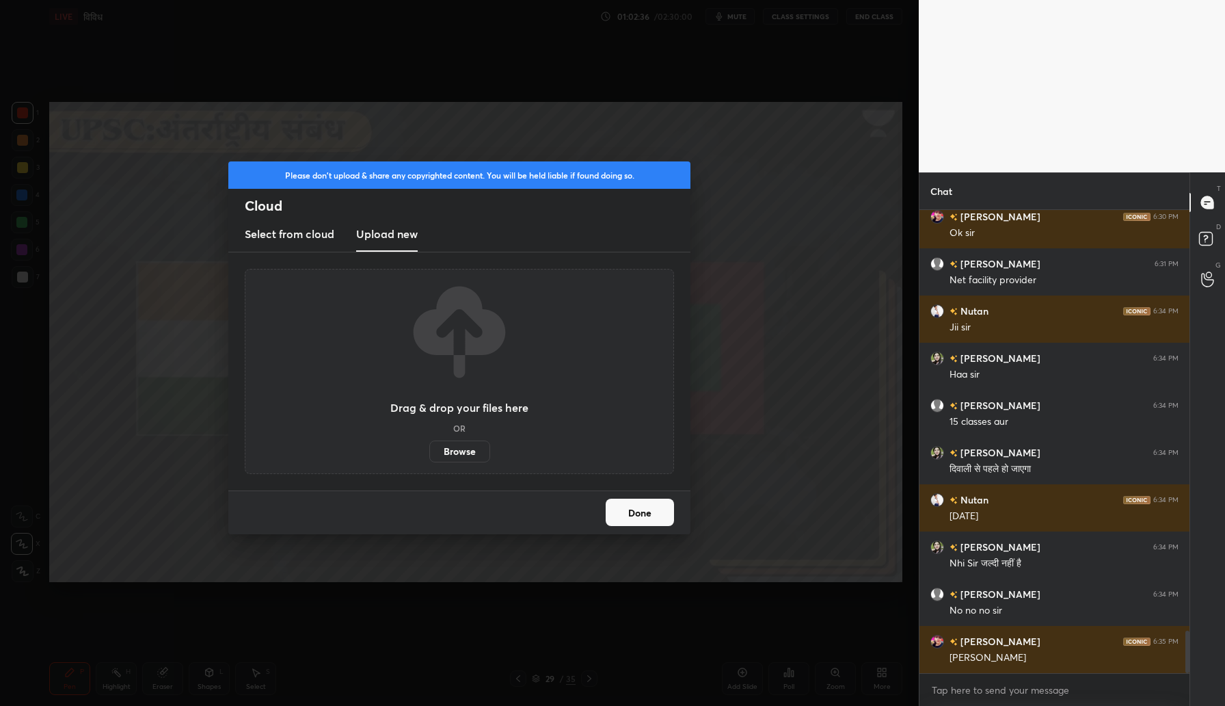
click at [465, 457] on label "Browse" at bounding box center [459, 451] width 61 height 22
click at [429, 457] on input "Browse" at bounding box center [429, 451] width 0 height 22
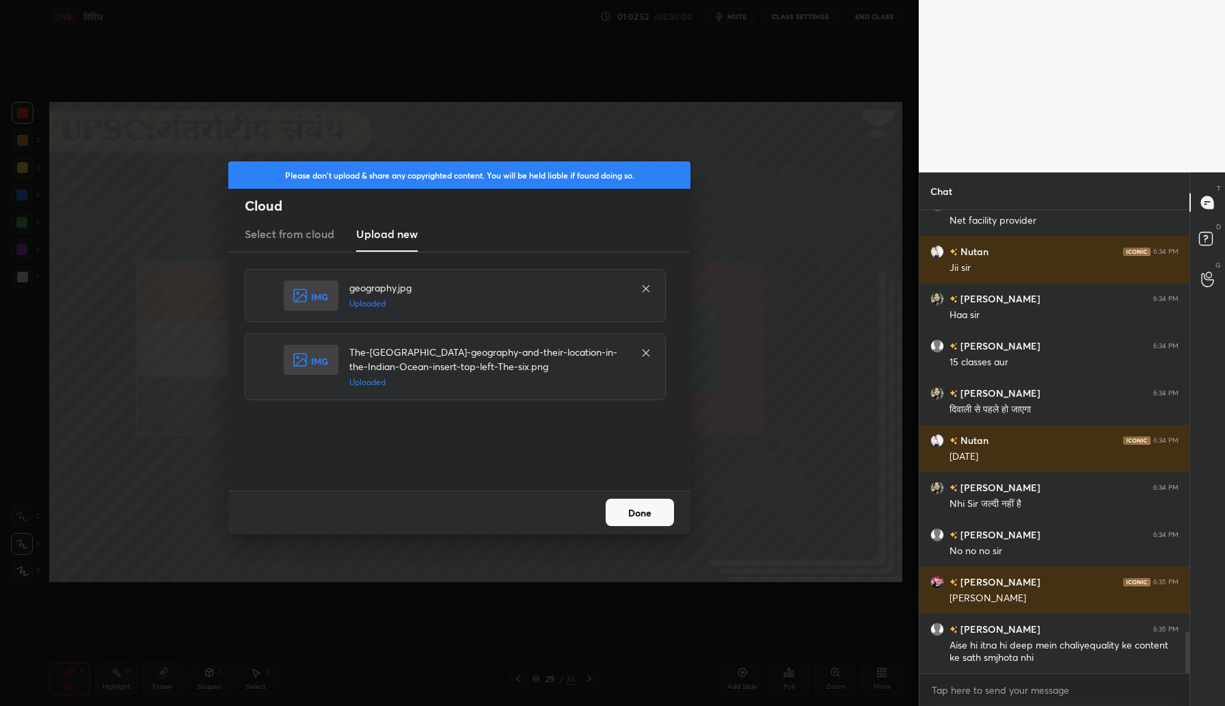
click at [620, 511] on button "Done" at bounding box center [640, 511] width 68 height 27
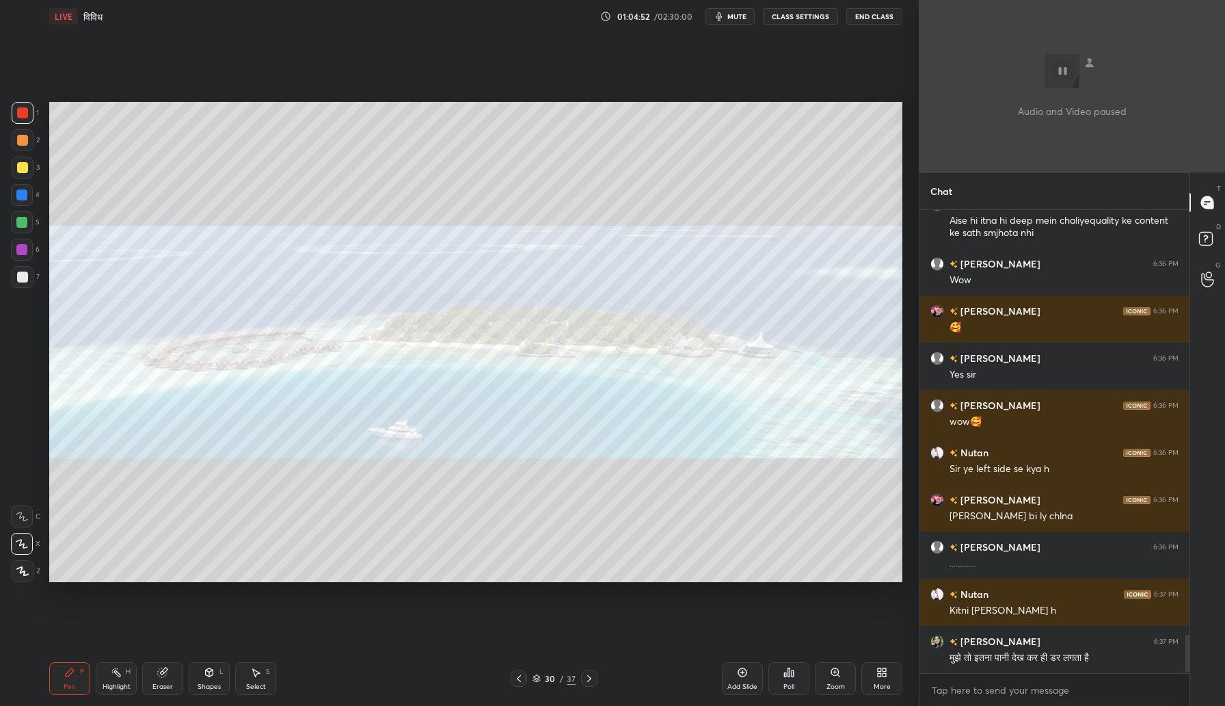
scroll to position [5206, 0]
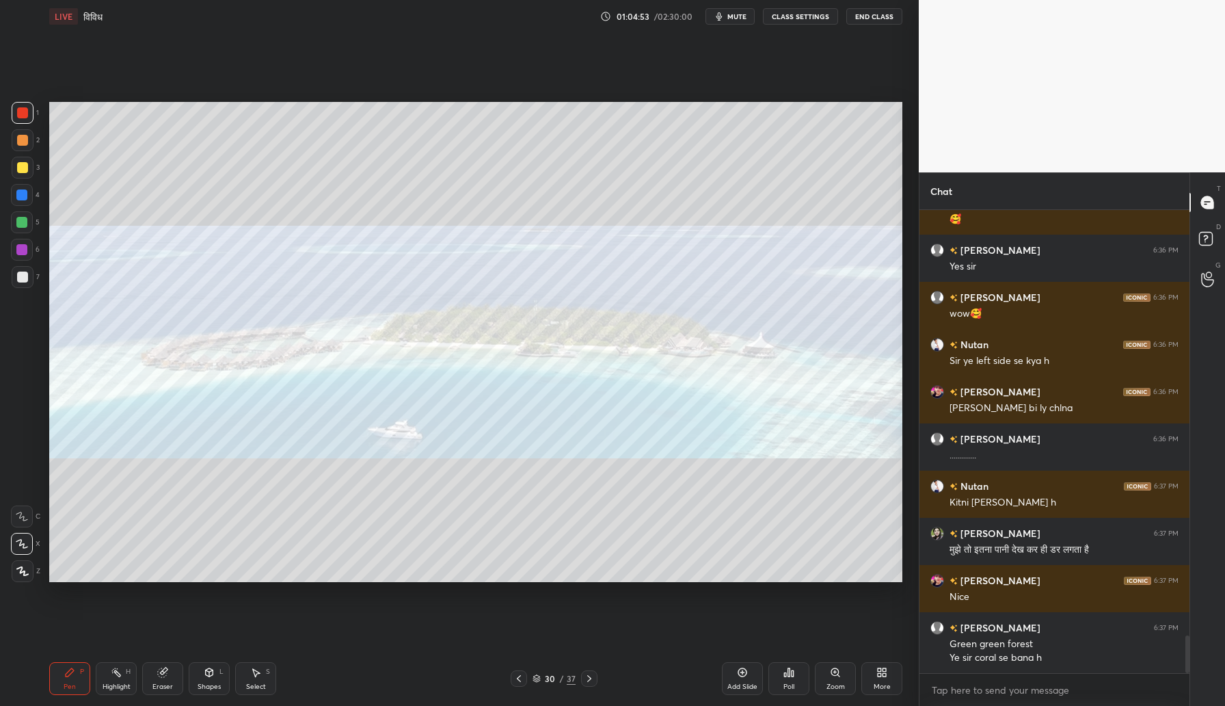
click at [875, 675] on div "More" at bounding box center [881, 678] width 41 height 33
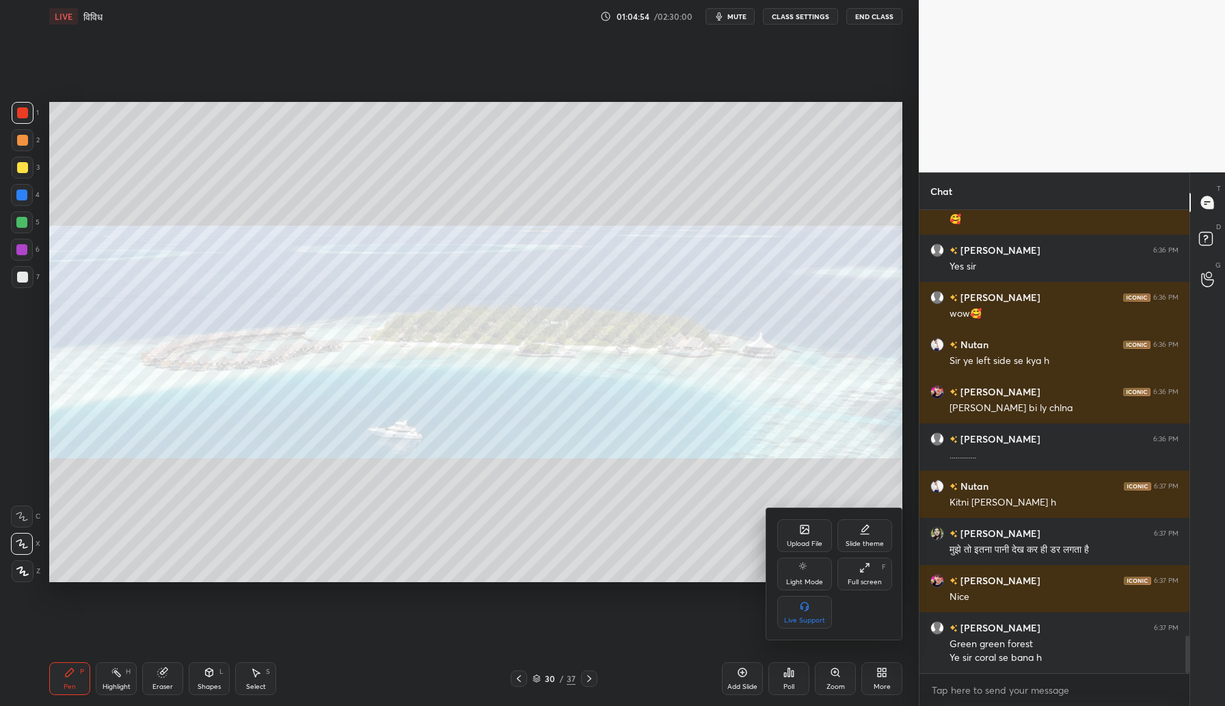
click at [798, 541] on div "Upload File" at bounding box center [805, 543] width 36 height 7
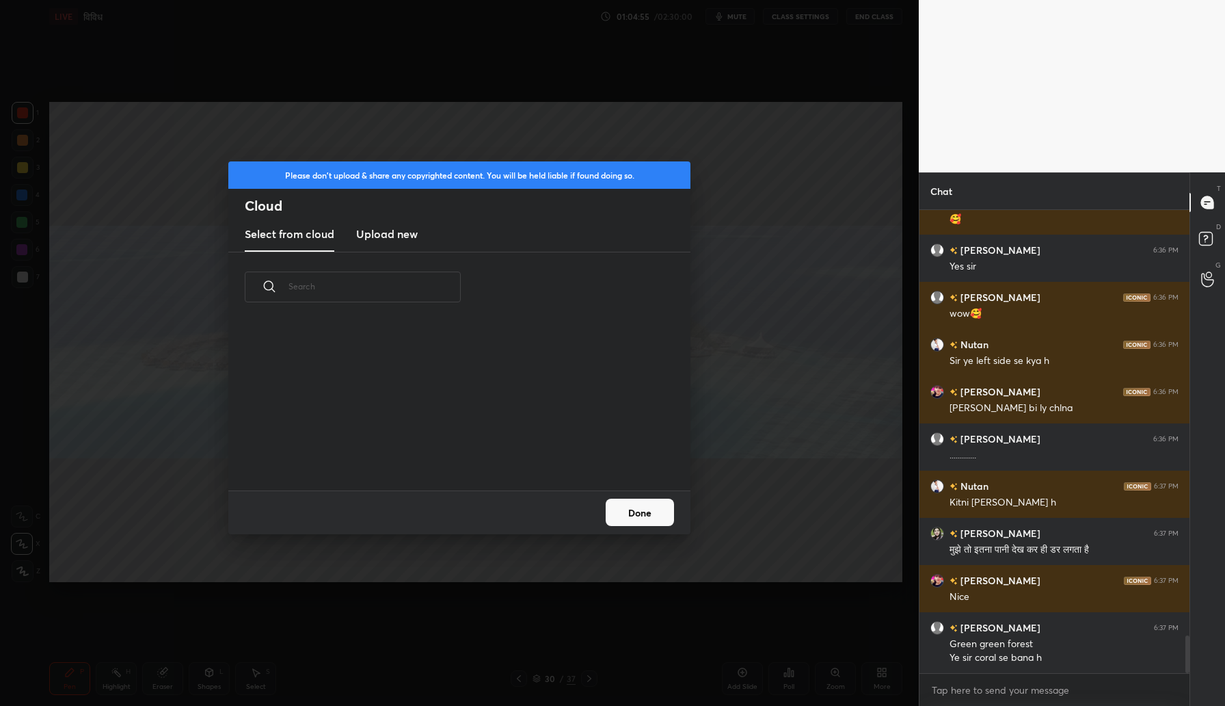
scroll to position [168, 439]
click at [375, 239] on h3 "Upload new" at bounding box center [387, 234] width 62 height 16
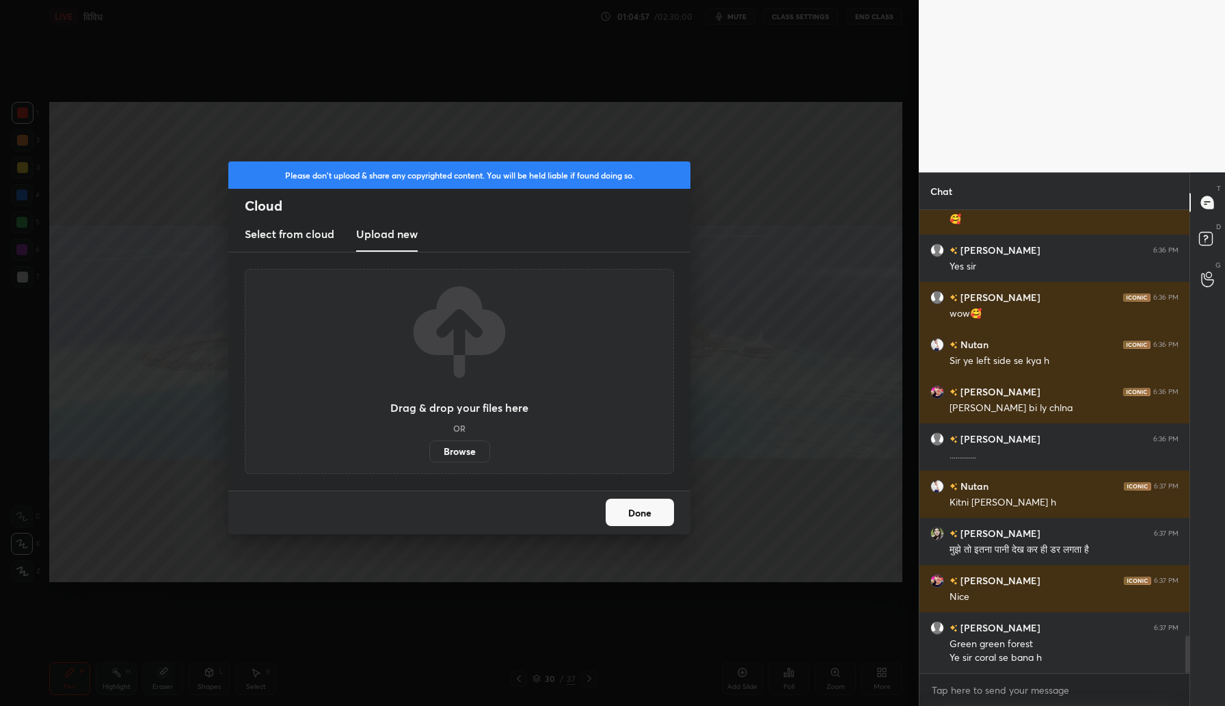
click at [462, 451] on label "Browse" at bounding box center [459, 451] width 61 height 22
click at [429, 451] on input "Browse" at bounding box center [429, 451] width 0 height 22
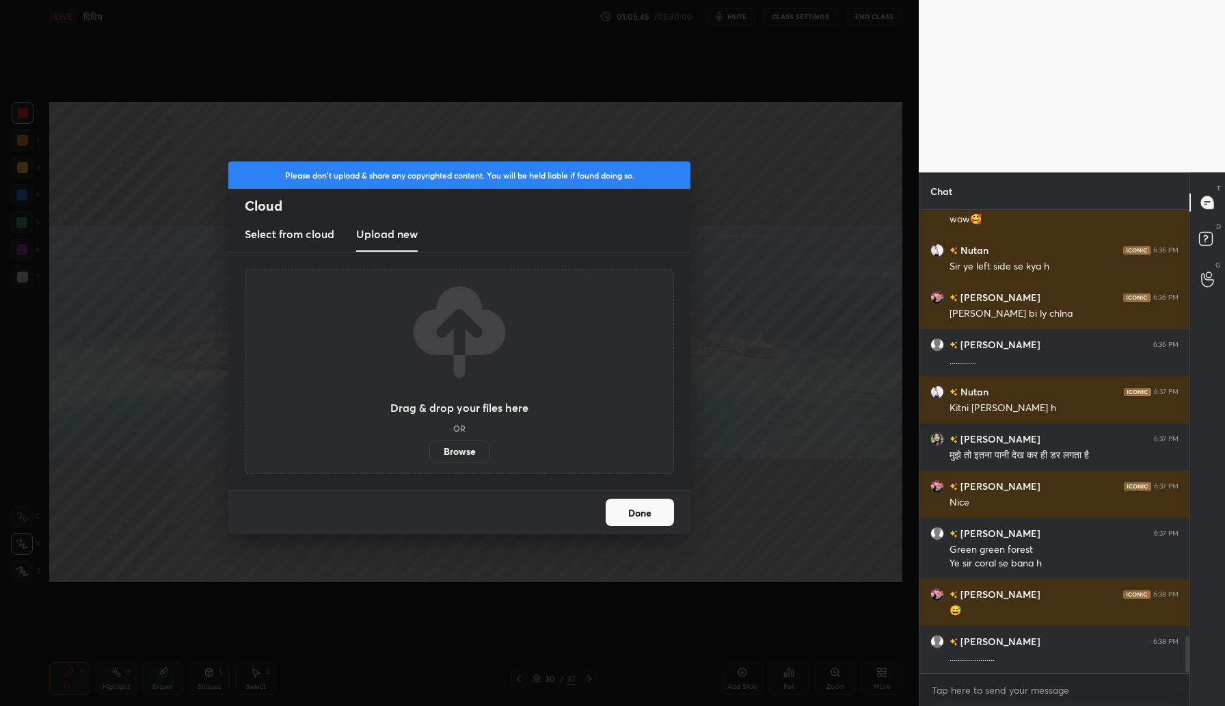
scroll to position [5442, 0]
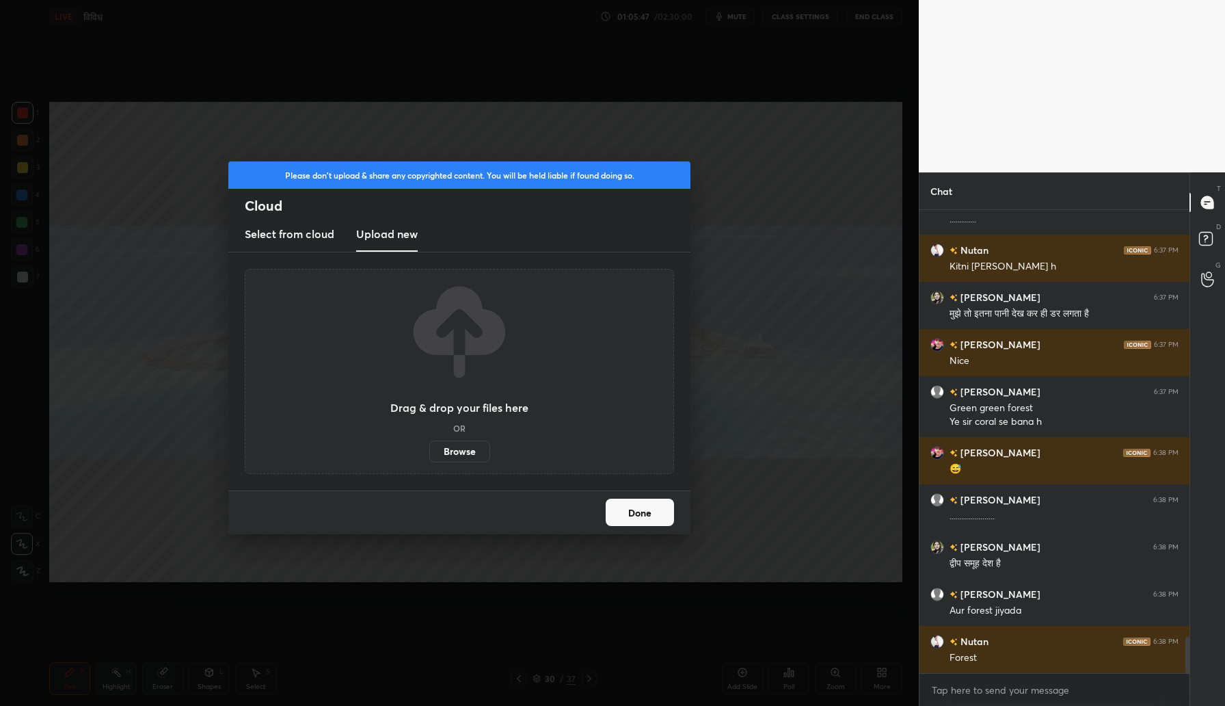
click at [463, 459] on label "Browse" at bounding box center [459, 451] width 61 height 22
click at [429, 459] on input "Browse" at bounding box center [429, 451] width 0 height 22
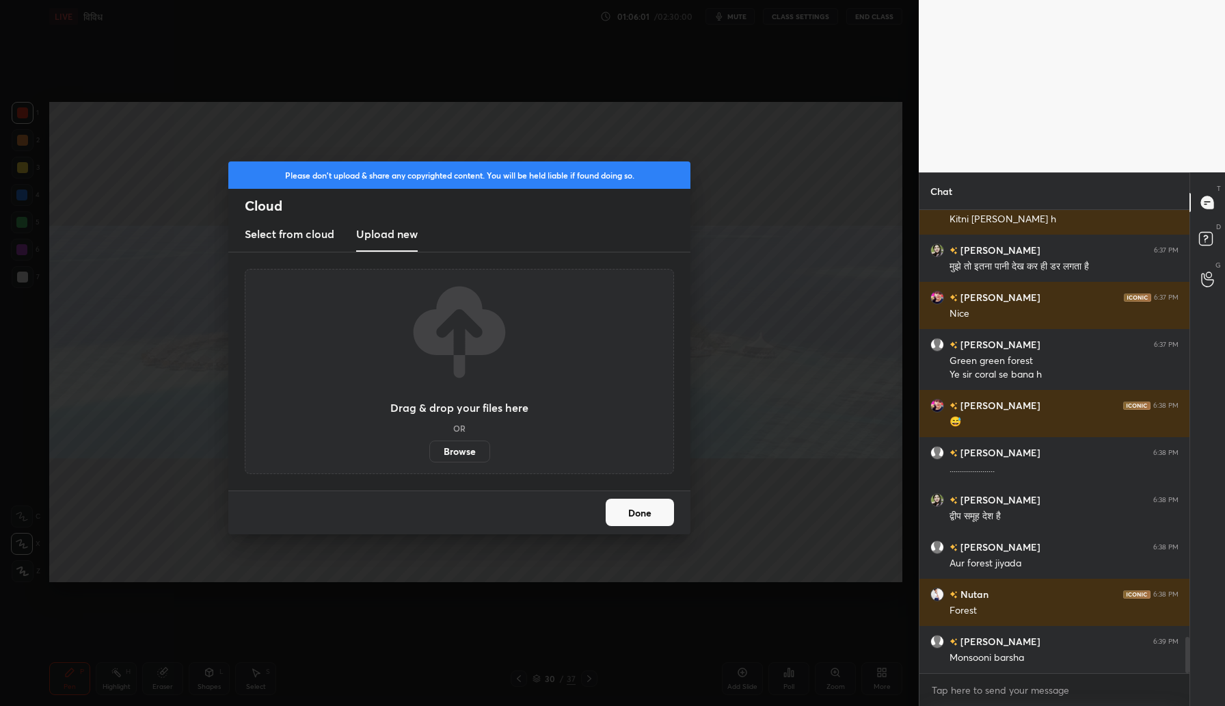
click at [631, 512] on button "Done" at bounding box center [640, 511] width 68 height 27
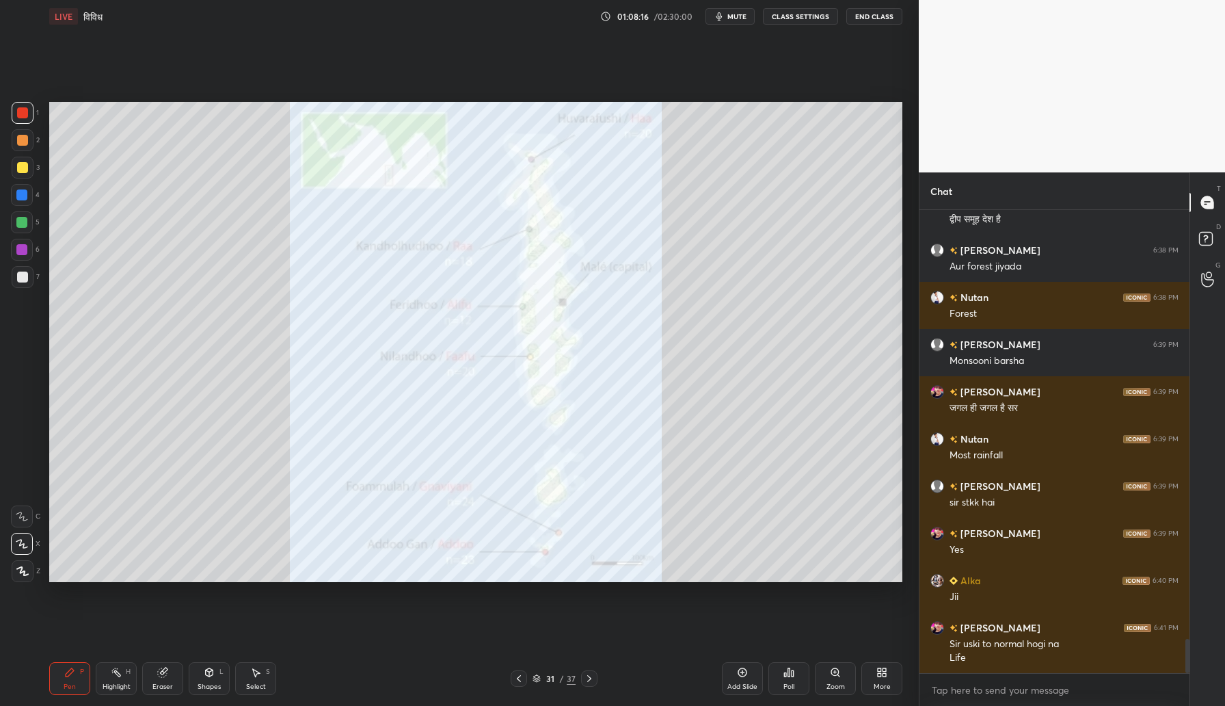
scroll to position [5833, 0]
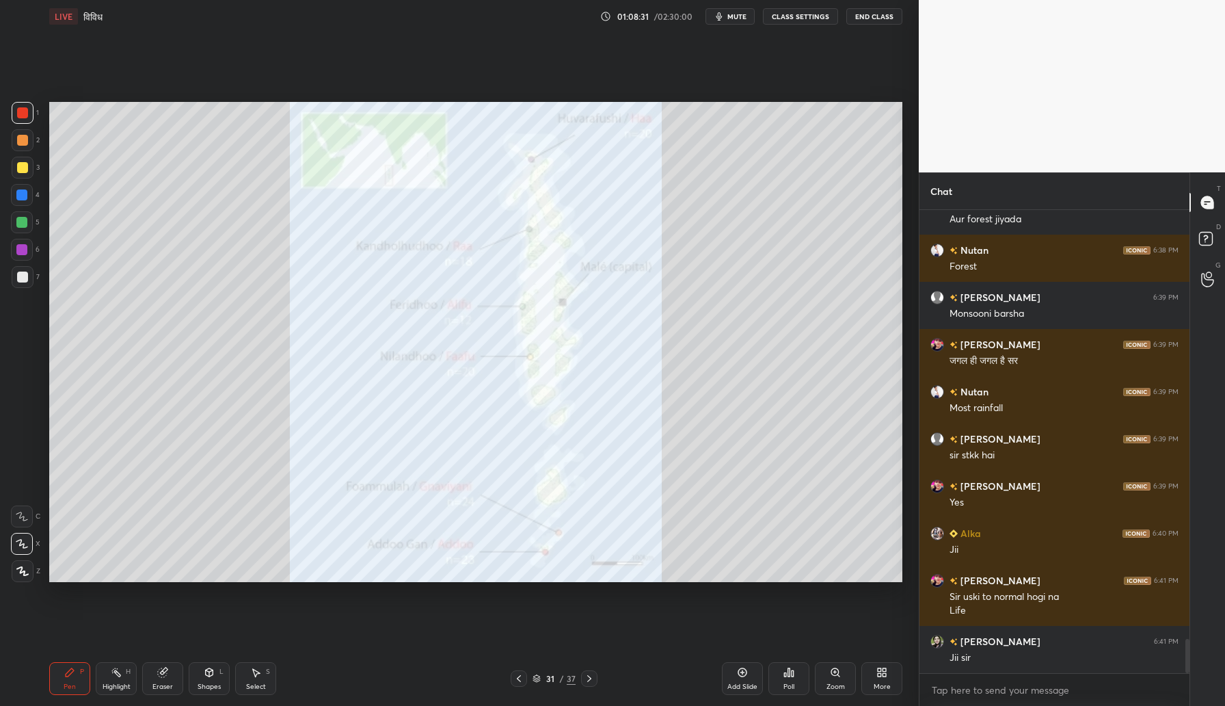
click at [209, 683] on div "Shapes" at bounding box center [209, 686] width 23 height 7
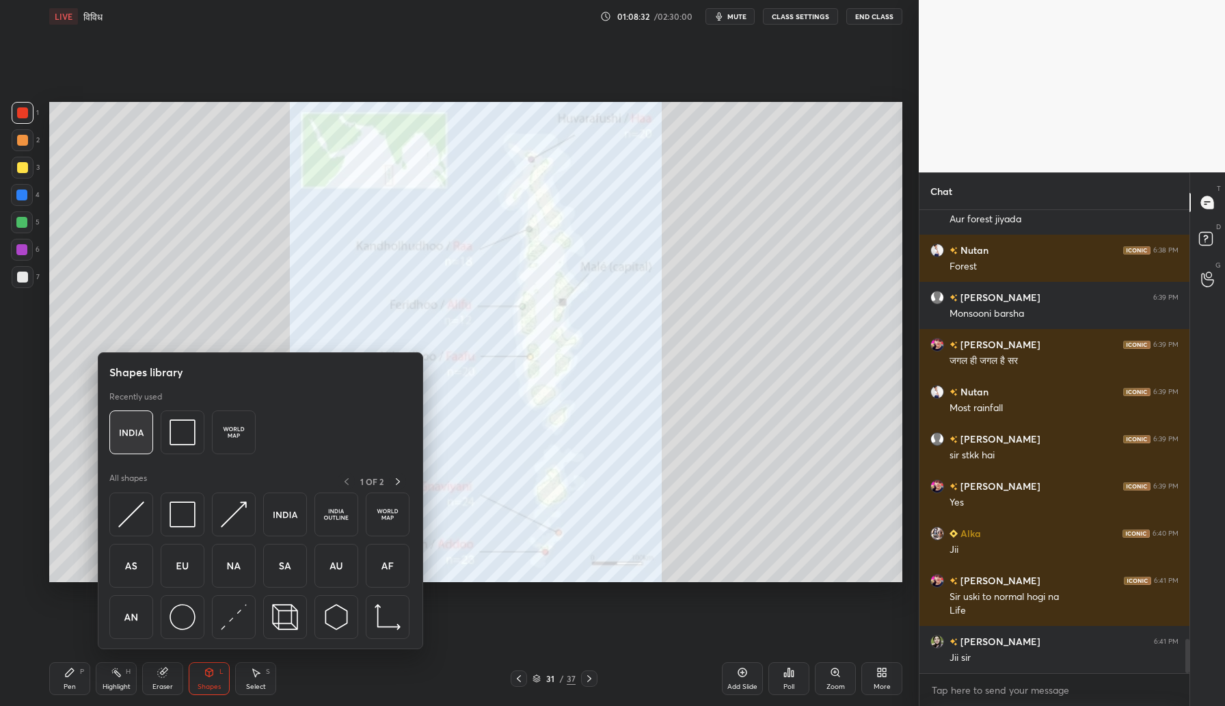
click at [131, 432] on img at bounding box center [131, 432] width 26 height 26
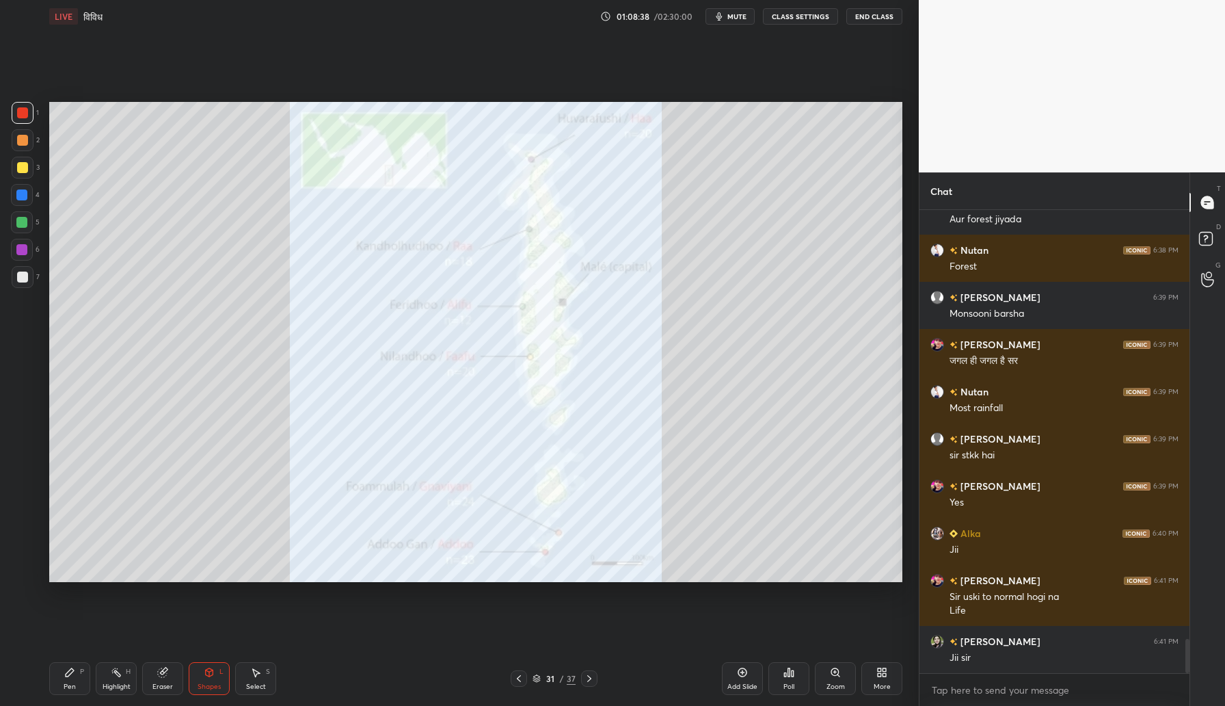
click at [63, 676] on div "Pen P" at bounding box center [69, 678] width 41 height 33
click at [17, 173] on div at bounding box center [23, 168] width 22 height 22
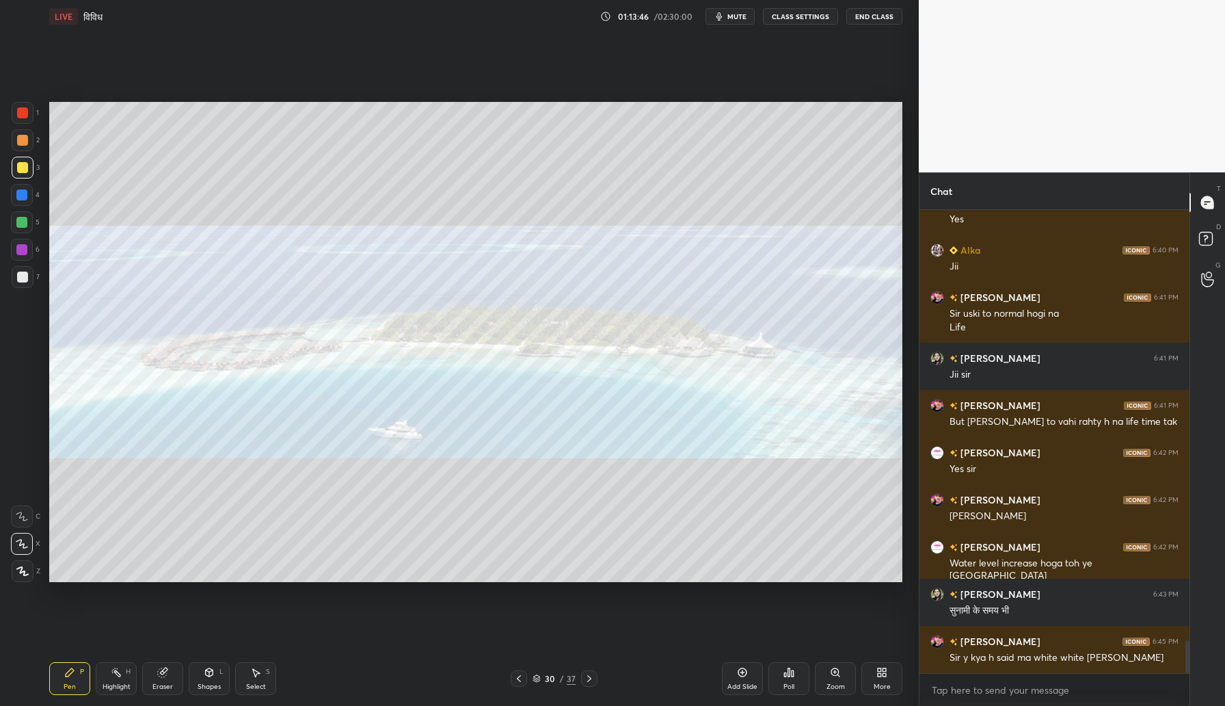
scroll to position [6163, 0]
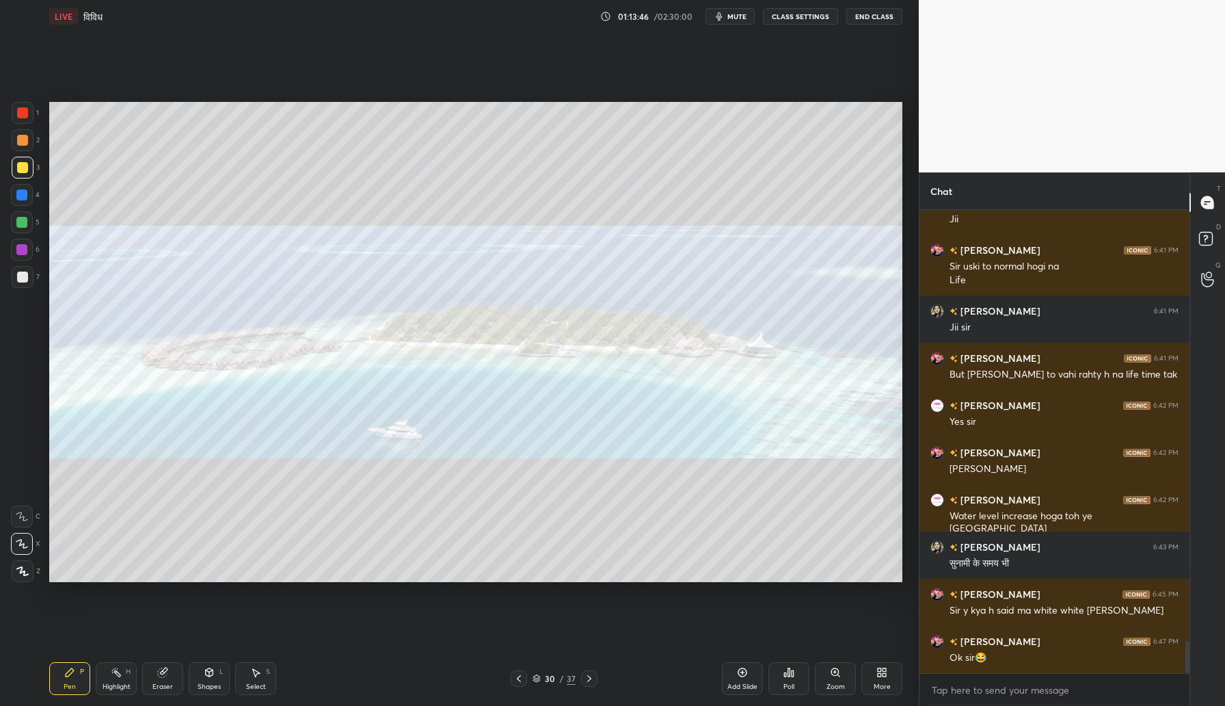
click at [169, 686] on div "Eraser" at bounding box center [162, 686] width 21 height 7
click at [23, 481] on div at bounding box center [23, 472] width 22 height 22
click at [62, 685] on div "Pen P" at bounding box center [69, 678] width 41 height 33
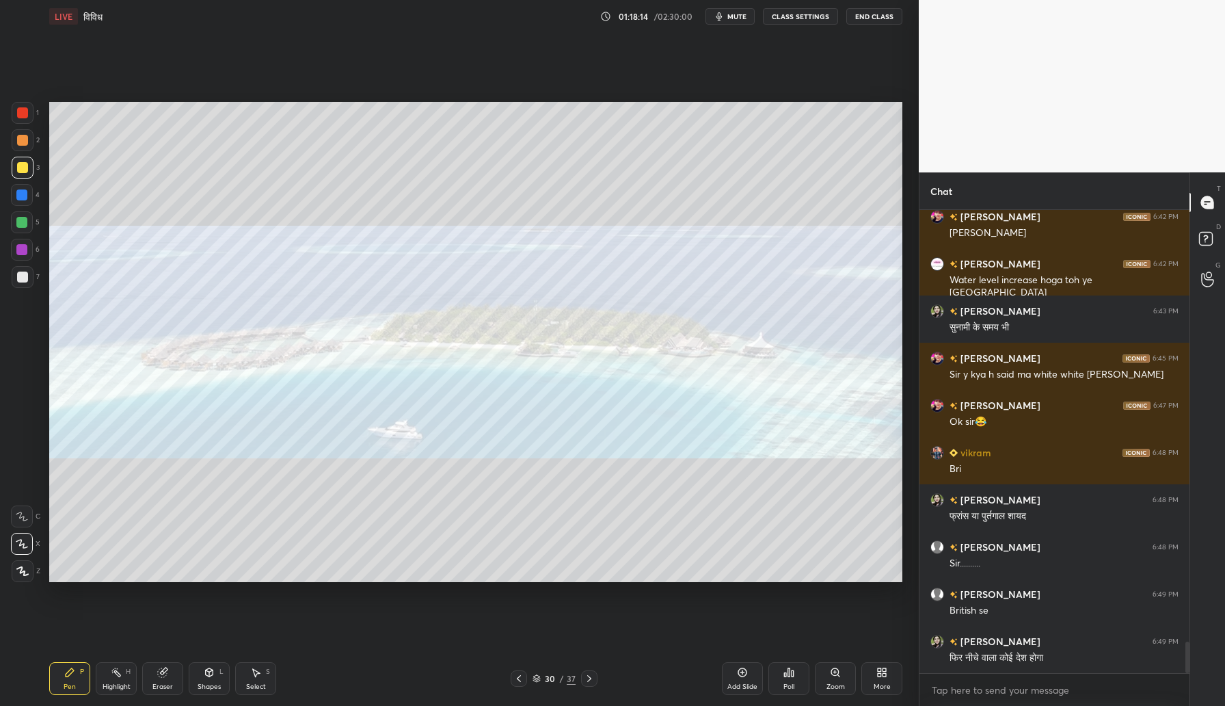
scroll to position [6446, 0]
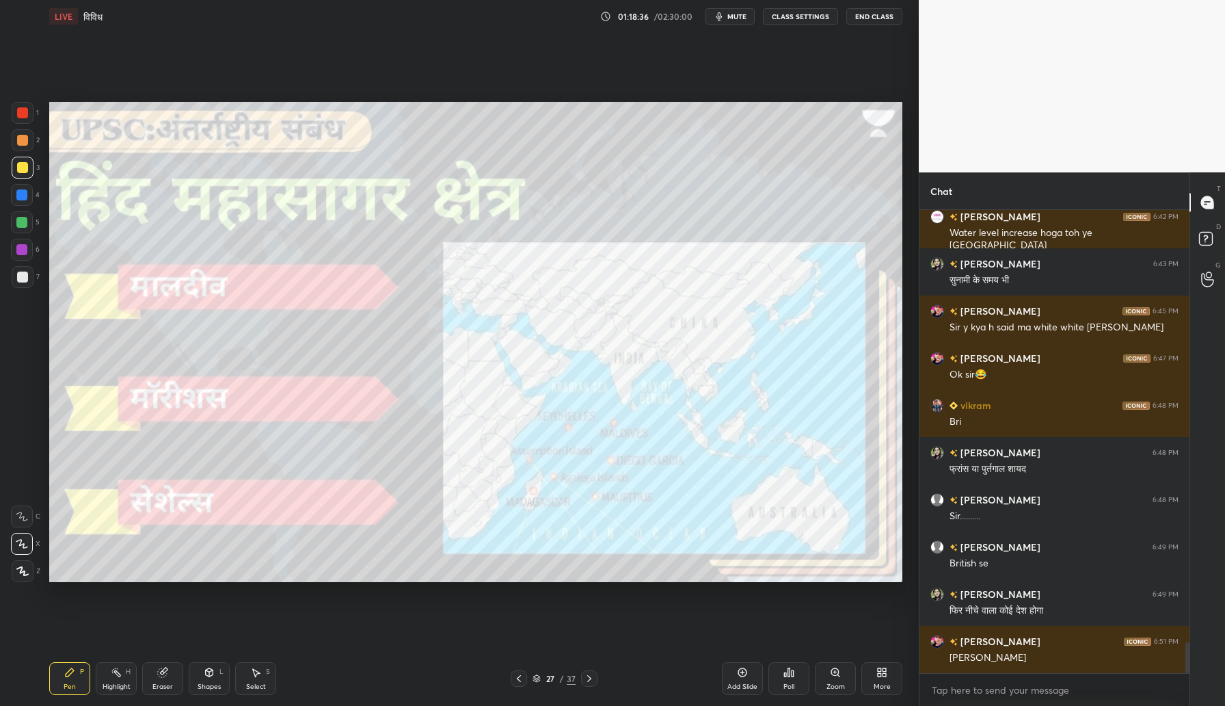
click at [174, 687] on div "Eraser" at bounding box center [162, 678] width 41 height 33
click at [27, 572] on span "Erase all" at bounding box center [22, 571] width 21 height 10
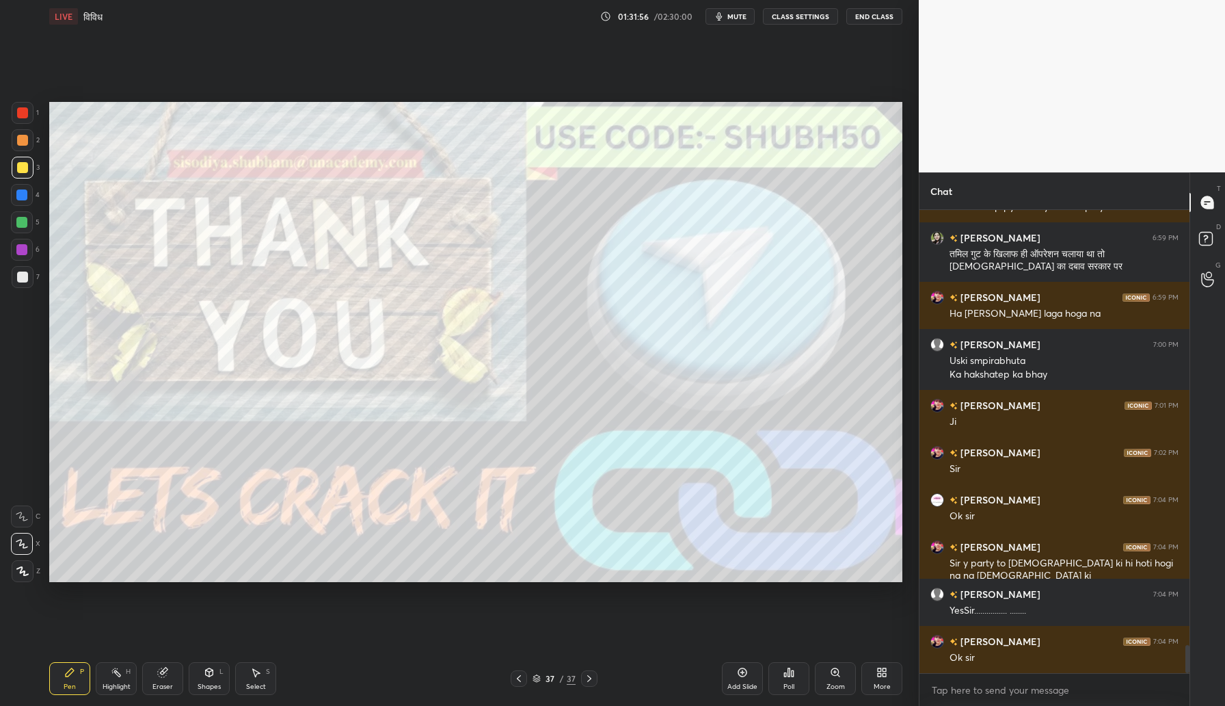
scroll to position [7251, 0]
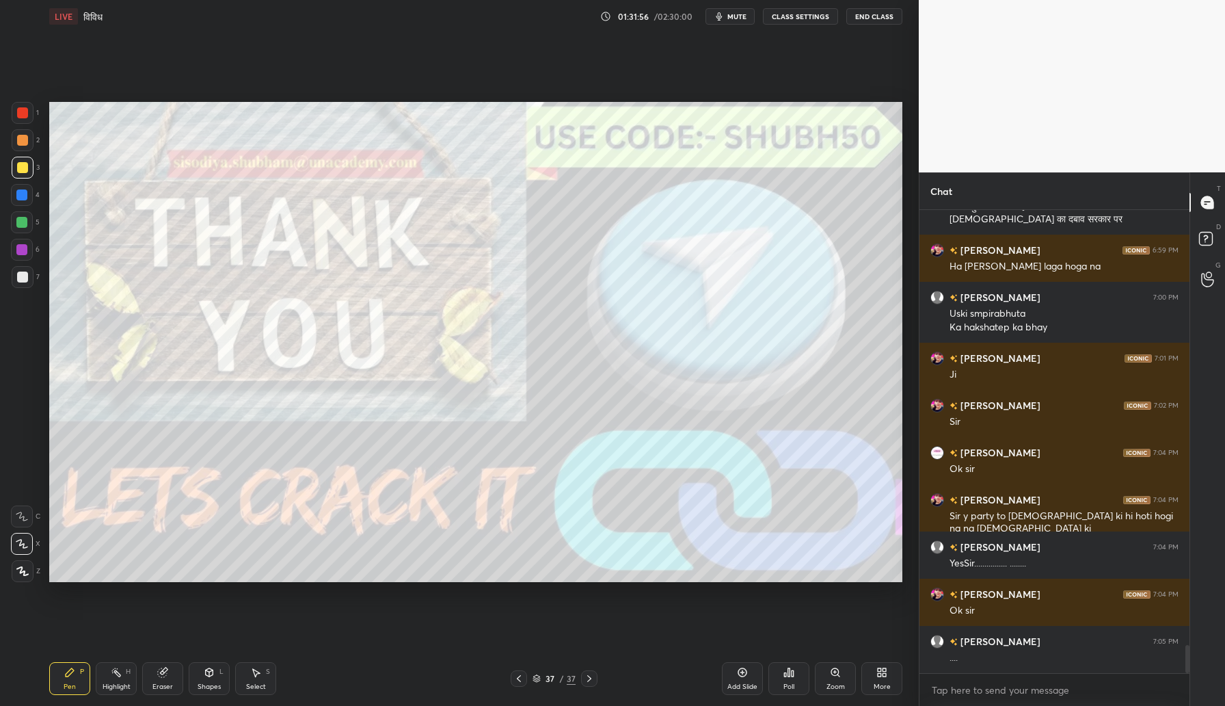
click at [146, 53] on div "Setting up your live class Poll for secs No correct answer Start poll" at bounding box center [476, 342] width 864 height 618
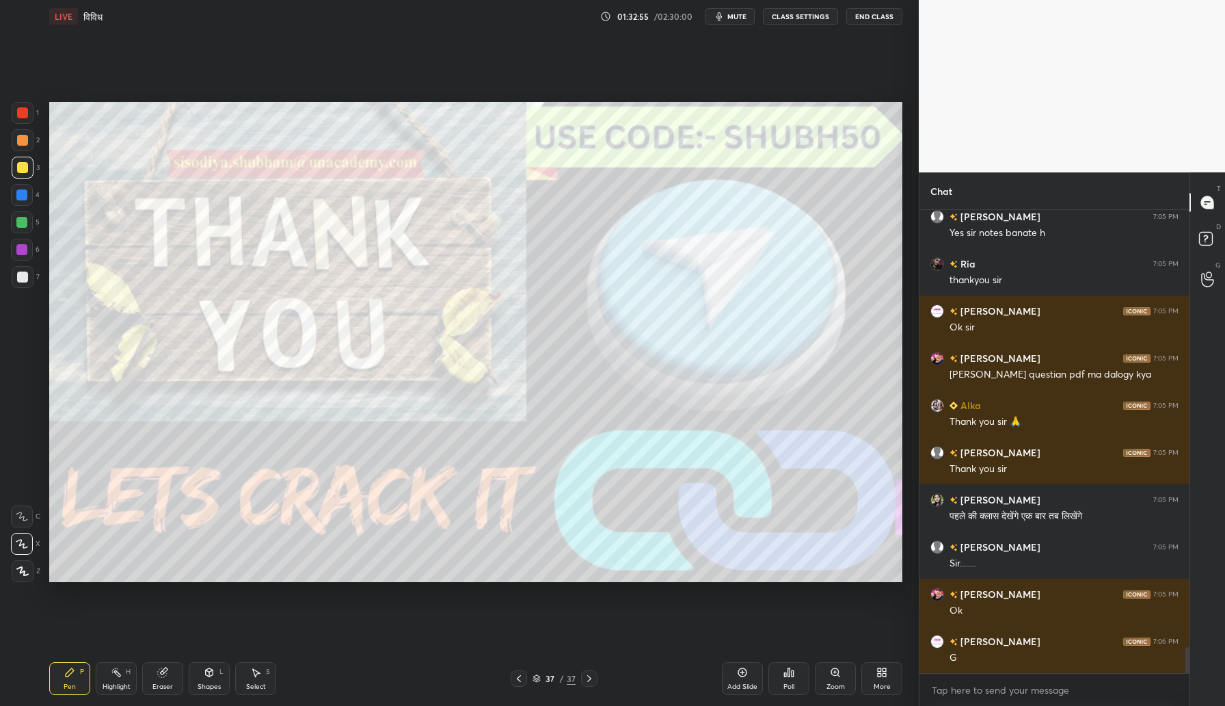
scroll to position [7817, 0]
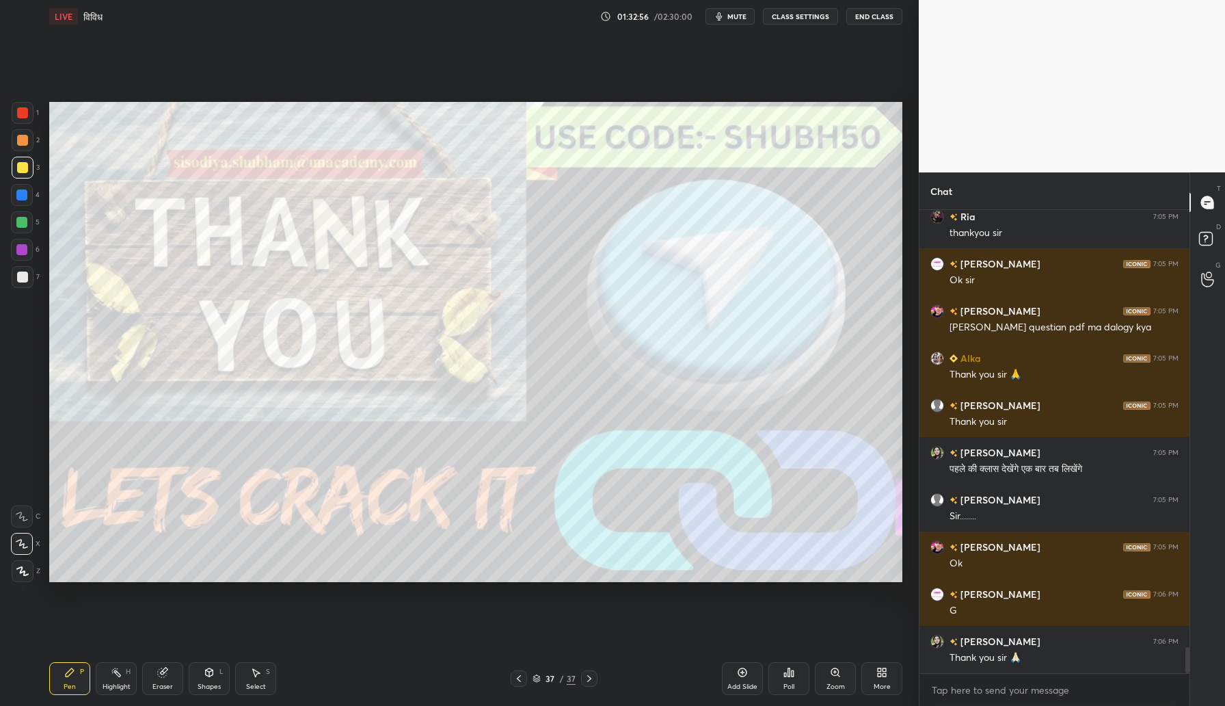
click at [872, 17] on button "End Class" at bounding box center [874, 16] width 56 height 16
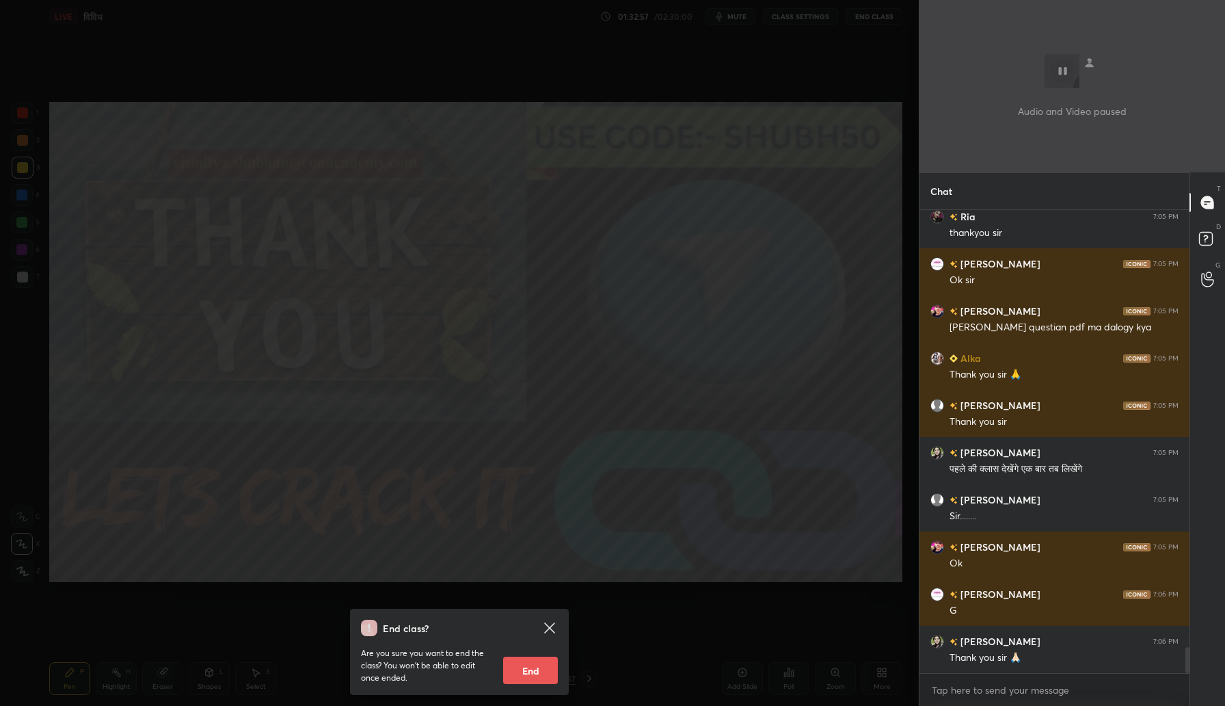
scroll to position [7865, 0]
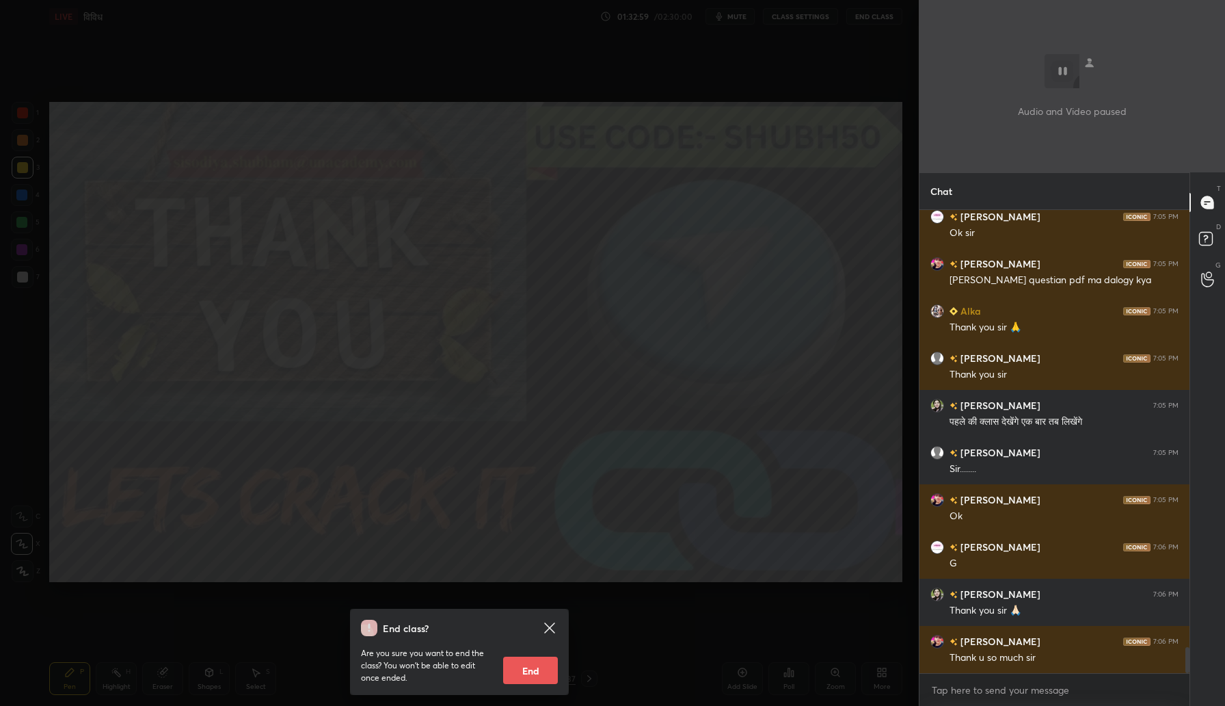
click at [520, 670] on button "End" at bounding box center [530, 669] width 55 height 27
type textarea "x"
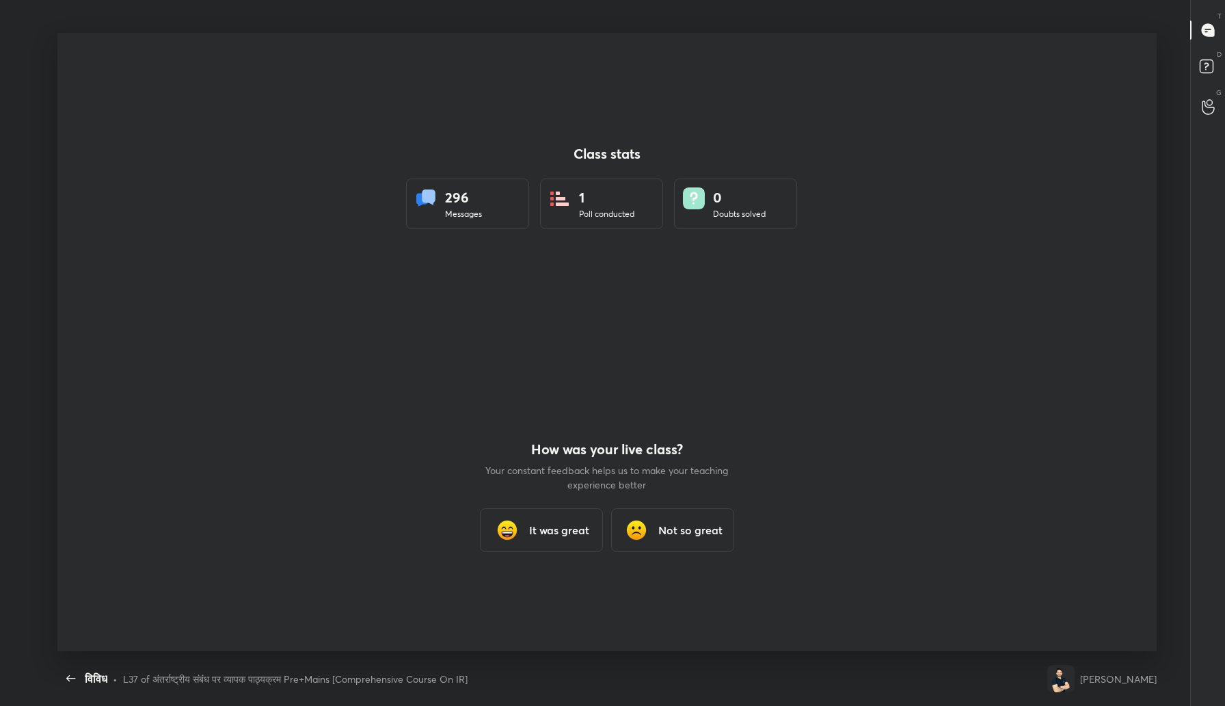
scroll to position [0, 0]
